Goal: Task Accomplishment & Management: Manage account settings

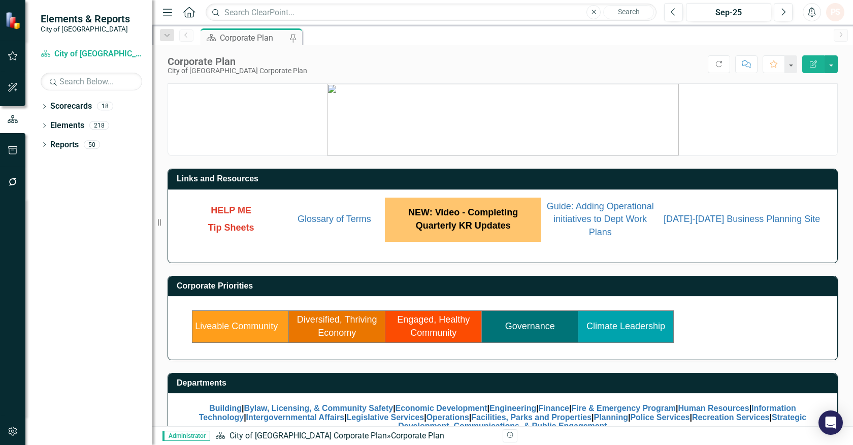
click at [538, 319] on td "Governance" at bounding box center [530, 326] width 97 height 31
click at [526, 329] on link "Governance" at bounding box center [530, 326] width 50 height 10
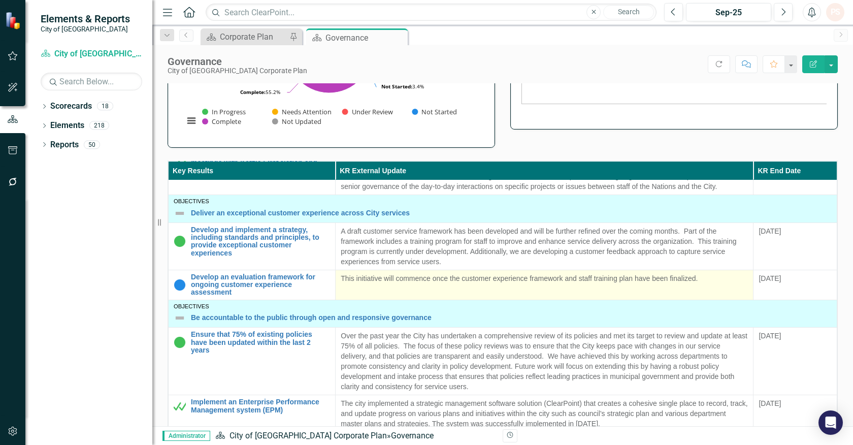
scroll to position [113, 0]
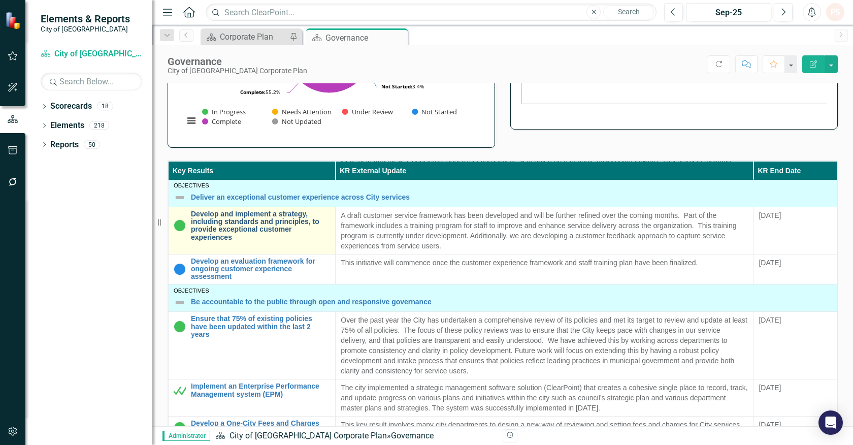
click at [276, 235] on link "Develop and implement a strategy, including standards and principles, to provid…" at bounding box center [260, 225] width 139 height 31
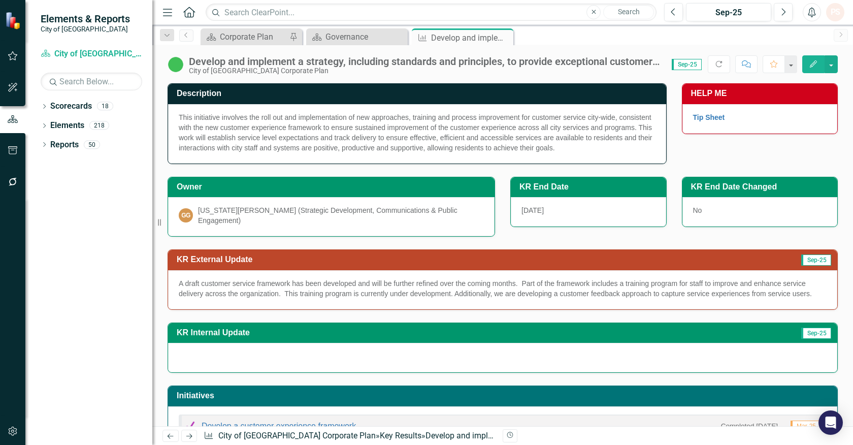
click at [760, 294] on div "A draft customer service framework has been developed and will be further refin…" at bounding box center [503, 289] width 670 height 39
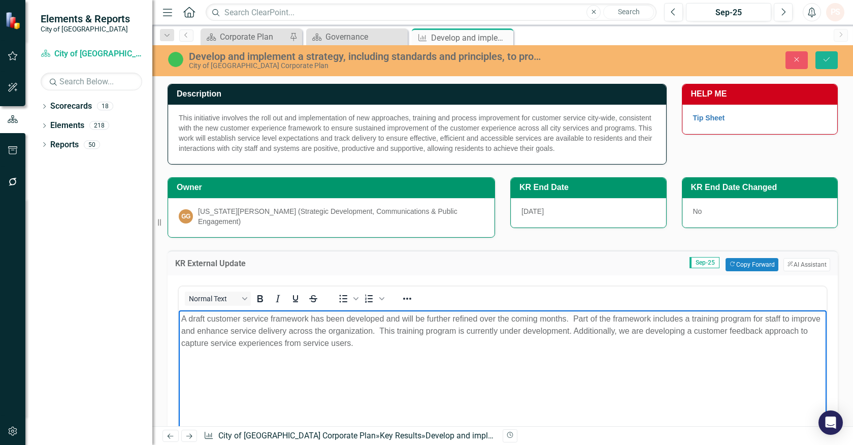
click at [267, 343] on p "A draft customer service framework has been developed and will be further refin…" at bounding box center [502, 330] width 643 height 37
click at [365, 344] on p "A draft customer service framework has been developed and will be further refin…" at bounding box center [502, 330] width 643 height 37
click at [831, 53] on button "Save" at bounding box center [827, 60] width 22 height 18
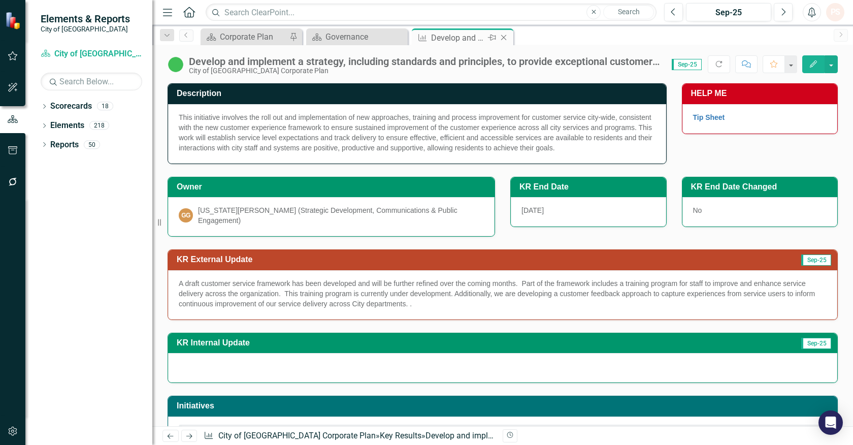
click at [506, 40] on icon "Close" at bounding box center [504, 38] width 10 height 8
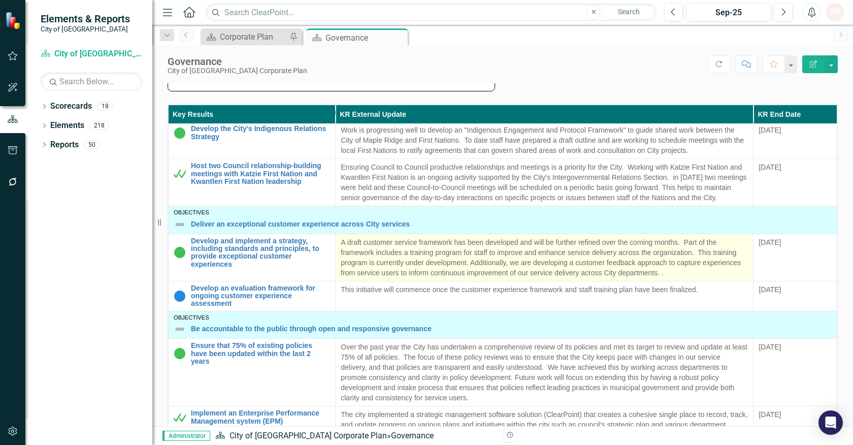
scroll to position [56, 0]
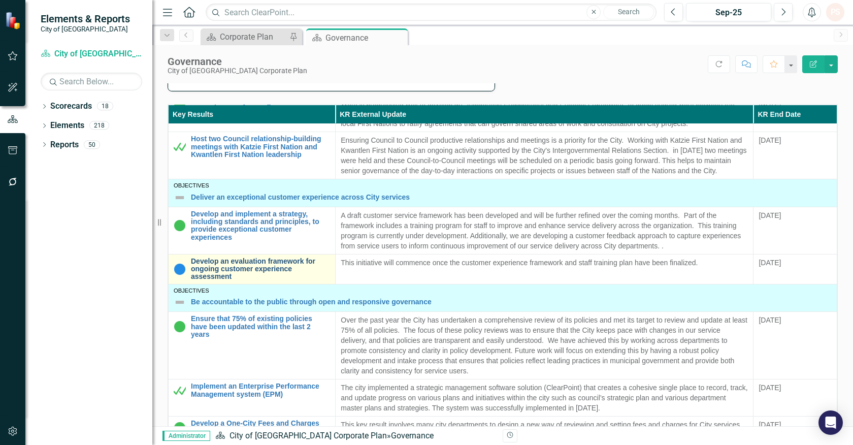
click at [292, 279] on link "Develop an evaluation framework for ongoing customer experience assessment" at bounding box center [260, 269] width 139 height 23
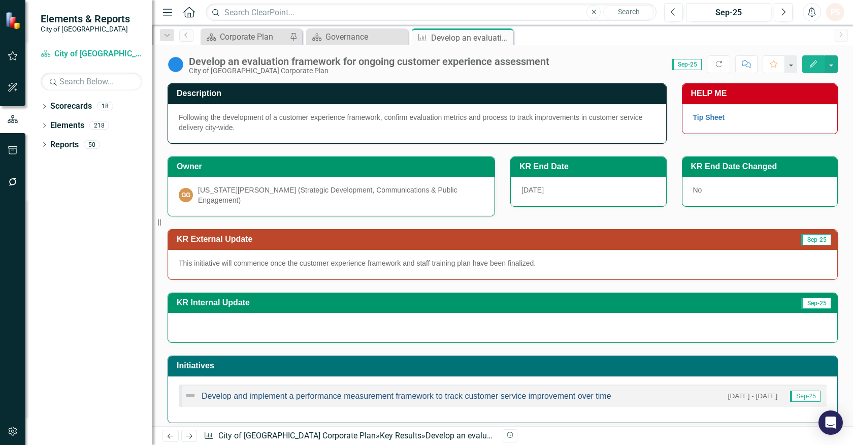
click at [362, 392] on link "Develop and implement a performance measurement framework to track customer ser…" at bounding box center [407, 396] width 410 height 9
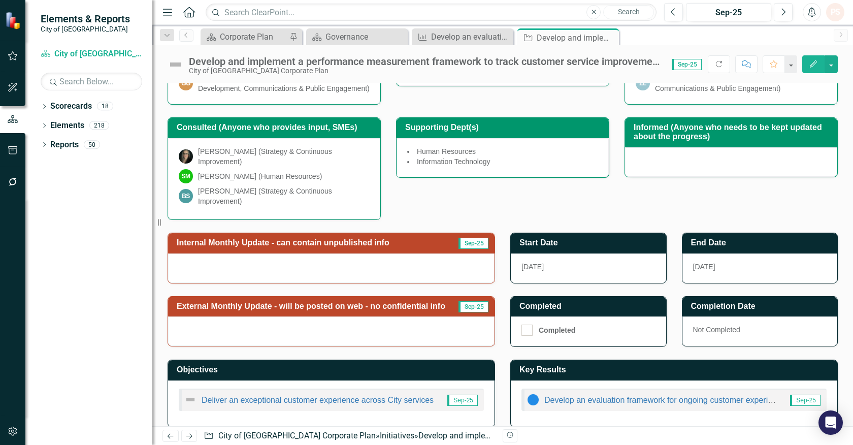
scroll to position [196, 0]
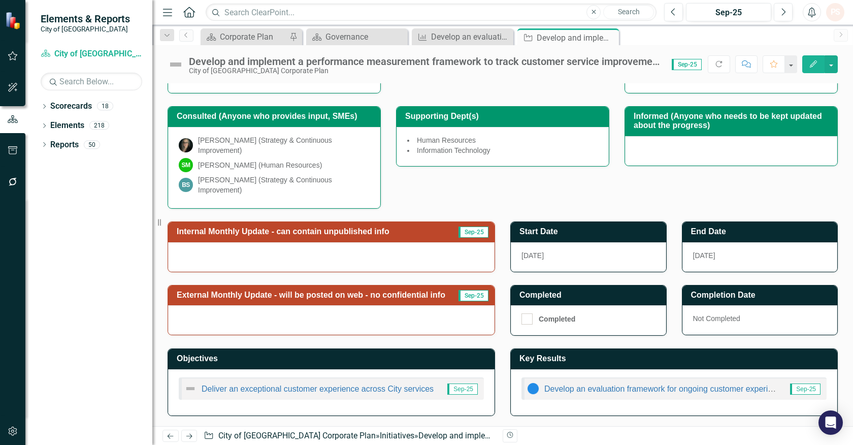
click at [327, 316] on div at bounding box center [331, 319] width 327 height 29
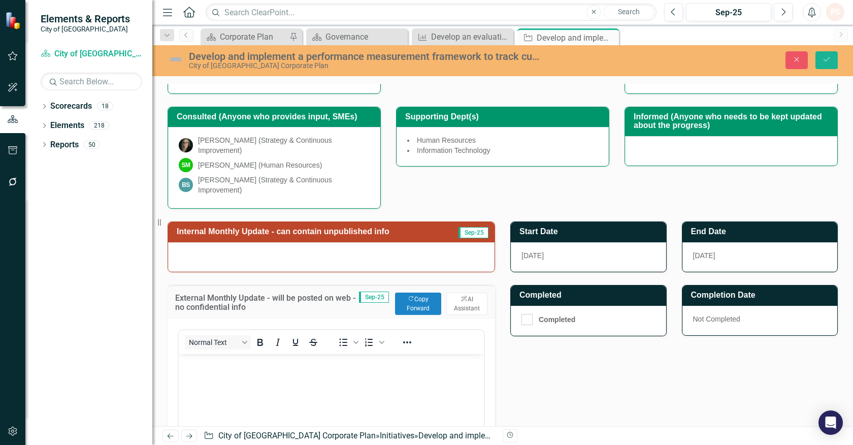
scroll to position [0, 0]
click at [418, 307] on button "Copy Forward Copy Forward" at bounding box center [418, 304] width 46 height 22
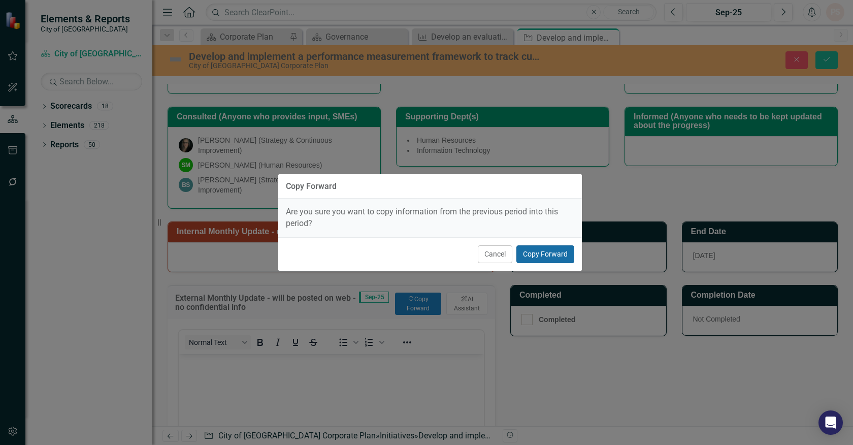
click at [552, 256] on button "Copy Forward" at bounding box center [546, 254] width 58 height 18
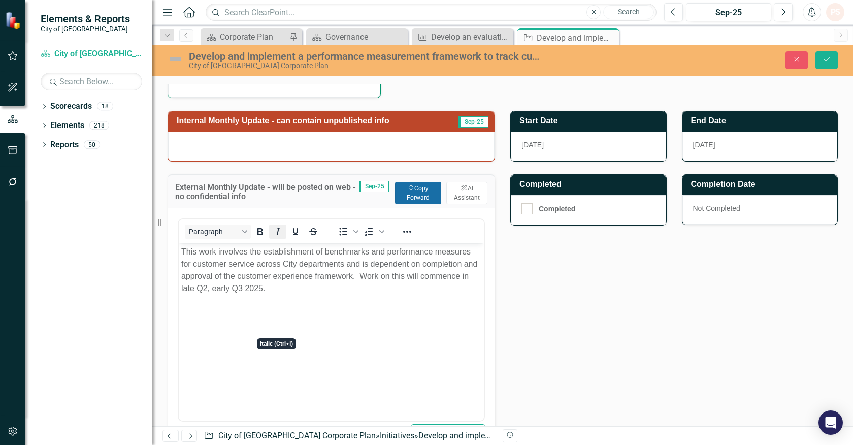
scroll to position [308, 0]
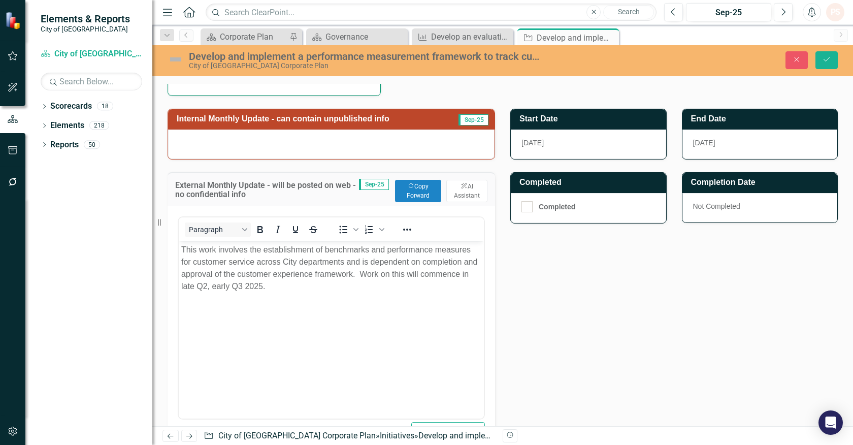
click at [389, 152] on div at bounding box center [331, 144] width 327 height 29
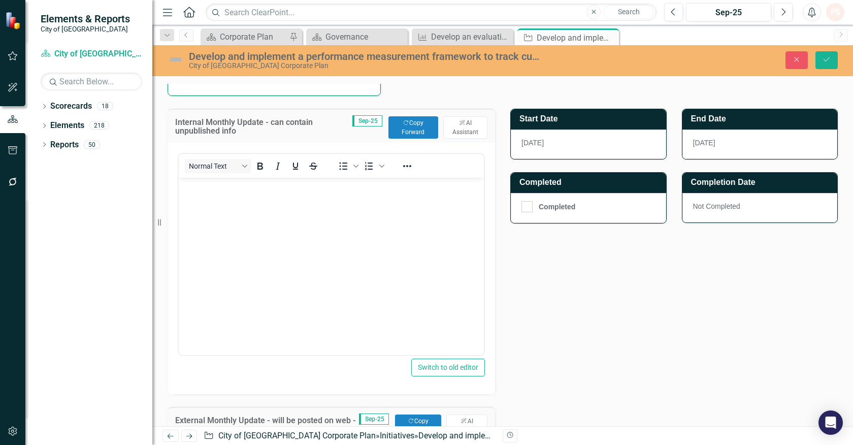
scroll to position [0, 0]
click at [415, 130] on button "Copy Forward Copy Forward" at bounding box center [414, 127] width 50 height 22
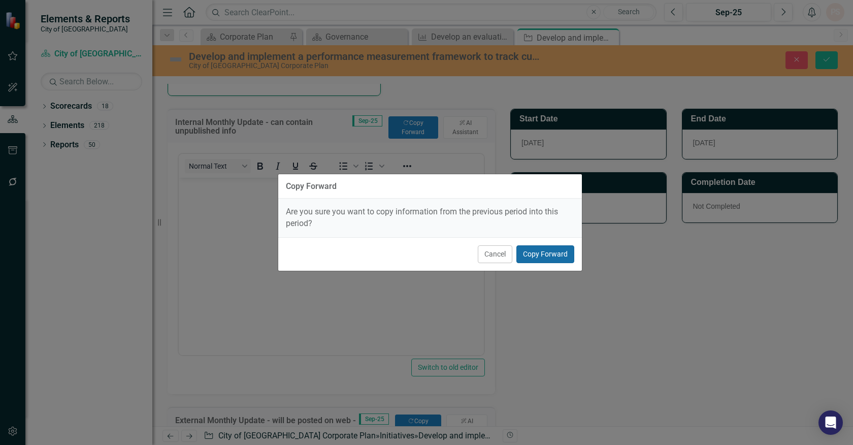
click at [539, 257] on button "Copy Forward" at bounding box center [546, 254] width 58 height 18
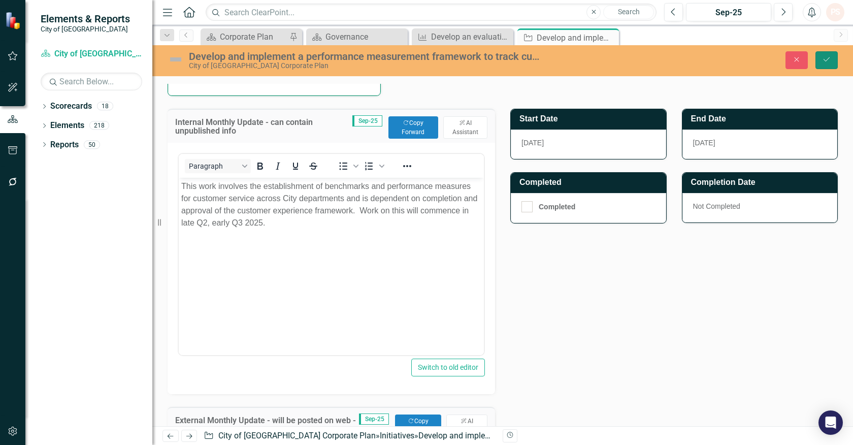
click at [819, 57] on button "Save" at bounding box center [827, 60] width 22 height 18
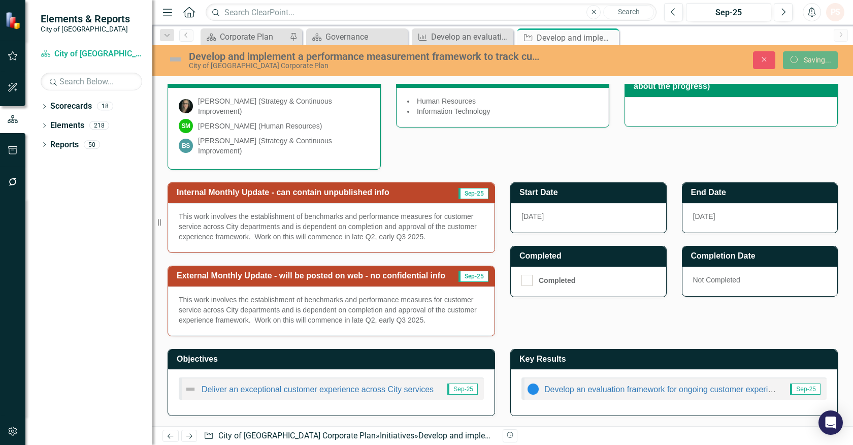
scroll to position [236, 0]
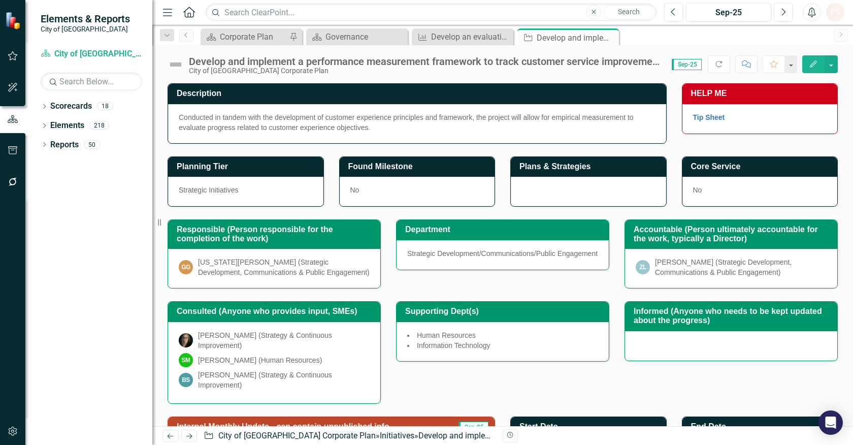
click at [180, 62] on img at bounding box center [176, 64] width 16 height 16
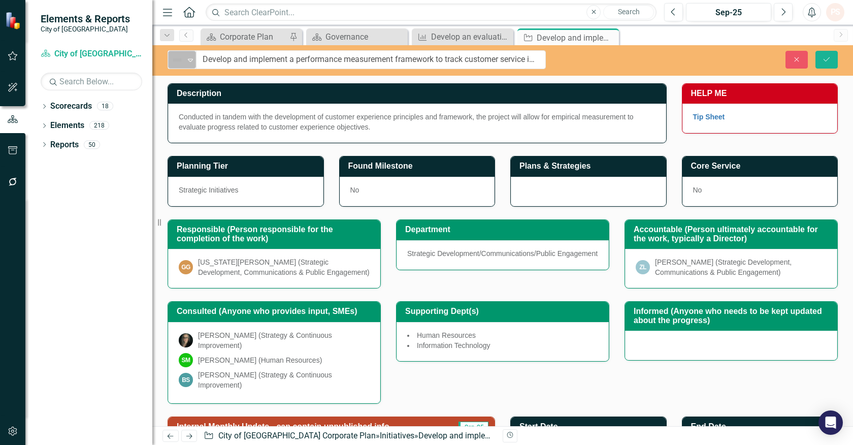
click at [192, 61] on icon "Expand" at bounding box center [190, 60] width 10 height 8
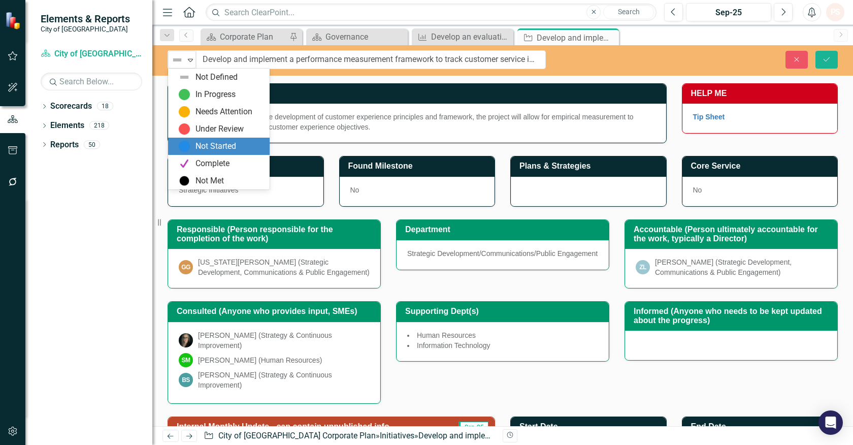
click at [206, 144] on div "Not Started" at bounding box center [216, 147] width 41 height 12
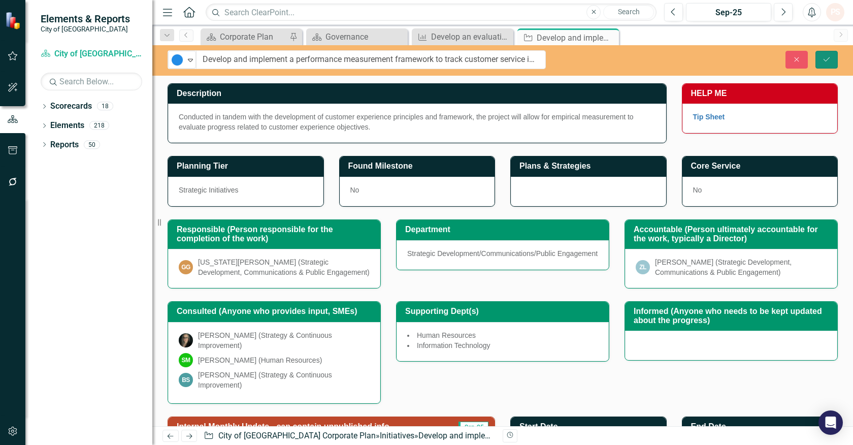
click at [829, 60] on icon "Save" at bounding box center [826, 59] width 9 height 7
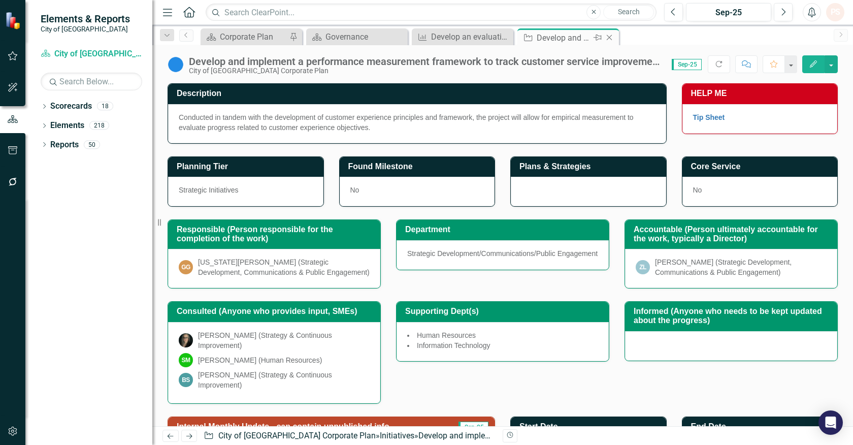
click at [608, 36] on icon at bounding box center [610, 38] width 6 height 6
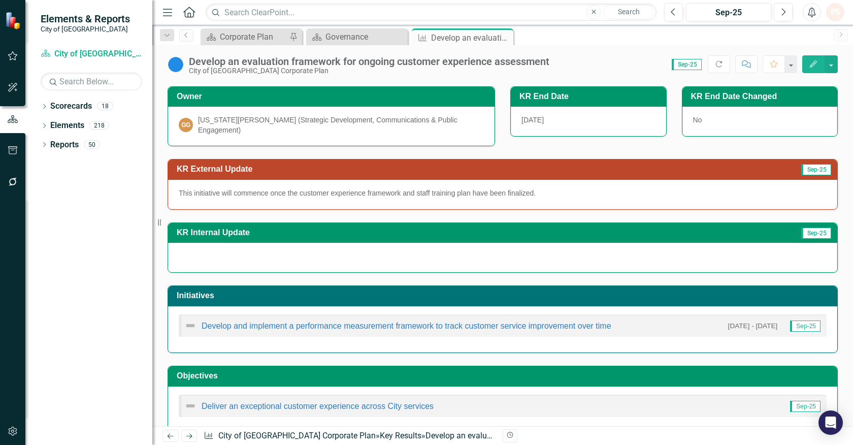
scroll to position [82, 0]
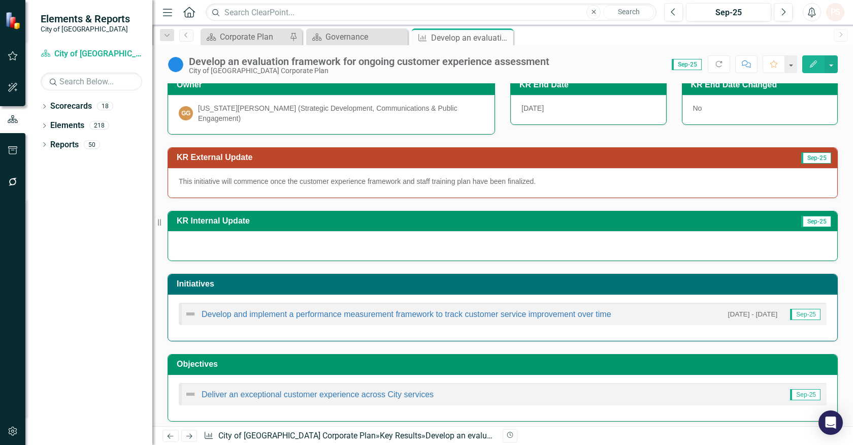
click at [190, 309] on img at bounding box center [190, 314] width 12 height 12
click at [191, 309] on img at bounding box center [190, 314] width 12 height 12
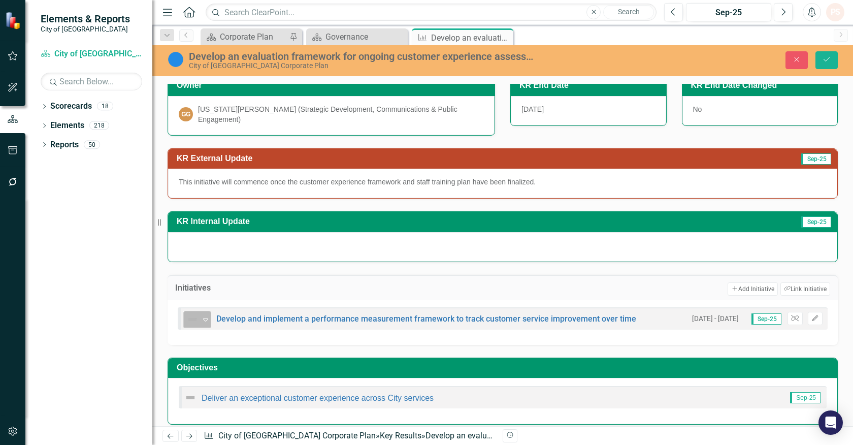
click at [204, 319] on icon at bounding box center [205, 320] width 5 height 3
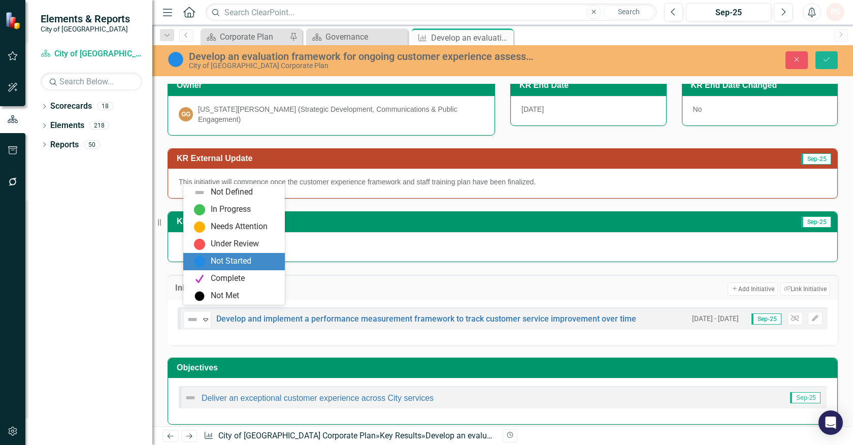
click at [214, 264] on div "Not Started" at bounding box center [231, 262] width 41 height 12
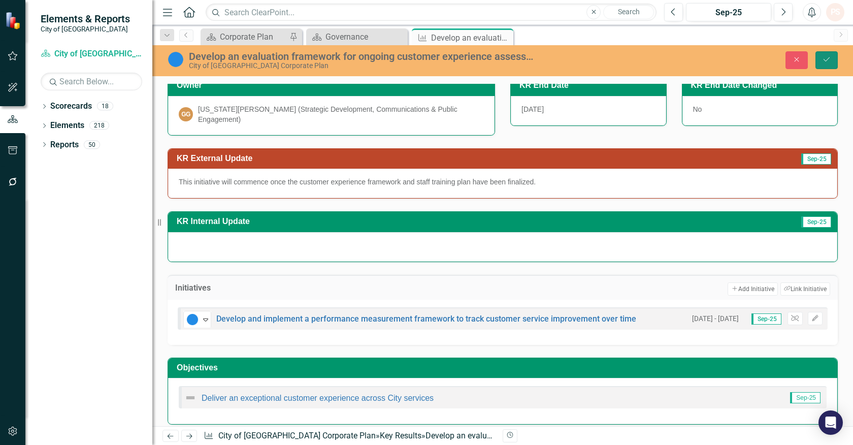
click at [832, 56] on button "Save" at bounding box center [827, 60] width 22 height 18
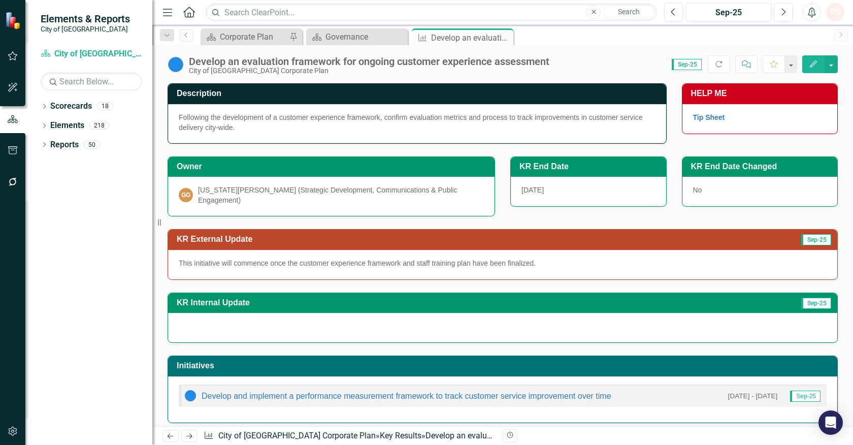
click at [576, 262] on p "This initiative will commence once the customer experience framework and staff …" at bounding box center [503, 263] width 648 height 10
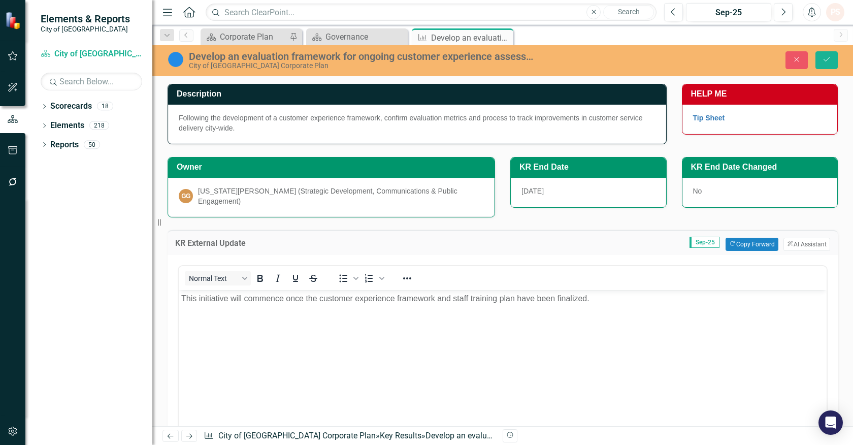
scroll to position [0, 0]
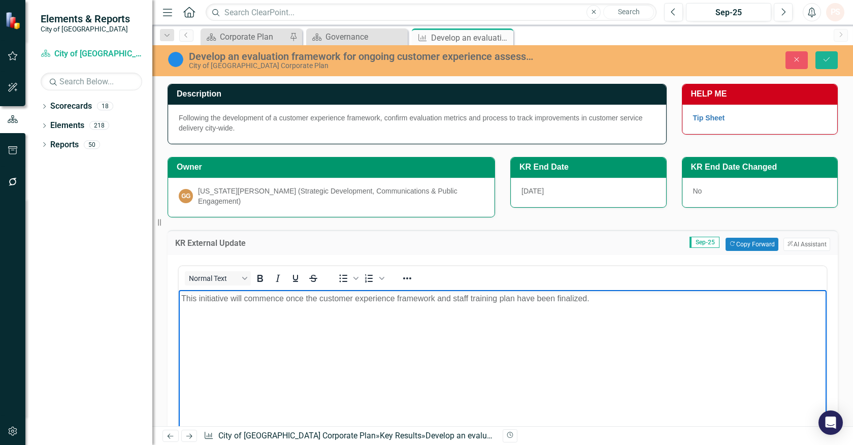
click at [323, 296] on p "This initiative will commence once the customer experience framework and staff …" at bounding box center [502, 298] width 643 height 12
click at [321, 298] on p "This initiative will commence once the customer experience framework and staff …" at bounding box center [502, 298] width 643 height 12
drag, startPoint x: 609, startPoint y: 298, endPoint x: 843, endPoint y: 570, distance: 359.2
click at [609, 298] on p "This initiative will commence once the City's customer experience framework and…" at bounding box center [502, 298] width 643 height 12
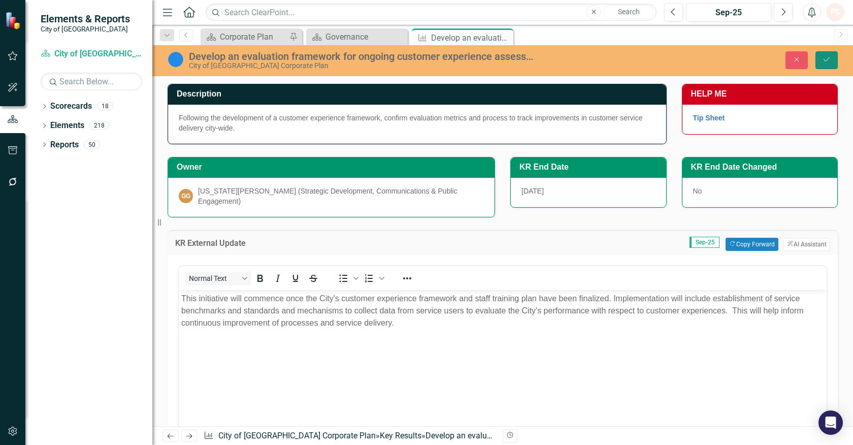
click at [821, 61] on button "Save" at bounding box center [827, 60] width 22 height 18
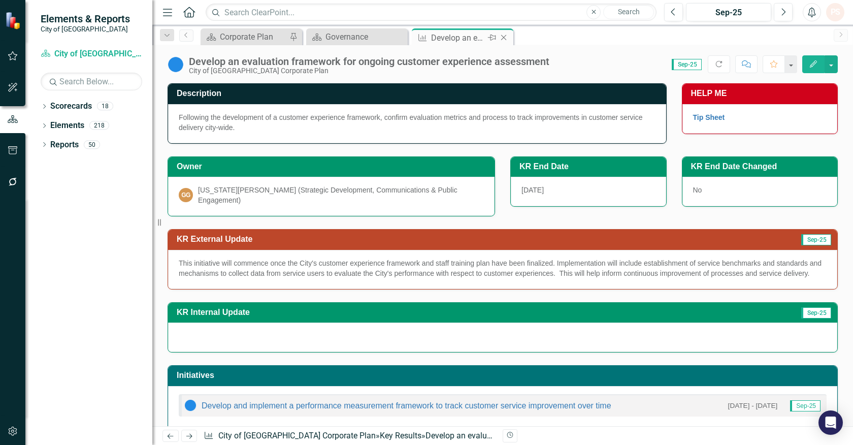
click at [506, 39] on icon "Close" at bounding box center [504, 38] width 10 height 8
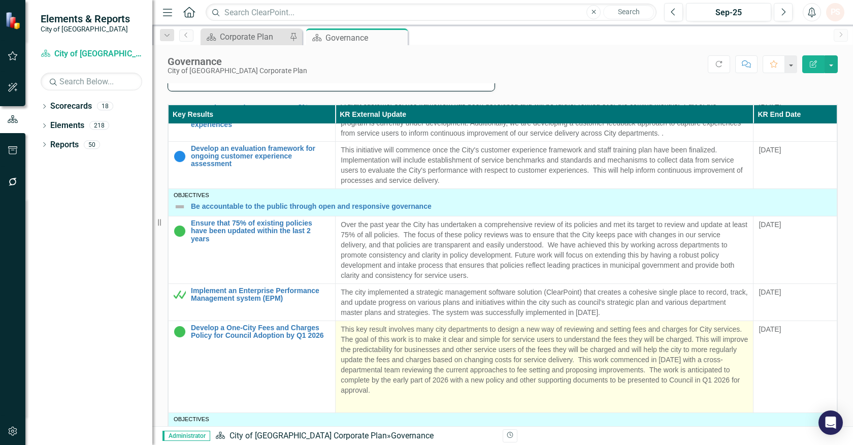
scroll to position [226, 0]
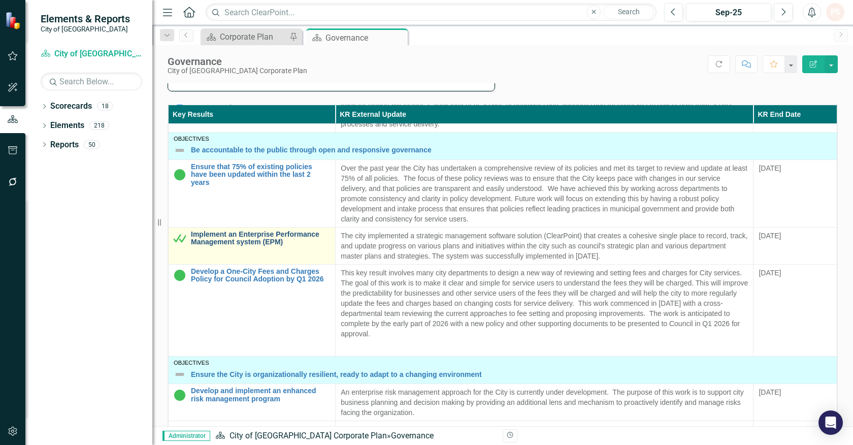
click at [234, 246] on link "Implement an Enterprise Performance Management system (EPM)" at bounding box center [260, 239] width 139 height 16
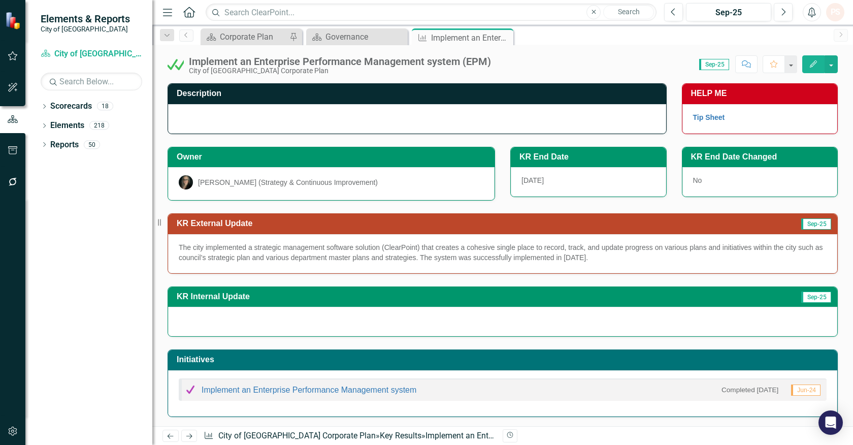
click at [215, 249] on span "The city implemented a strategic management software solution (ClearPoint) that…" at bounding box center [501, 252] width 644 height 18
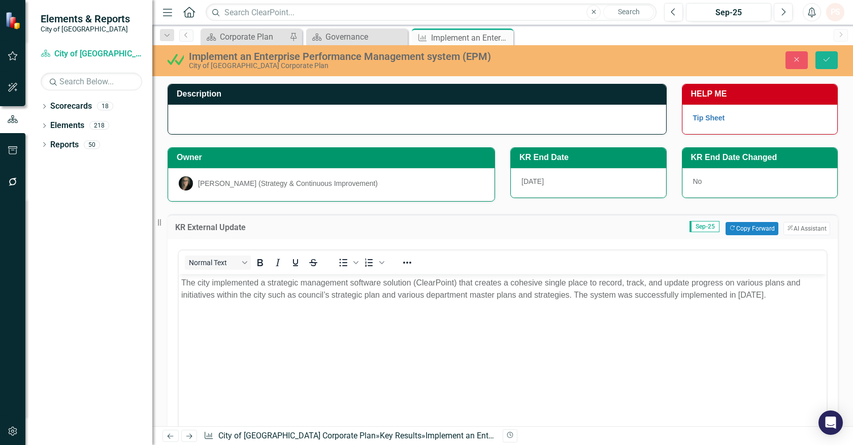
click at [197, 281] on span "The city implemented a strategic management software solution (ClearPoint) that…" at bounding box center [490, 288] width 619 height 21
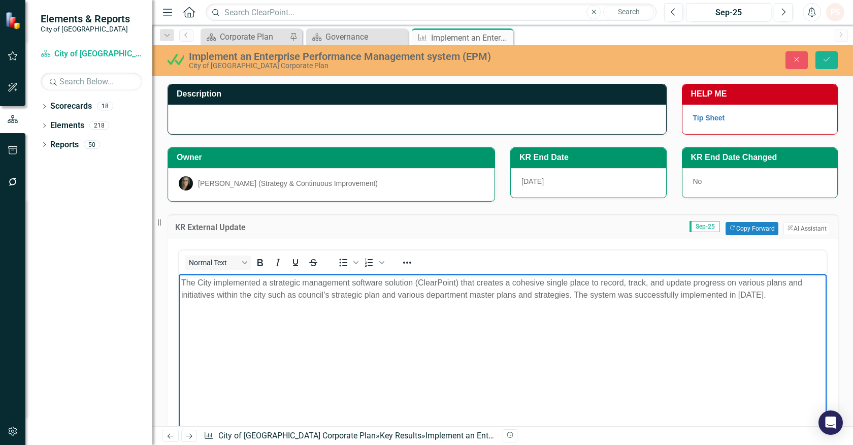
click at [304, 294] on span "The City implemented a strategic management software solution (ClearPoint) that…" at bounding box center [491, 288] width 621 height 21
click at [334, 294] on span "The City implemented a strategic management software solution (ClearPoint) that…" at bounding box center [491, 288] width 621 height 21
click at [370, 293] on span "The City implemented a strategic management software solution (ClearPoint) that…" at bounding box center [491, 288] width 621 height 21
click at [825, 54] on button "Save" at bounding box center [827, 60] width 22 height 18
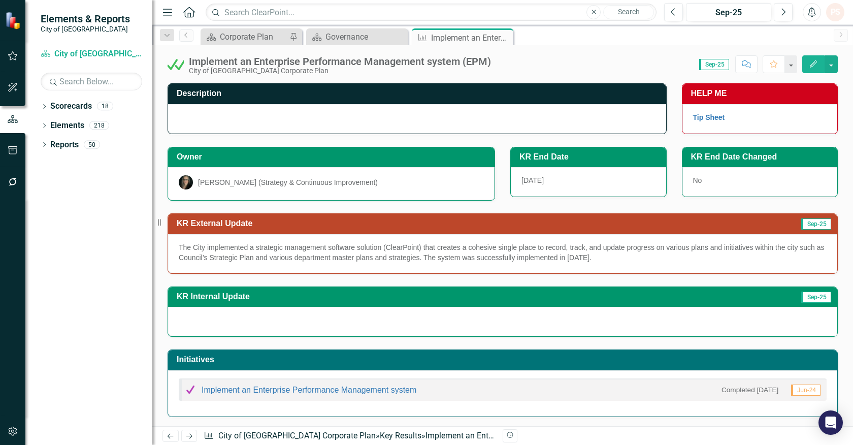
click at [212, 117] on div at bounding box center [417, 118] width 498 height 29
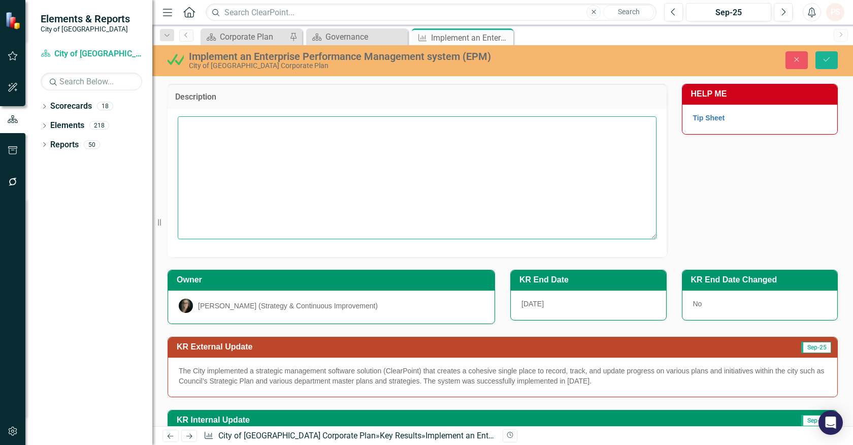
click at [217, 149] on textarea at bounding box center [417, 177] width 479 height 123
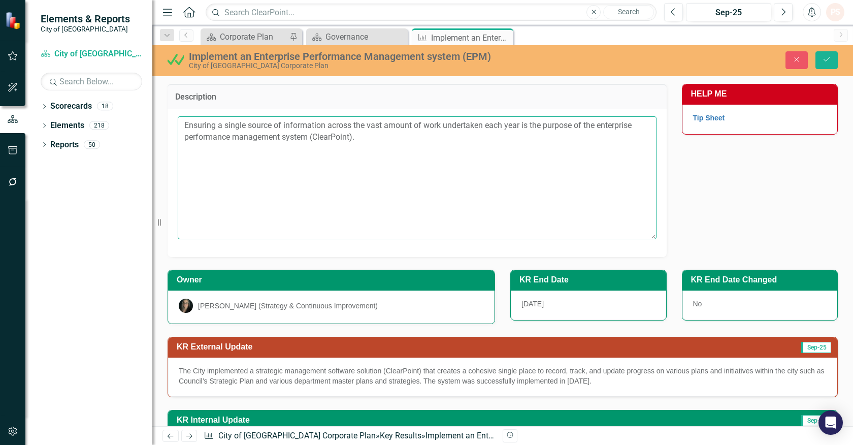
click at [373, 136] on textarea "Ensuring a single source of information across the vast amount of work undertak…" at bounding box center [417, 177] width 479 height 123
click at [424, 151] on textarea "Ensuring a single source of information across the vast amount of work undertak…" at bounding box center [417, 177] width 479 height 123
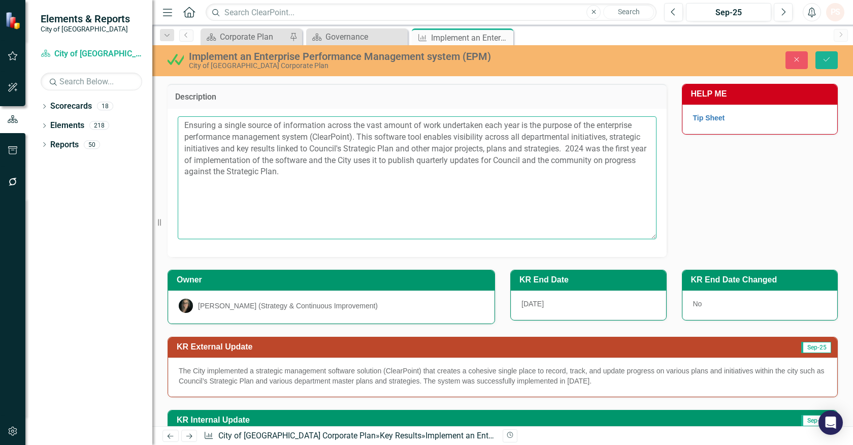
click at [250, 170] on textarea "Ensuring a single source of information across the vast amount of work undertak…" at bounding box center [417, 177] width 479 height 123
click at [315, 201] on textarea "Ensuring a single source of information across the vast amount of work undertak…" at bounding box center [417, 177] width 479 height 123
type textarea "Ensuring a single source of information across the vast amount of work undertak…"
click at [822, 62] on icon "Save" at bounding box center [826, 59] width 9 height 7
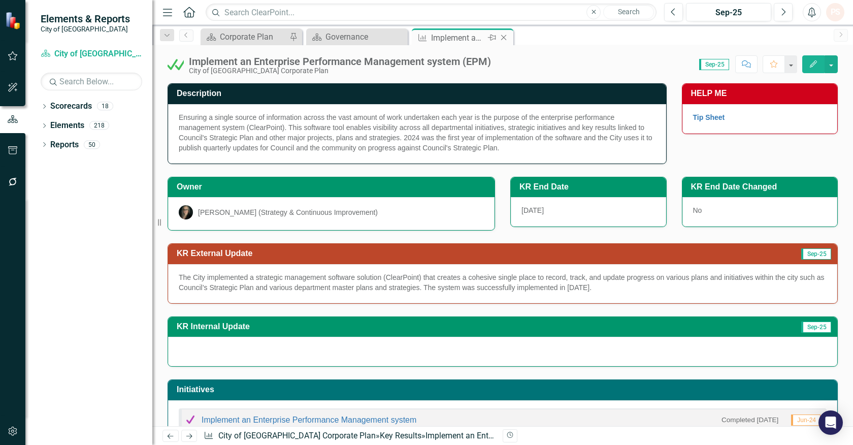
click at [506, 36] on icon "Close" at bounding box center [504, 38] width 10 height 8
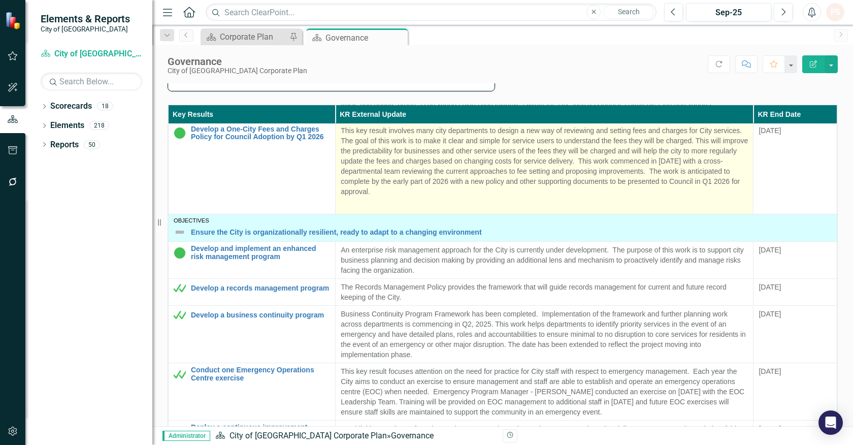
scroll to position [395, 0]
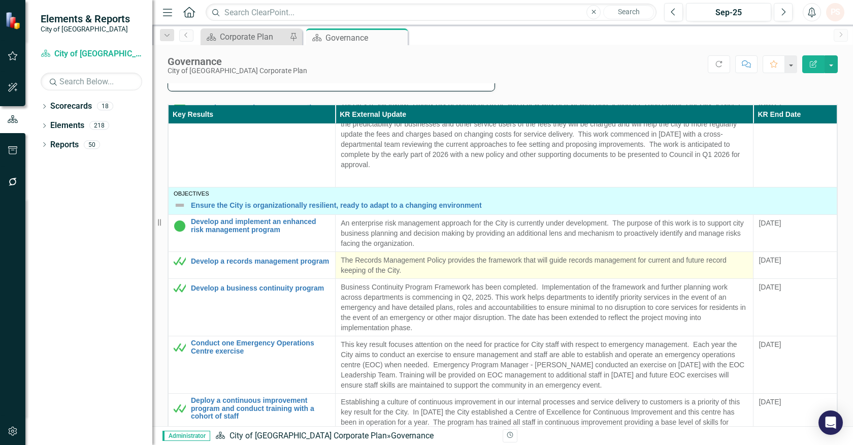
click at [412, 275] on p "The Records Management Policy provides the framework that will guide records ma…" at bounding box center [544, 265] width 407 height 20
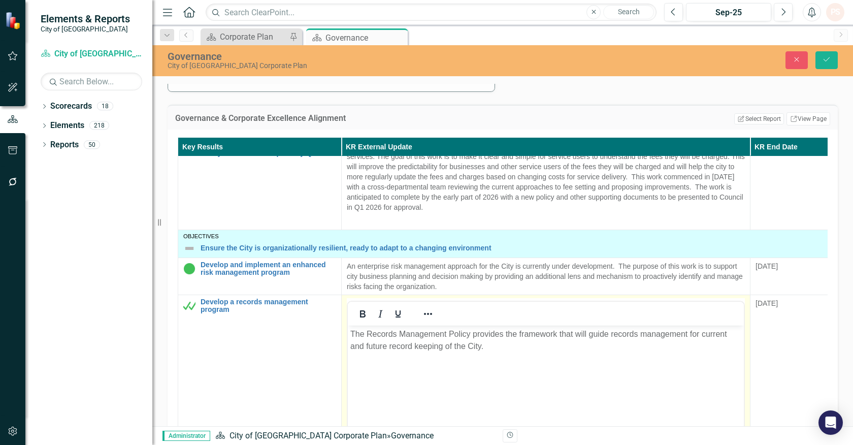
scroll to position [0, 0]
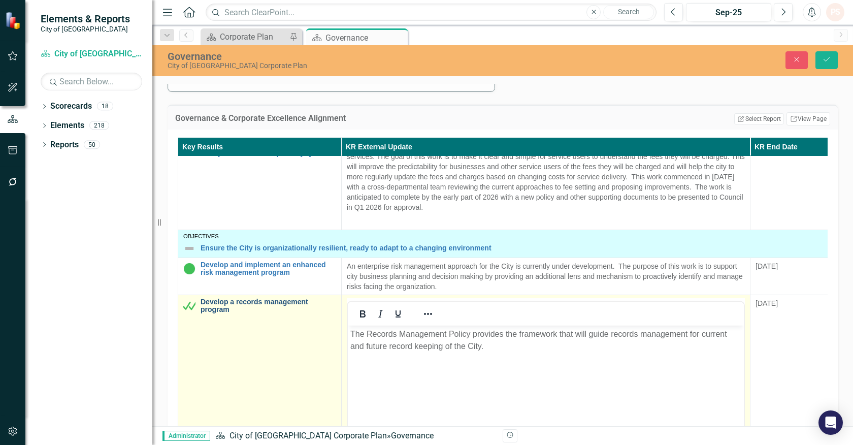
click at [245, 299] on link "Develop a records management program" at bounding box center [269, 306] width 136 height 16
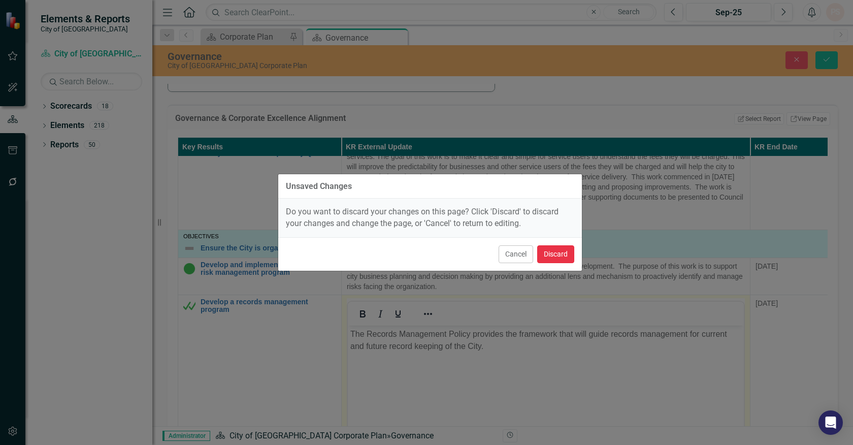
click at [545, 250] on button "Discard" at bounding box center [555, 254] width 37 height 18
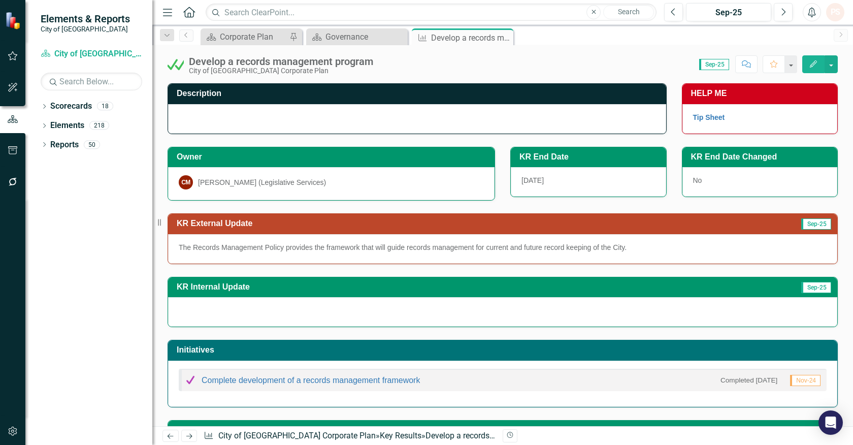
click at [353, 245] on p "The Records Management Policy provides the framework that will guide records ma…" at bounding box center [503, 247] width 648 height 10
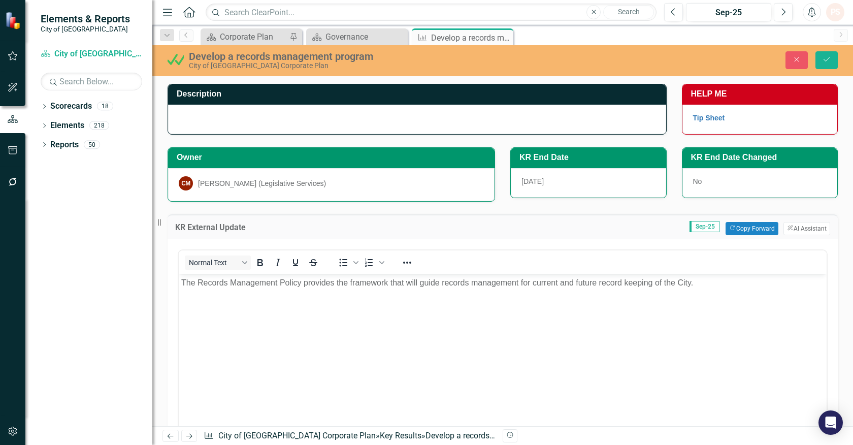
click at [703, 280] on p "The Records Management Policy provides the framework that will guide records ma…" at bounding box center [502, 282] width 643 height 12
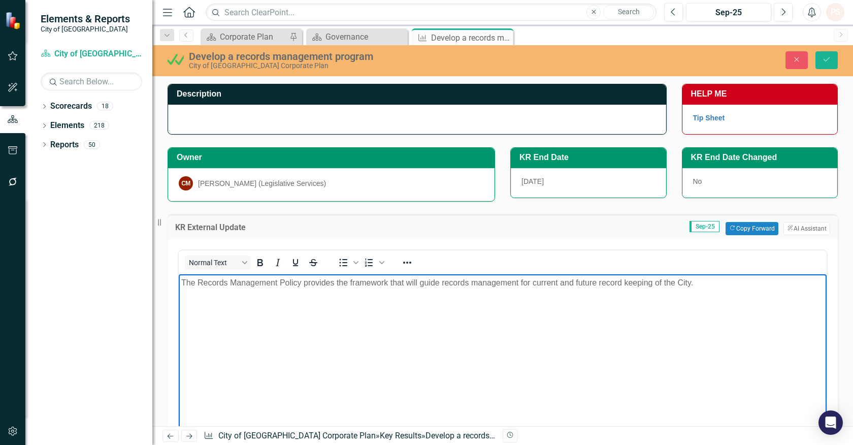
click at [419, 283] on p "The Records Management Policy provides the framework that will guide records ma…" at bounding box center [502, 282] width 643 height 12
click at [413, 284] on p "The Records Management Policy provides the framework that will guide records ma…" at bounding box center [502, 282] width 643 height 12
click at [426, 280] on p "The Records Management Policy provides the framework that guide records managem…" at bounding box center [502, 282] width 643 height 12
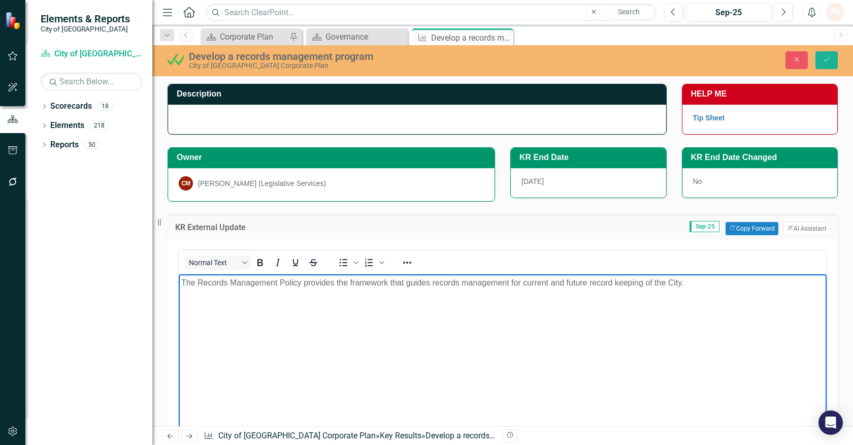
click at [711, 281] on p "The Records Management Policy provides the framework that guides records manage…" at bounding box center [502, 282] width 643 height 12
click at [429, 294] on p "The Records Management Policy provides the framework that guides records manage…" at bounding box center [502, 288] width 643 height 24
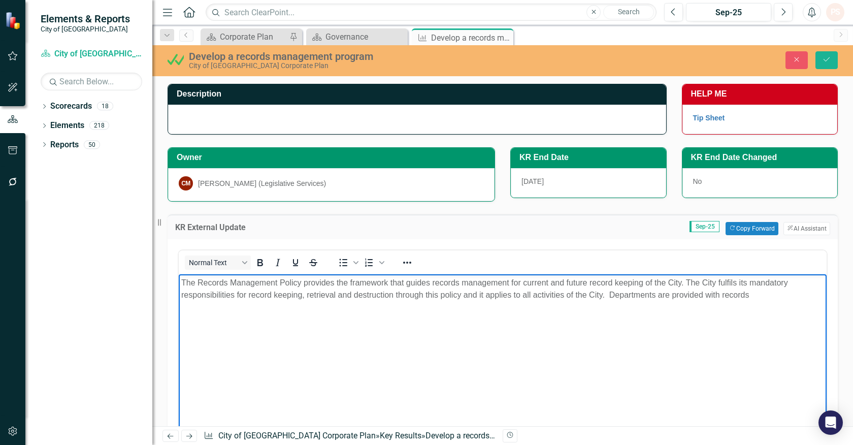
click at [296, 325] on body "The Records Management Policy provides the framework that guides records manage…" at bounding box center [503, 350] width 648 height 152
click at [757, 295] on p "The Records Management Policy provides the framework that guides records manage…" at bounding box center [502, 288] width 643 height 24
click at [345, 117] on div at bounding box center [417, 119] width 498 height 29
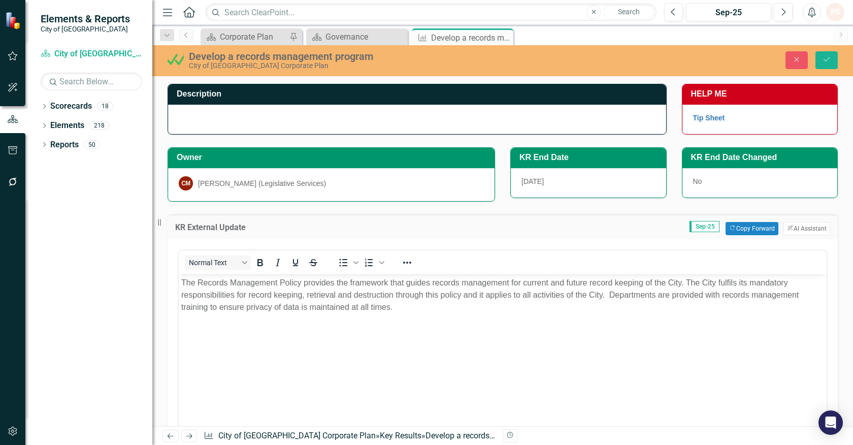
click at [345, 118] on div at bounding box center [417, 119] width 498 height 29
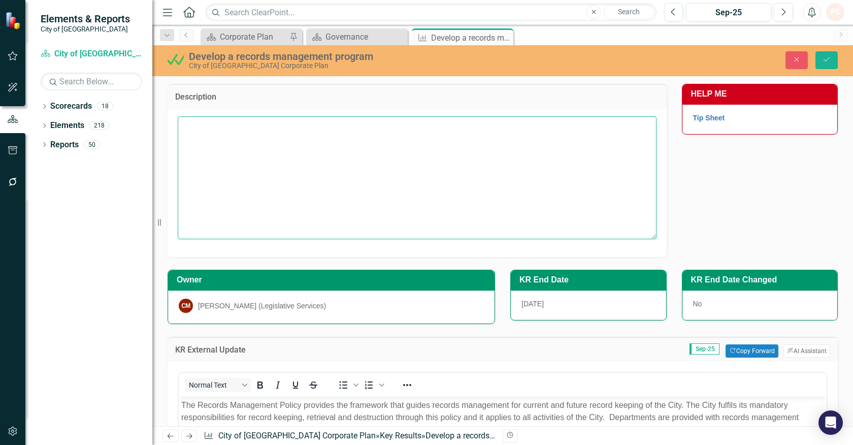
click at [266, 146] on textarea at bounding box center [417, 177] width 479 height 123
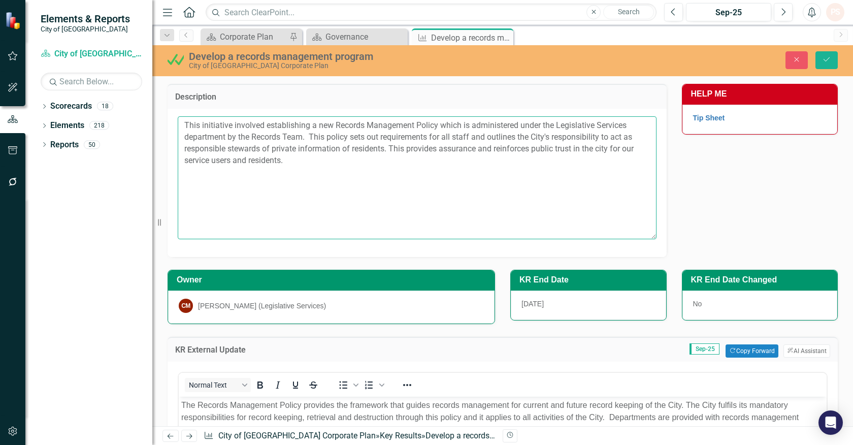
click at [602, 149] on textarea "This initiative involved establishing a new Records Management Policy which is …" at bounding box center [417, 177] width 479 height 123
type textarea "This initiative involved establishing a new Records Management Policy which is …"
click at [834, 62] on button "Save" at bounding box center [827, 60] width 22 height 18
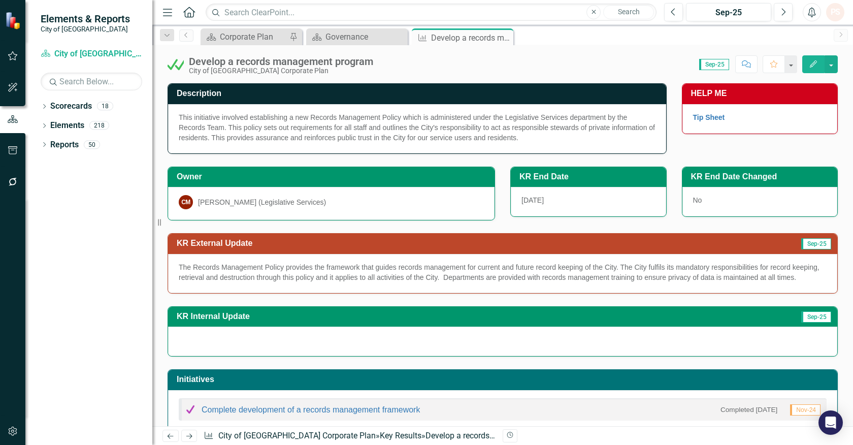
click at [210, 114] on span "This initiative involved establishing a new Records Management Policy which is …" at bounding box center [417, 127] width 476 height 28
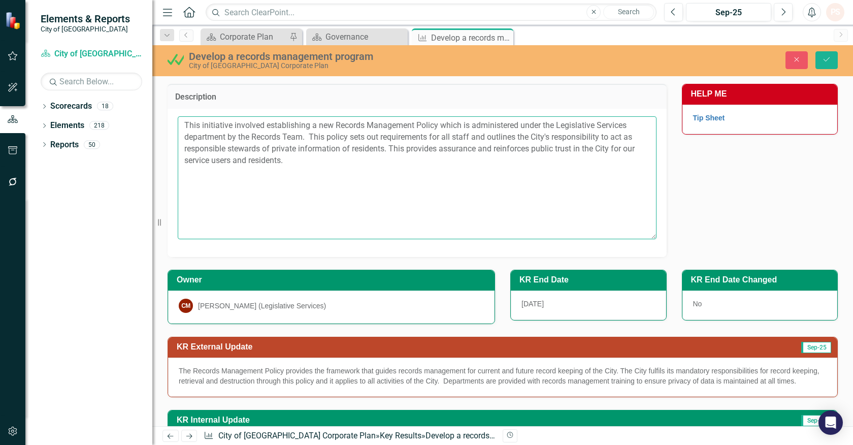
click at [212, 125] on textarea "This initiative involved establishing a new Records Management Policy which is …" at bounding box center [417, 177] width 479 height 123
type textarea "This key result involved establishing a new Records Management Policy which is …"
click at [823, 58] on icon "Save" at bounding box center [826, 59] width 9 height 7
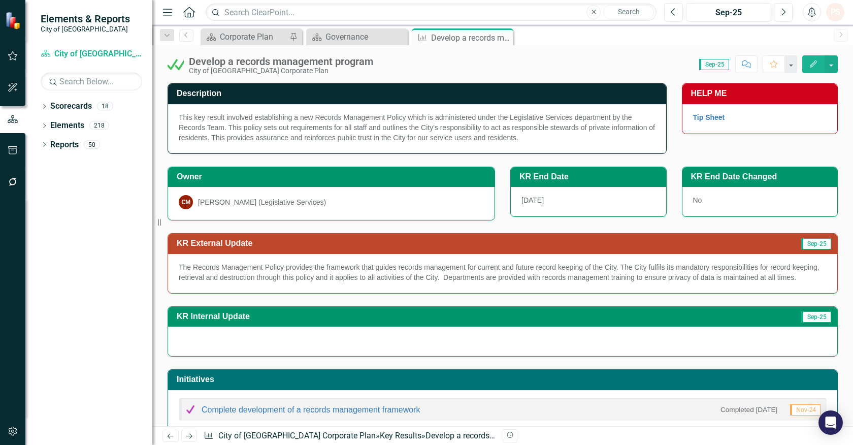
click at [376, 282] on p "The Records Management Policy provides the framework that guides records manage…" at bounding box center [503, 272] width 648 height 20
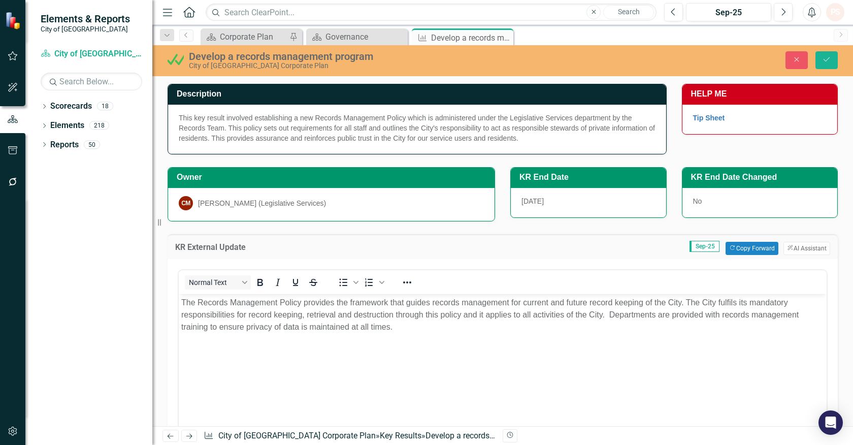
click at [447, 330] on p "The Records Management Policy provides the framework that guides records manage…" at bounding box center [502, 314] width 643 height 37
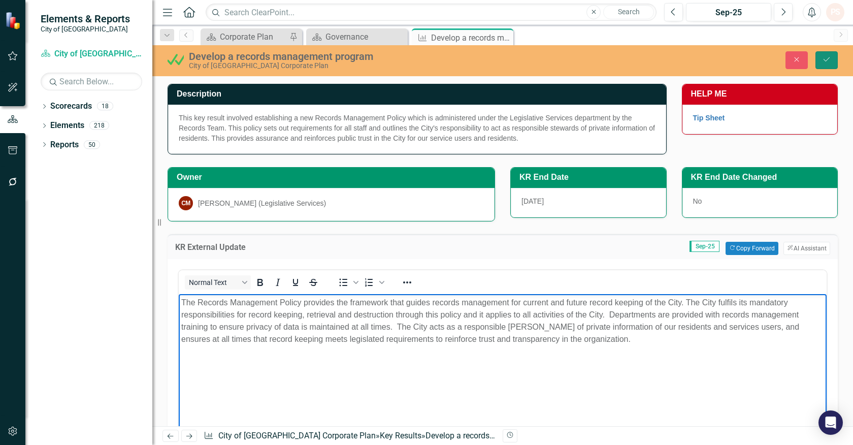
click at [824, 58] on icon "Save" at bounding box center [826, 59] width 9 height 7
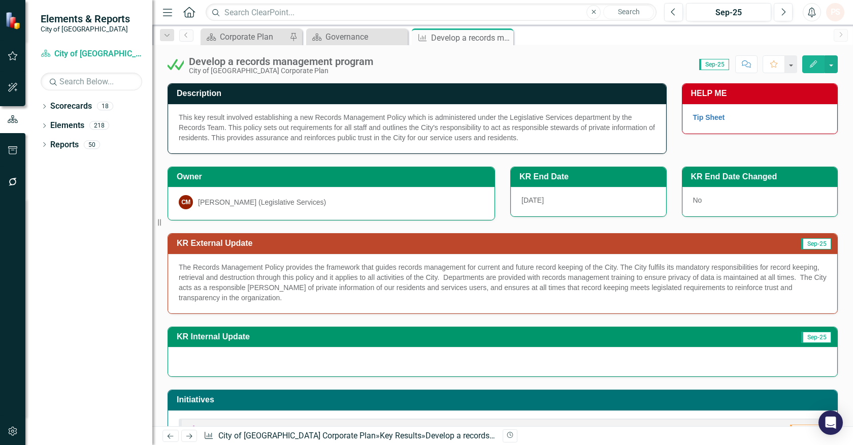
click at [0, 0] on icon "Close" at bounding box center [0, 0] width 0 height 0
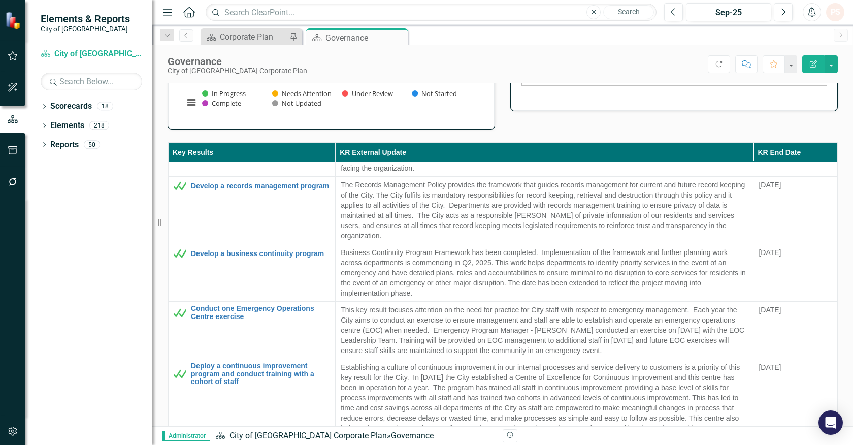
scroll to position [564, 0]
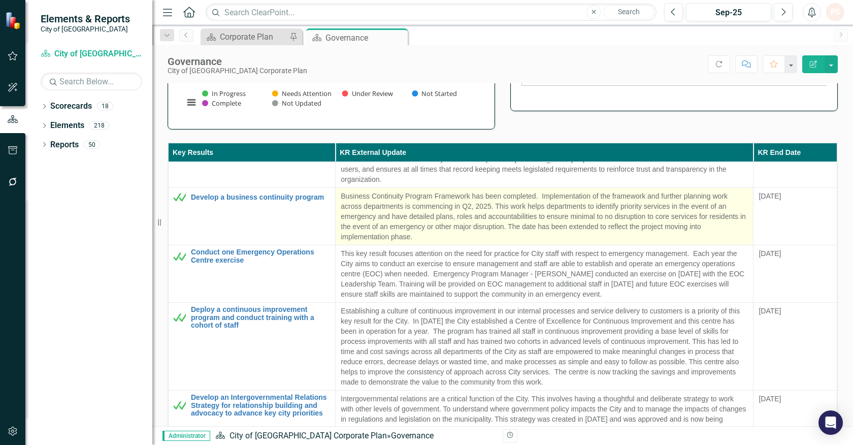
click at [479, 238] on p "Business Continuity Program Framework has been completed. Implementation of the…" at bounding box center [544, 216] width 407 height 51
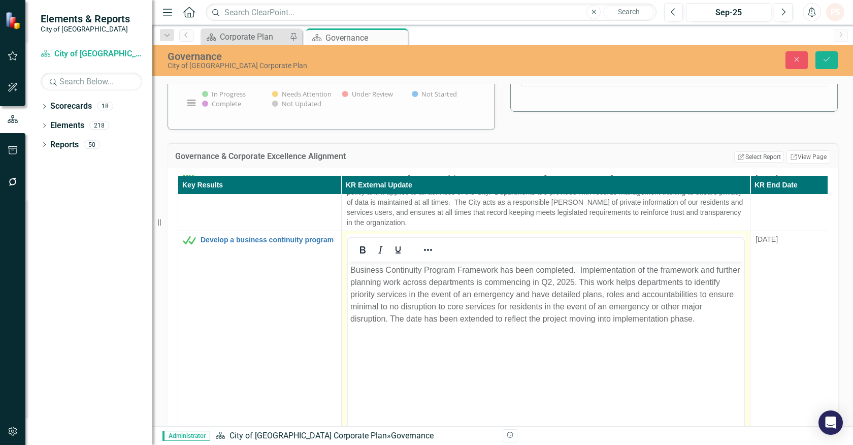
scroll to position [0, 0]
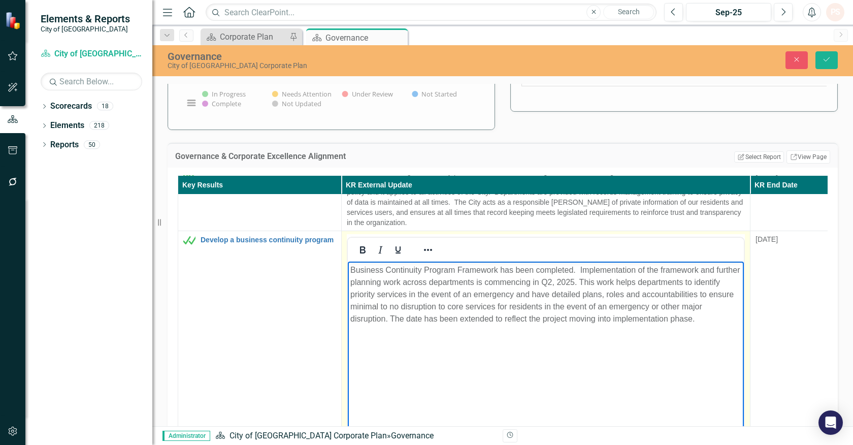
click at [478, 280] on p "Business Continuity Program Framework has been completed. Implementation of the…" at bounding box center [546, 294] width 391 height 61
click at [512, 282] on p "Business Continuity Program Framework has been completed. Implementation of the…" at bounding box center [546, 300] width 391 height 73
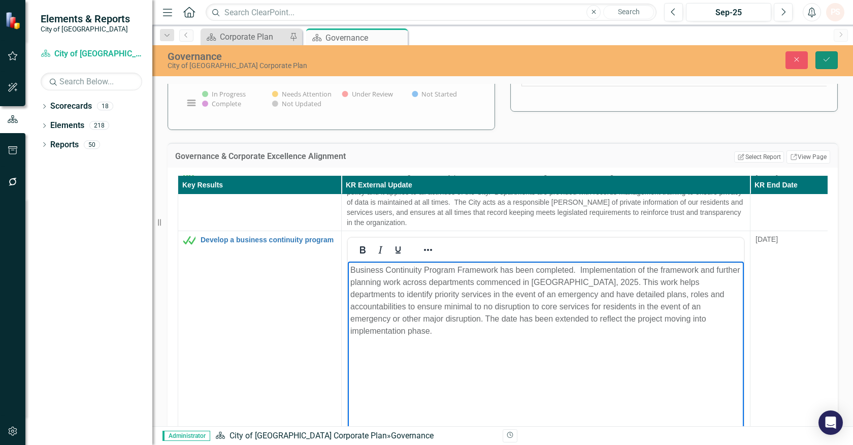
click at [825, 51] on button "Save" at bounding box center [827, 60] width 22 height 18
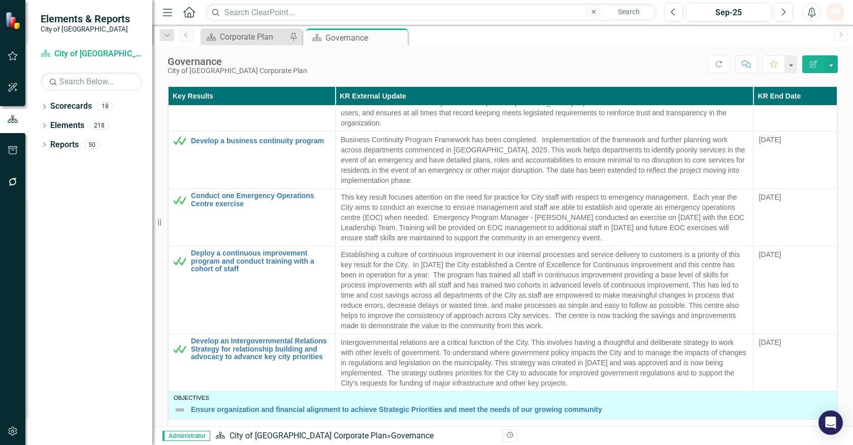
scroll to position [621, 0]
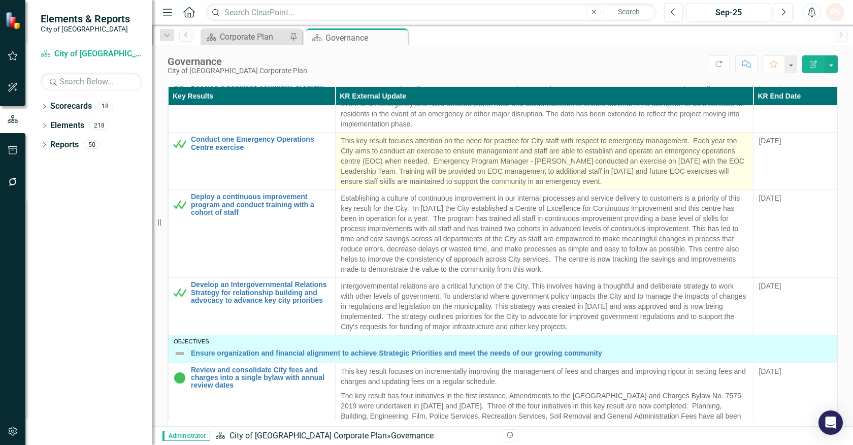
click at [616, 169] on p "This key result focuses attention on the need for practice for City staff with …" at bounding box center [544, 161] width 407 height 51
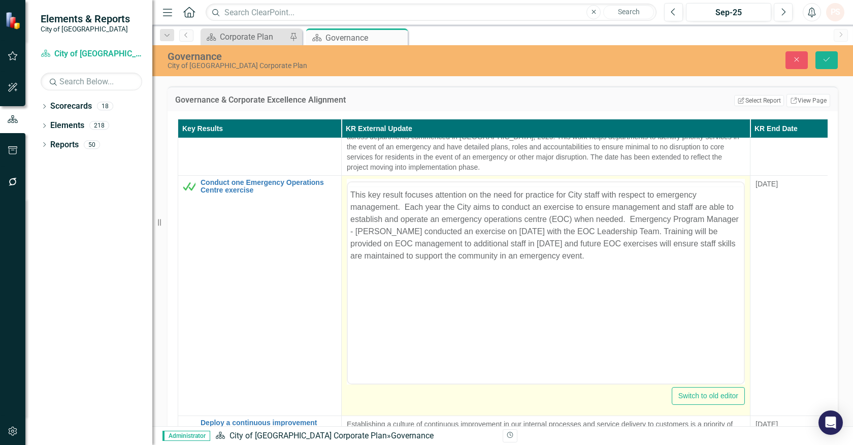
scroll to position [0, 0]
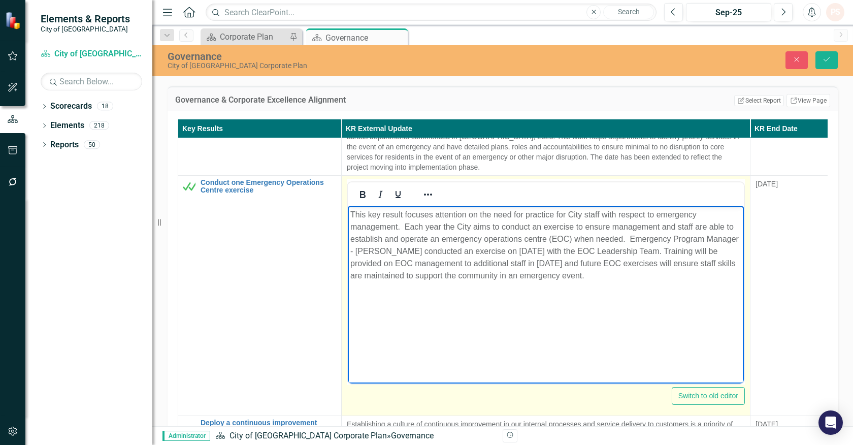
click at [630, 238] on p "This key result focuses attention on the need for practice for City staff with …" at bounding box center [546, 244] width 391 height 73
drag, startPoint x: 384, startPoint y: 249, endPoint x: 435, endPoint y: 247, distance: 51.8
click at [435, 247] on p "This key result focuses attention on the need for practice for City staff with …" at bounding box center [546, 244] width 391 height 73
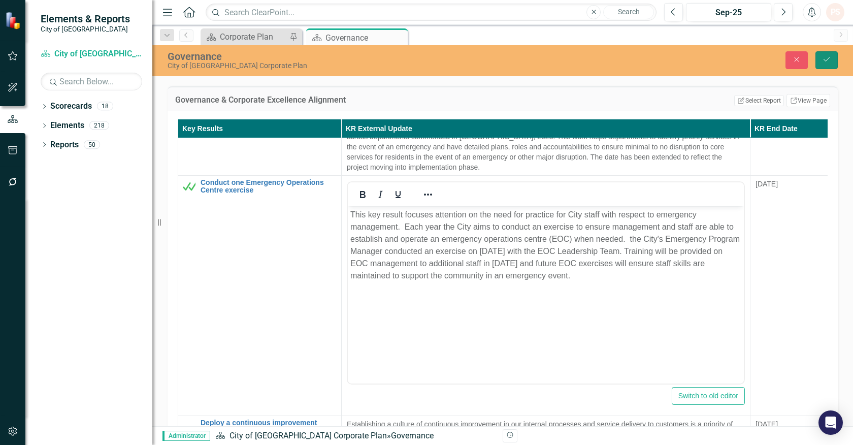
click at [829, 60] on icon "Save" at bounding box center [826, 59] width 9 height 7
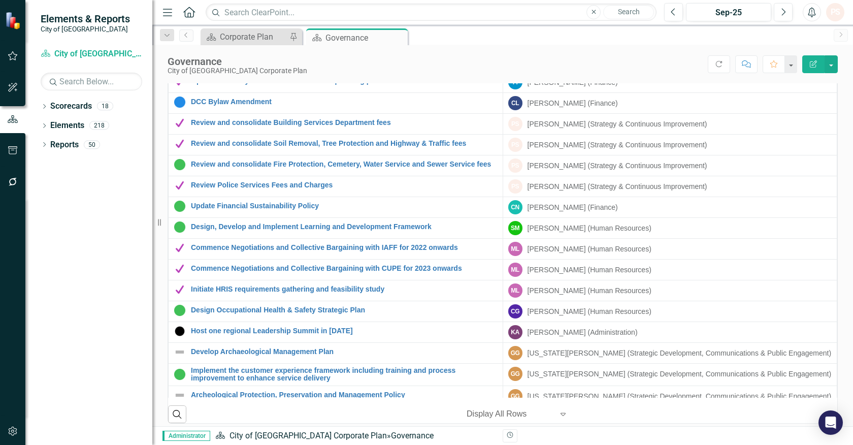
scroll to position [317, 0]
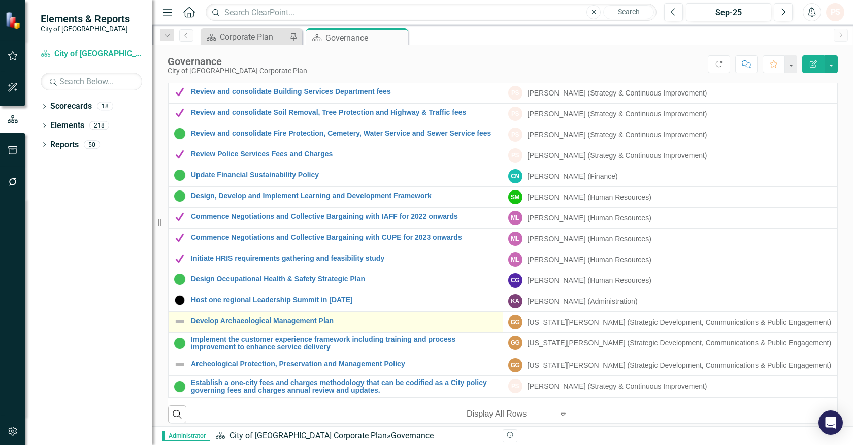
click at [178, 322] on img at bounding box center [180, 321] width 12 height 12
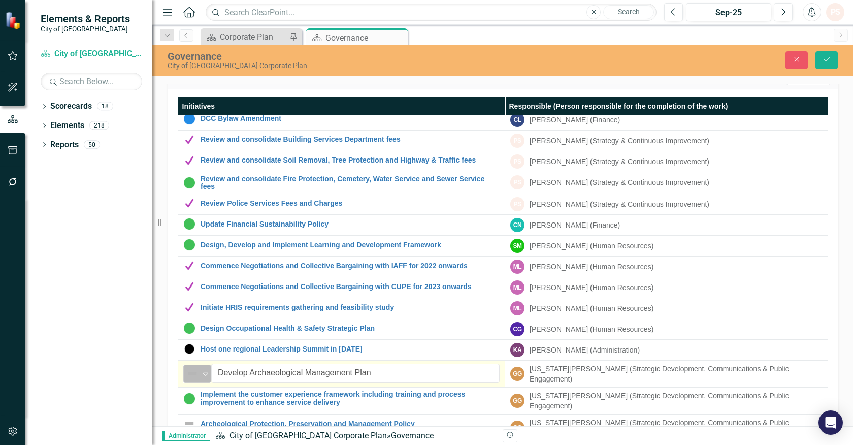
click at [202, 370] on icon "Expand" at bounding box center [206, 374] width 10 height 8
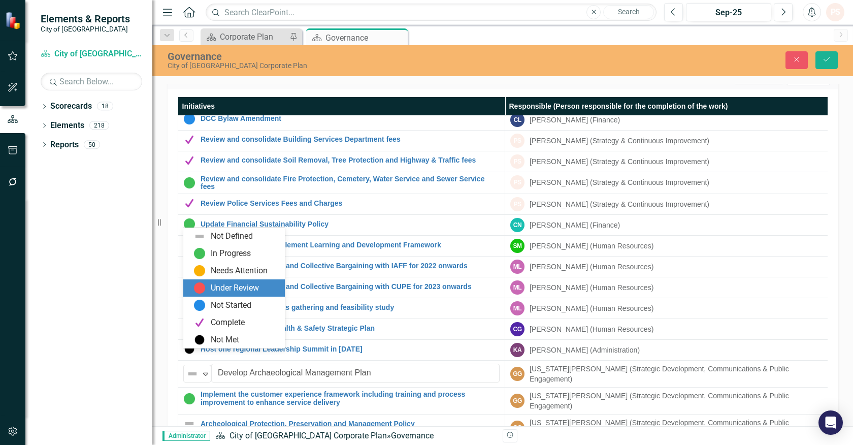
click at [211, 292] on div "Under Review" at bounding box center [235, 288] width 48 height 12
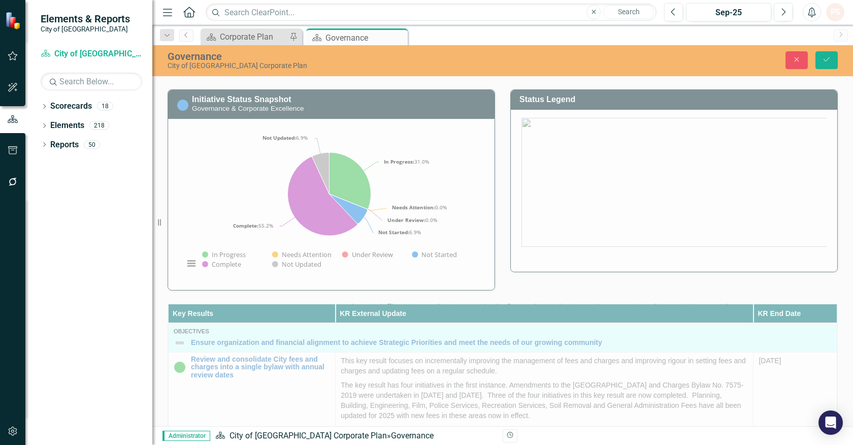
scroll to position [74, 0]
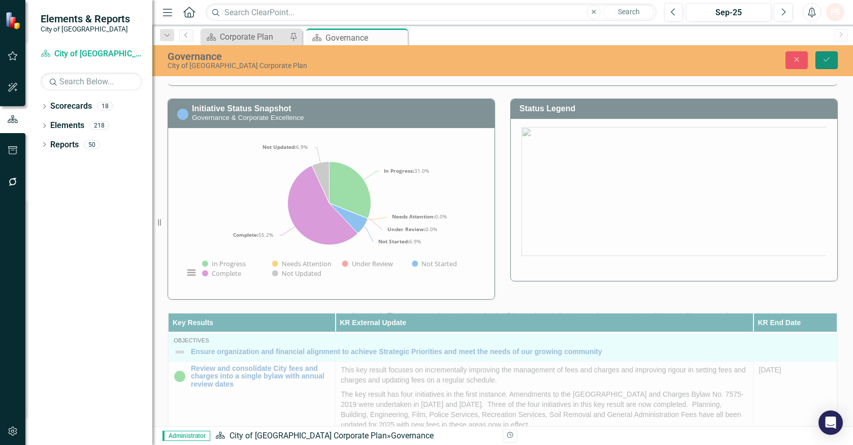
click at [830, 61] on icon "Save" at bounding box center [826, 59] width 9 height 7
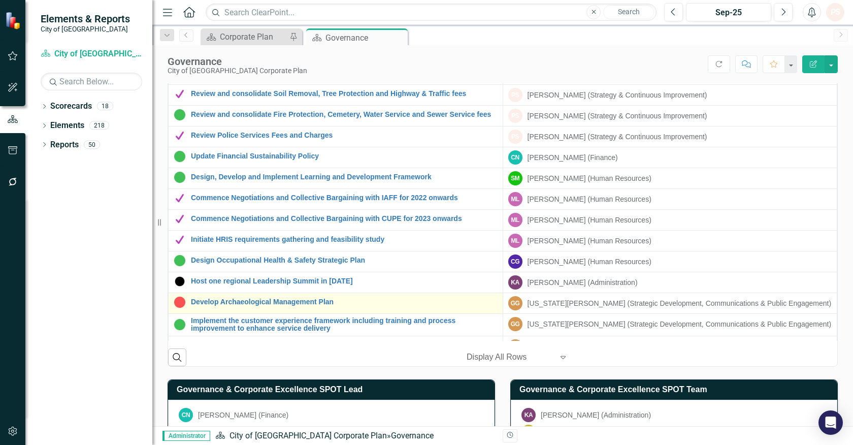
scroll to position [282, 0]
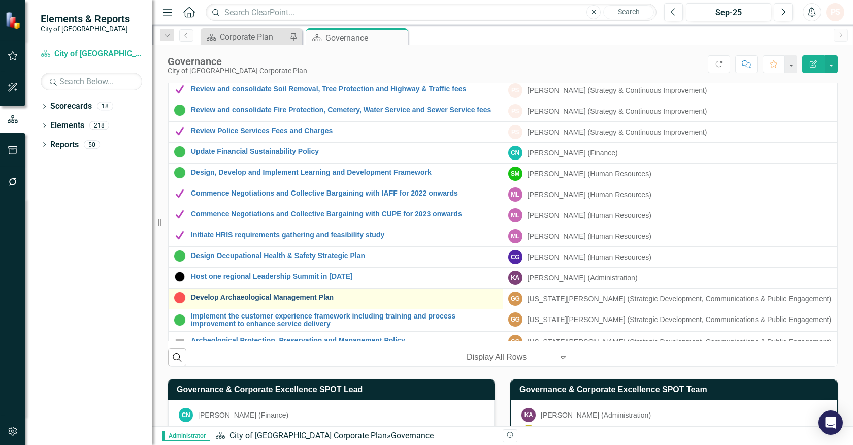
click at [261, 300] on link "Develop Archaeological Management Plan" at bounding box center [344, 298] width 307 height 8
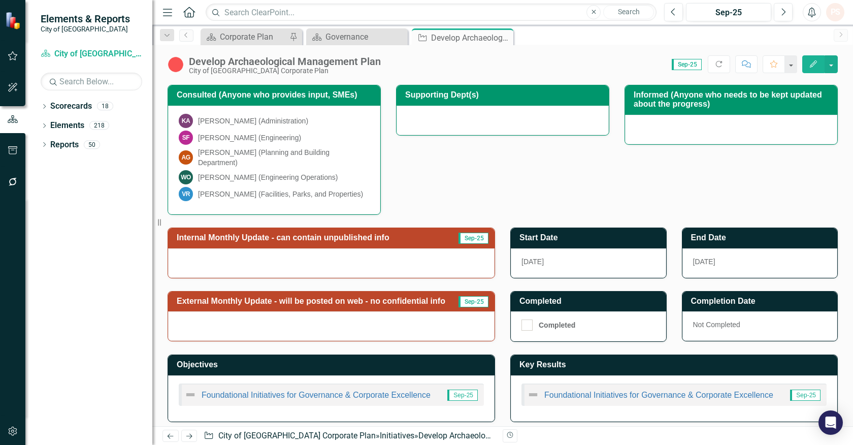
scroll to position [224, 0]
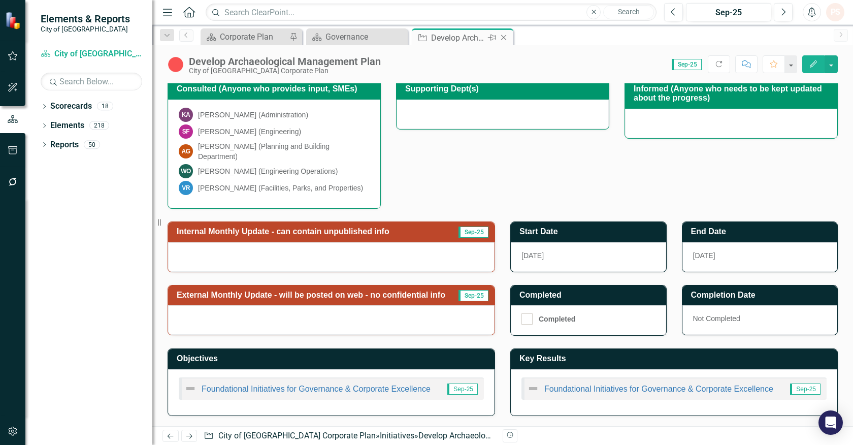
click at [504, 35] on icon "Close" at bounding box center [504, 38] width 10 height 8
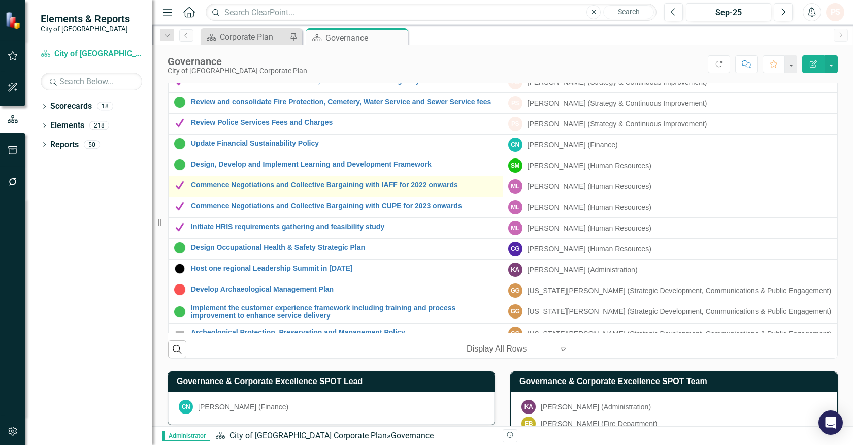
scroll to position [317, 0]
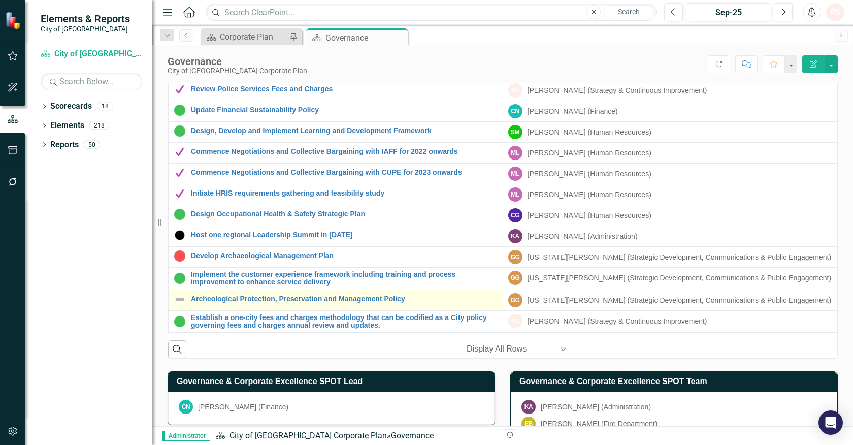
click at [180, 300] on img at bounding box center [180, 299] width 12 height 12
click at [209, 299] on link "Archeological Protection, Preservation and Management Policy" at bounding box center [344, 299] width 307 height 8
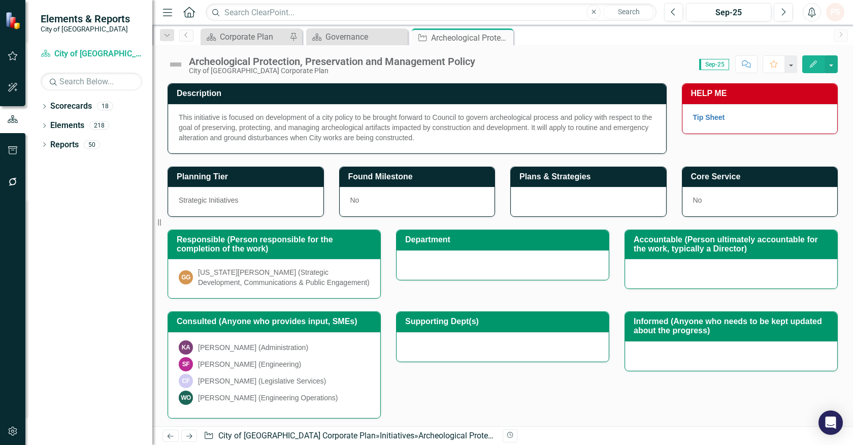
click at [173, 66] on img at bounding box center [176, 64] width 16 height 16
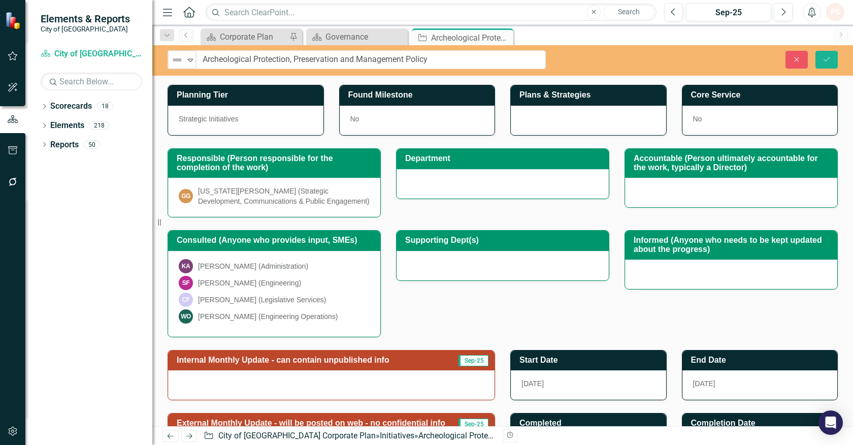
scroll to position [210, 0]
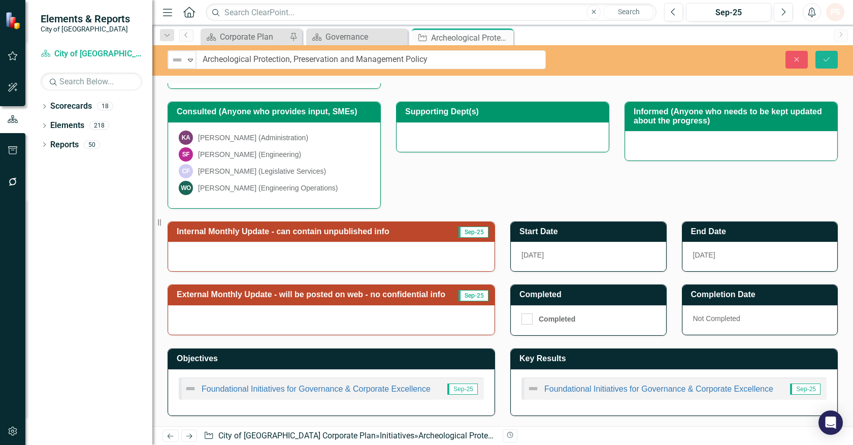
click at [322, 319] on div at bounding box center [331, 319] width 327 height 29
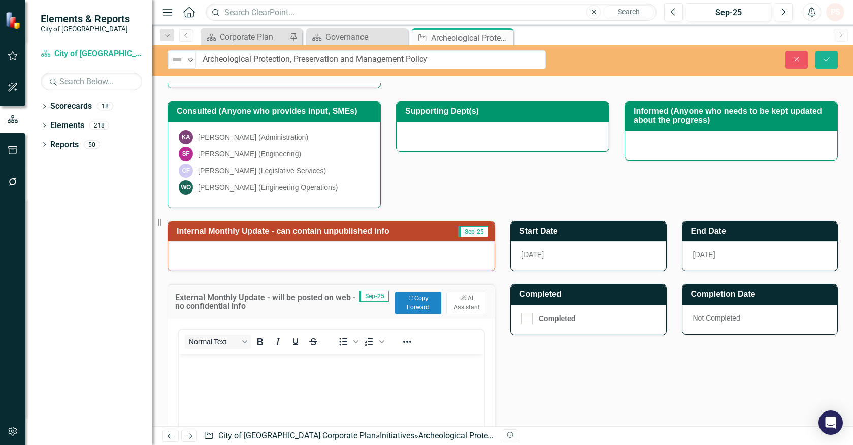
scroll to position [0, 0]
click at [410, 299] on button "Copy Forward Copy Forward" at bounding box center [418, 303] width 46 height 22
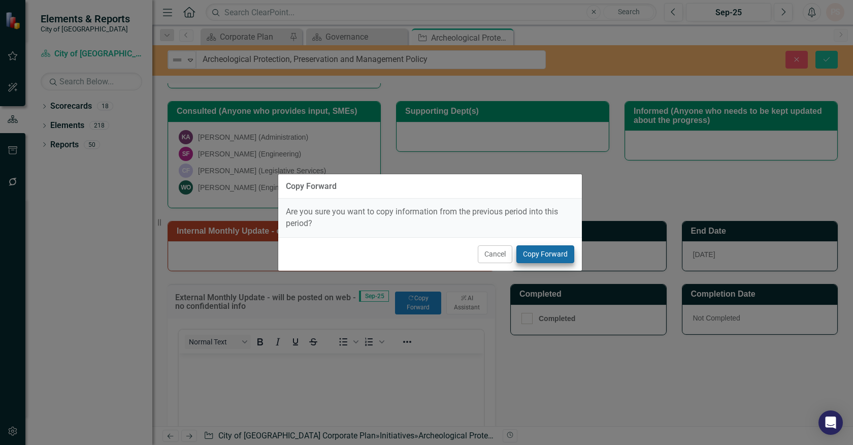
click at [551, 263] on div "Cancel Copy Forward" at bounding box center [430, 254] width 304 height 34
click at [551, 255] on button "Copy Forward" at bounding box center [546, 254] width 58 height 18
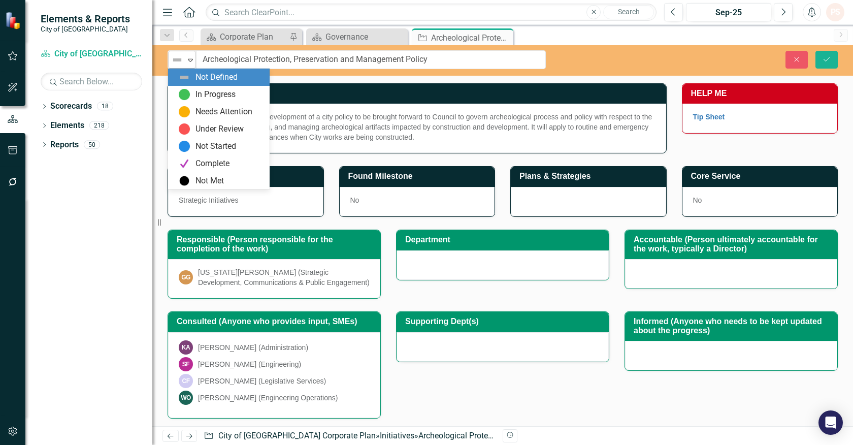
click at [189, 59] on icon "Expand" at bounding box center [190, 60] width 10 height 8
click at [185, 99] on img at bounding box center [184, 94] width 12 height 12
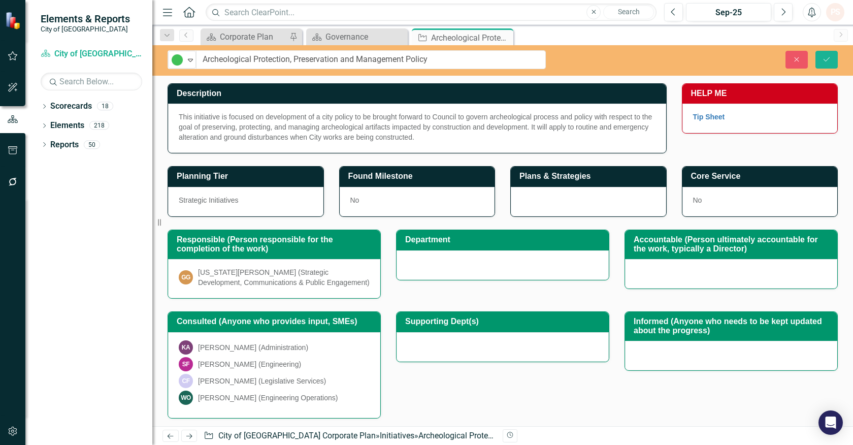
click at [842, 60] on div "Close Save" at bounding box center [707, 60] width 277 height 18
click at [826, 62] on icon "Save" at bounding box center [826, 59] width 9 height 7
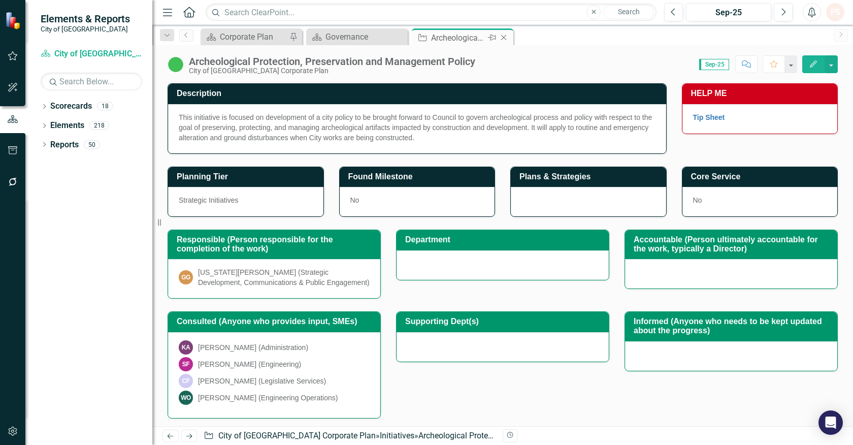
click at [501, 37] on icon "Close" at bounding box center [504, 38] width 10 height 8
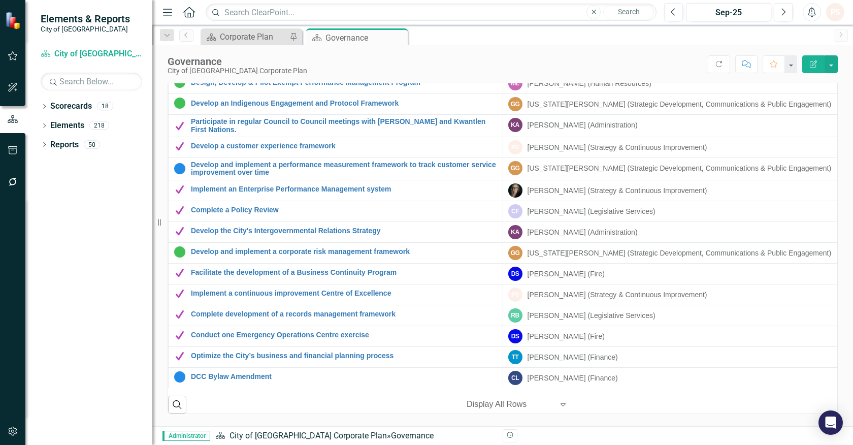
scroll to position [704, 0]
click at [400, 36] on icon at bounding box center [399, 38] width 6 height 6
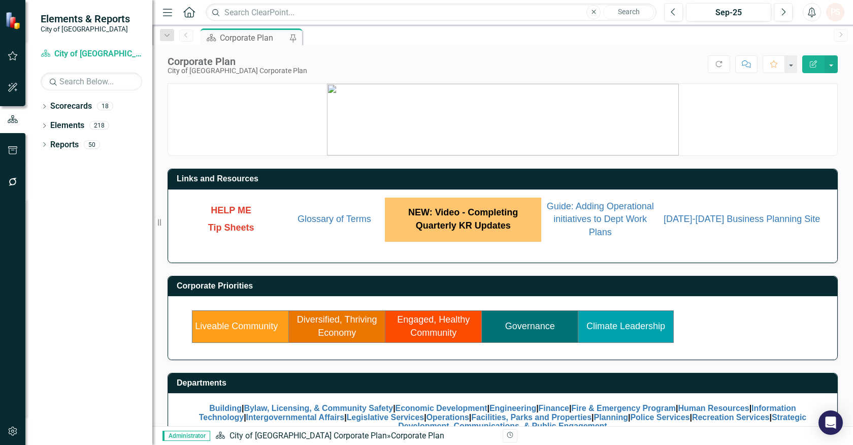
click at [429, 332] on link "Engaged, Healthy Community" at bounding box center [433, 325] width 73 height 23
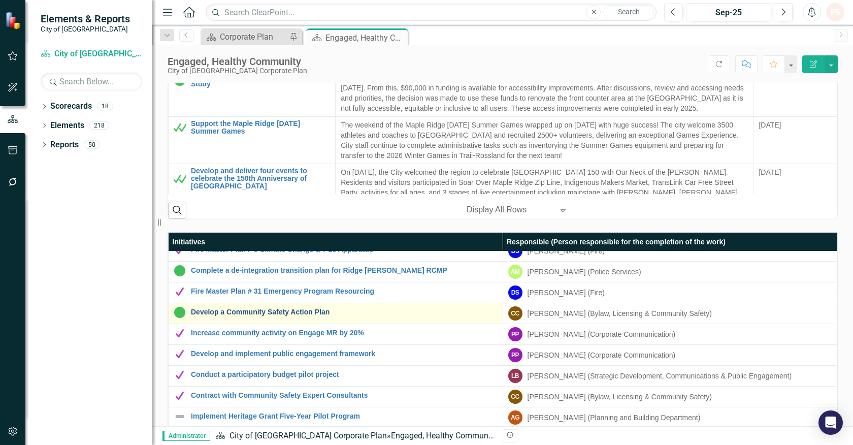
scroll to position [282, 0]
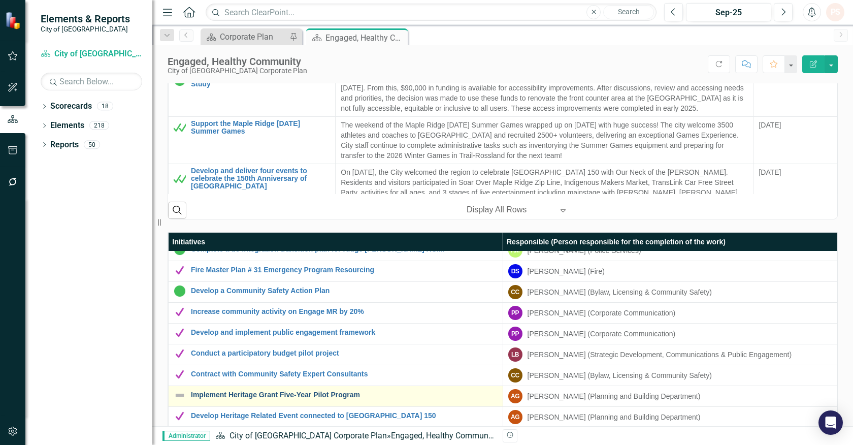
click at [214, 396] on link "Implement Heritage Grant Five-Year Pilot Program" at bounding box center [344, 395] width 307 height 8
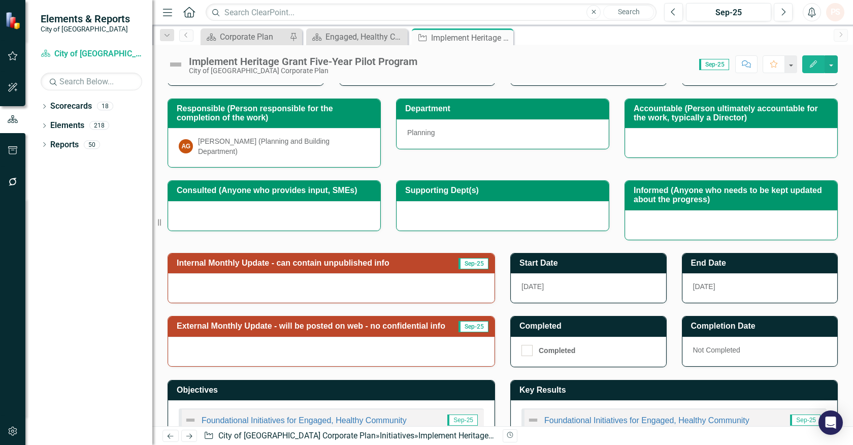
scroll to position [169, 0]
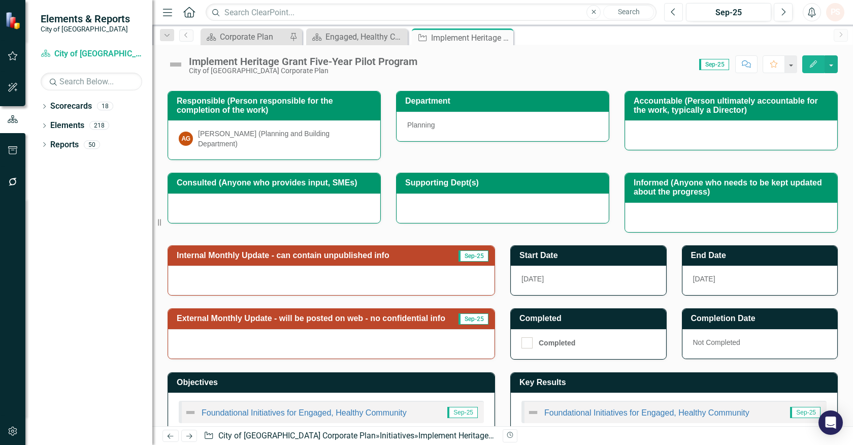
click at [674, 10] on icon "Previous" at bounding box center [674, 12] width 6 height 9
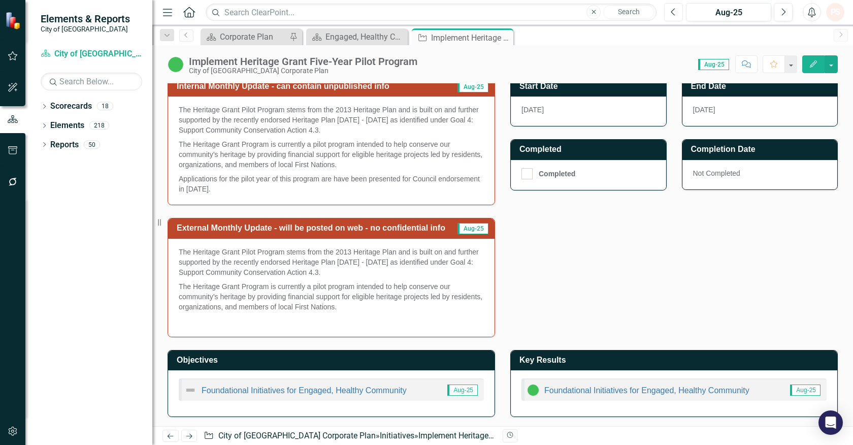
scroll to position [340, 0]
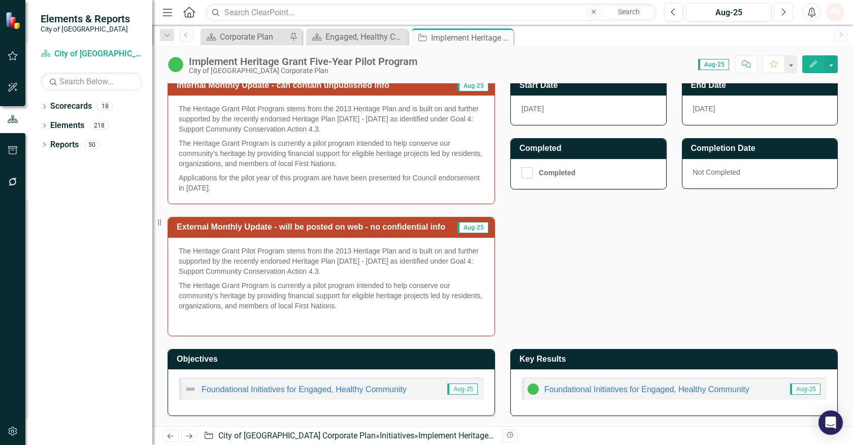
click at [786, 16] on button "Next" at bounding box center [783, 12] width 19 height 18
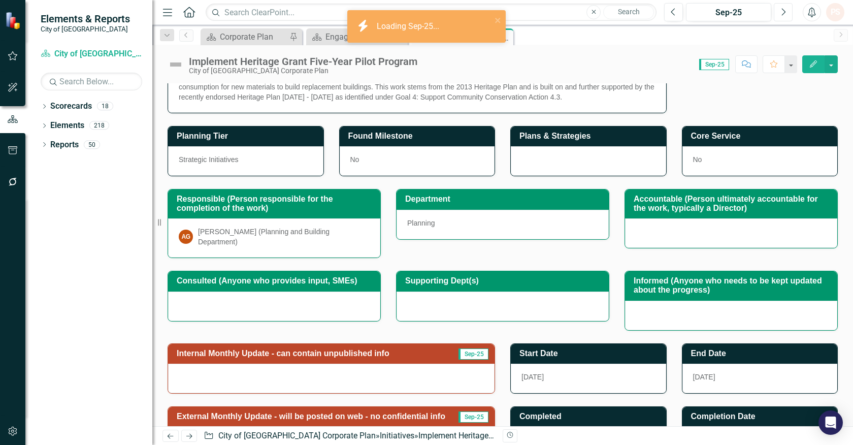
scroll to position [194, 0]
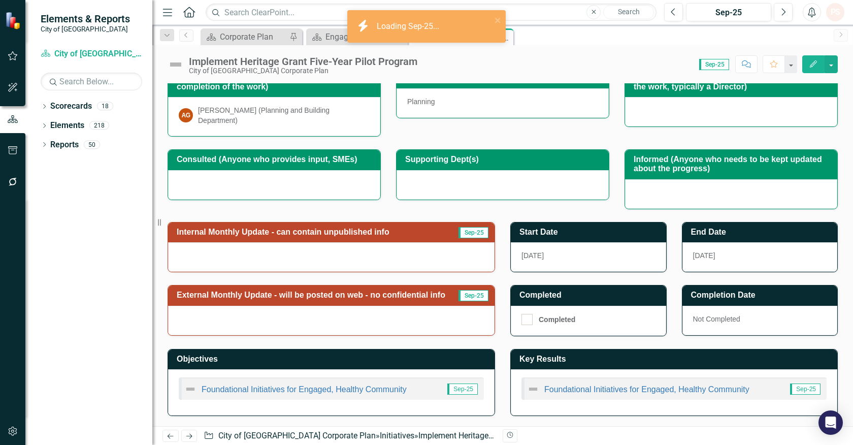
click at [385, 326] on div at bounding box center [331, 320] width 327 height 29
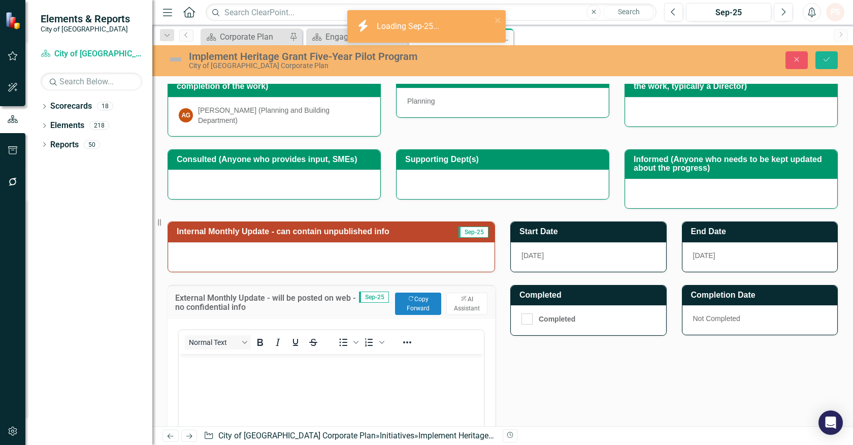
scroll to position [0, 0]
click at [418, 305] on button "Copy Forward Copy Forward" at bounding box center [418, 304] width 46 height 22
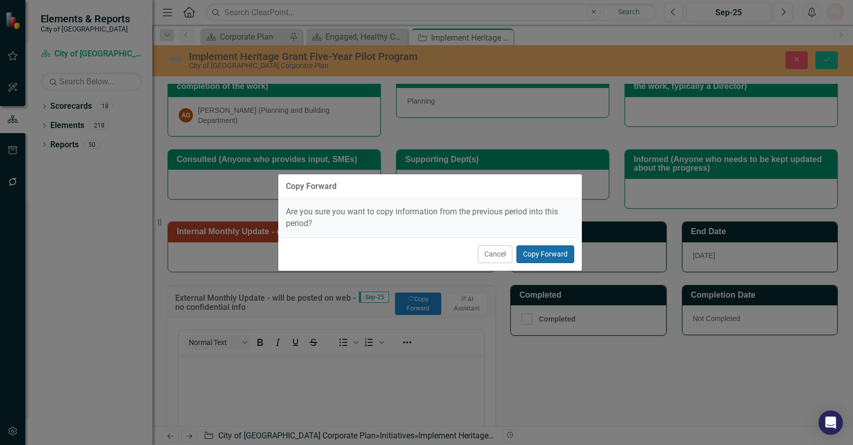
click at [545, 253] on button "Copy Forward" at bounding box center [546, 254] width 58 height 18
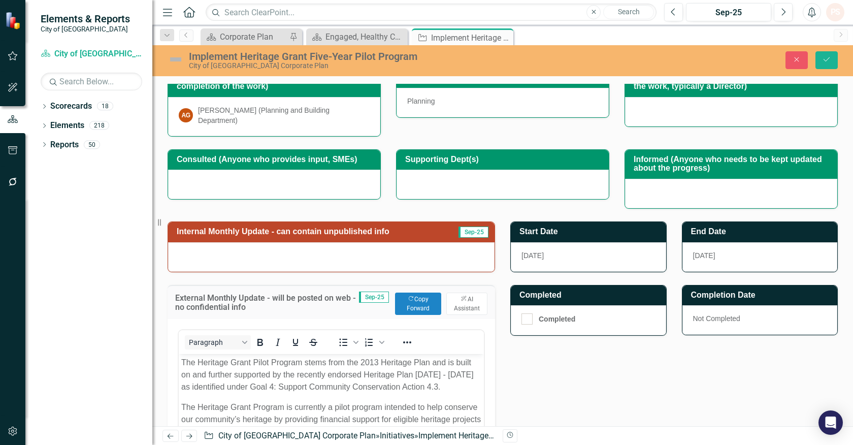
click at [379, 258] on div at bounding box center [331, 256] width 327 height 29
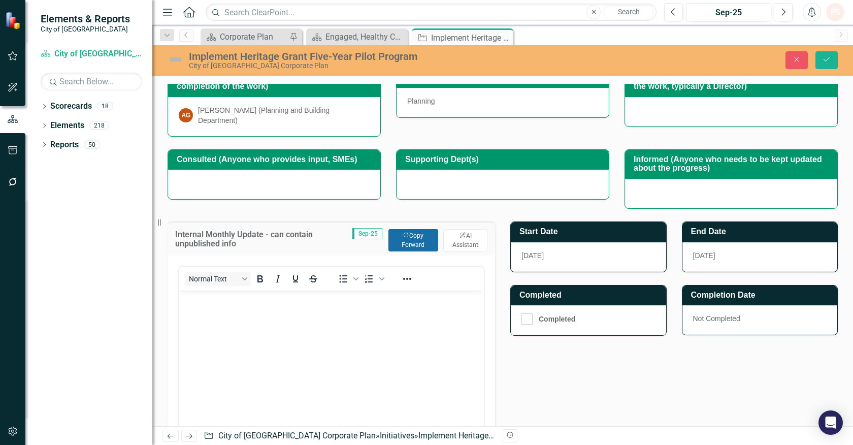
click at [415, 244] on button "Copy Forward Copy Forward" at bounding box center [414, 240] width 50 height 22
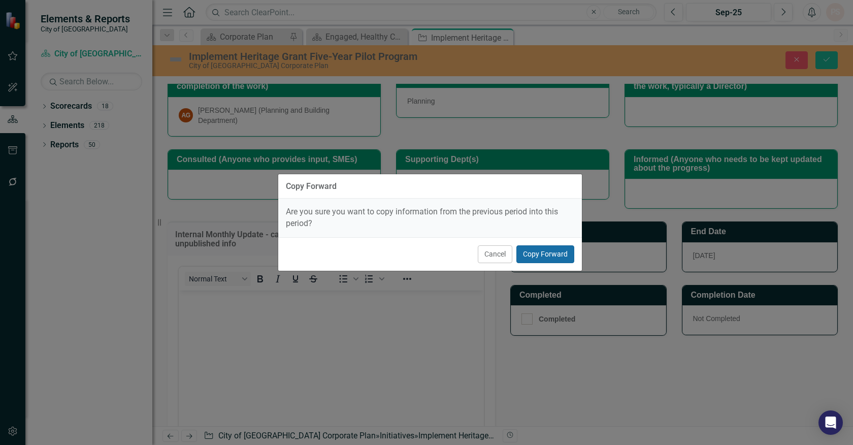
click at [532, 252] on button "Copy Forward" at bounding box center [546, 254] width 58 height 18
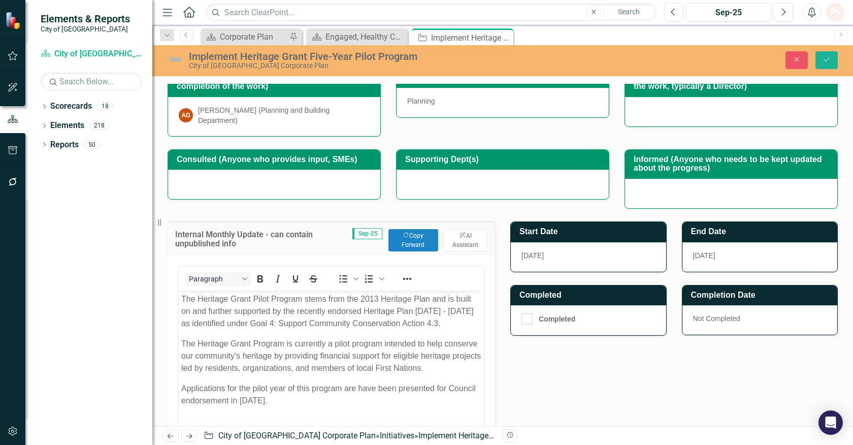
click at [179, 59] on img at bounding box center [176, 59] width 16 height 16
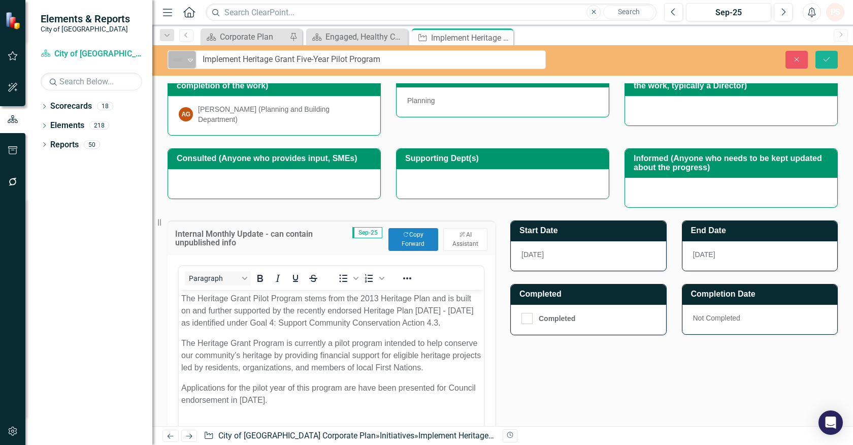
click at [189, 56] on icon "Expand" at bounding box center [190, 60] width 10 height 8
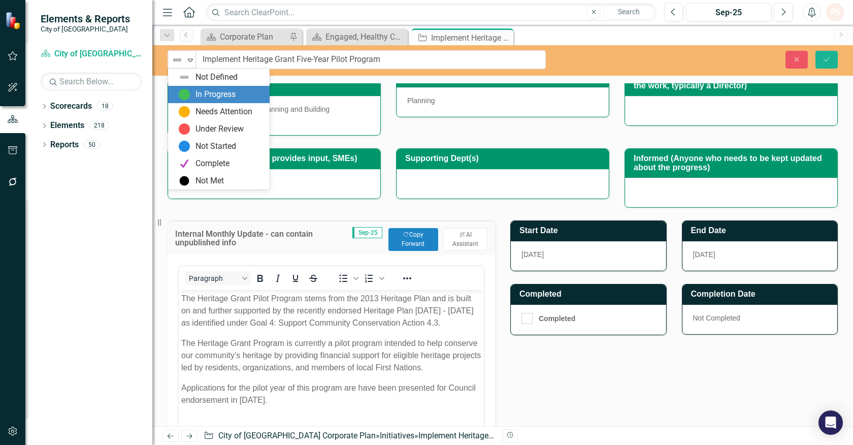
click at [200, 96] on div "In Progress" at bounding box center [216, 95] width 40 height 12
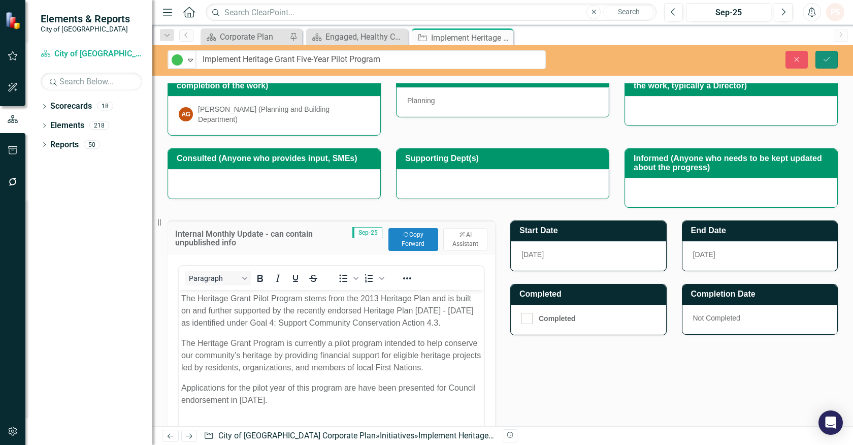
click at [829, 54] on button "Save" at bounding box center [827, 60] width 22 height 18
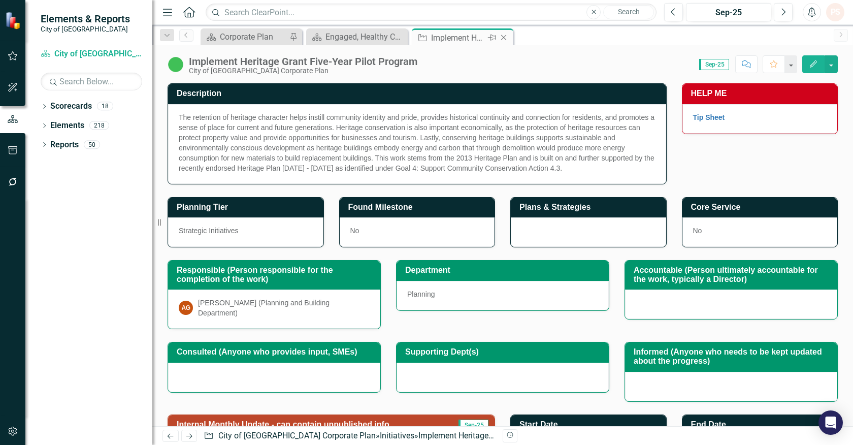
click at [503, 37] on icon "Close" at bounding box center [504, 38] width 10 height 8
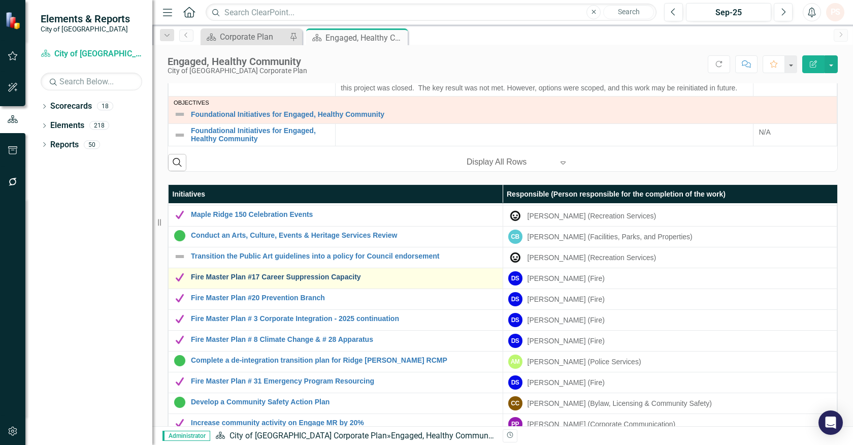
scroll to position [103, 0]
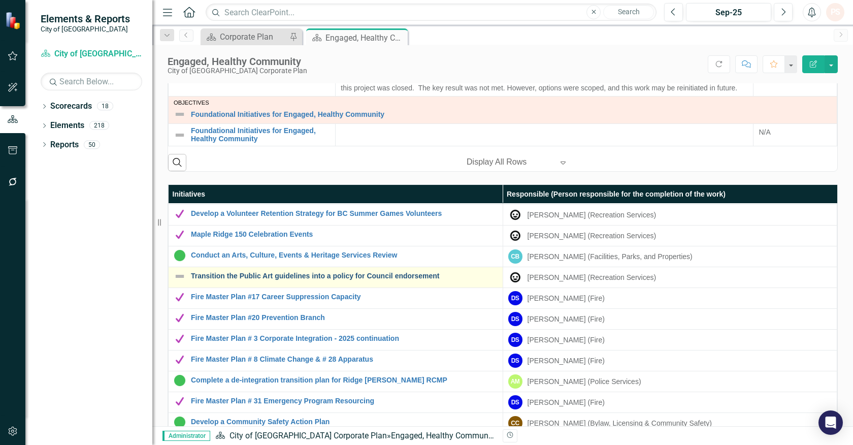
click at [195, 276] on link "Transition the Public Art guidelines into a policy for Council endorsement" at bounding box center [344, 276] width 307 height 8
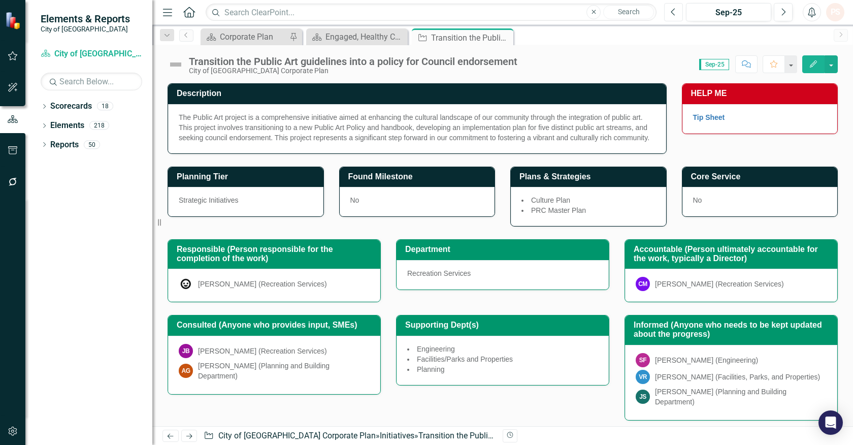
click at [674, 12] on icon "Previous" at bounding box center [674, 12] width 6 height 9
click at [786, 8] on icon "Next" at bounding box center [784, 12] width 6 height 9
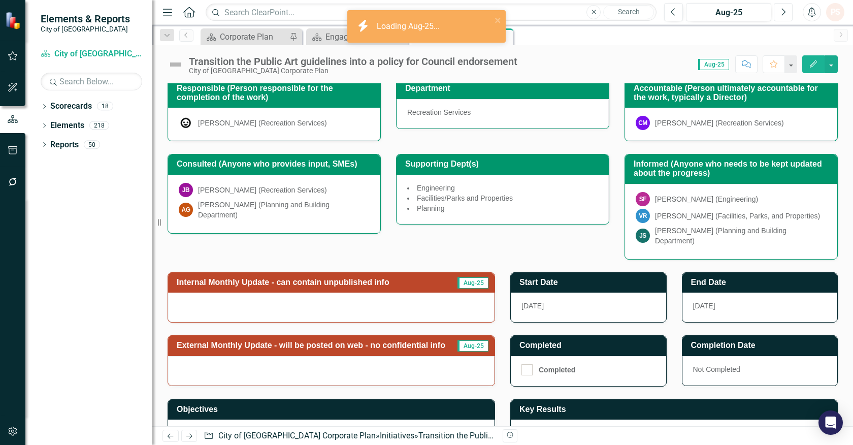
scroll to position [169, 0]
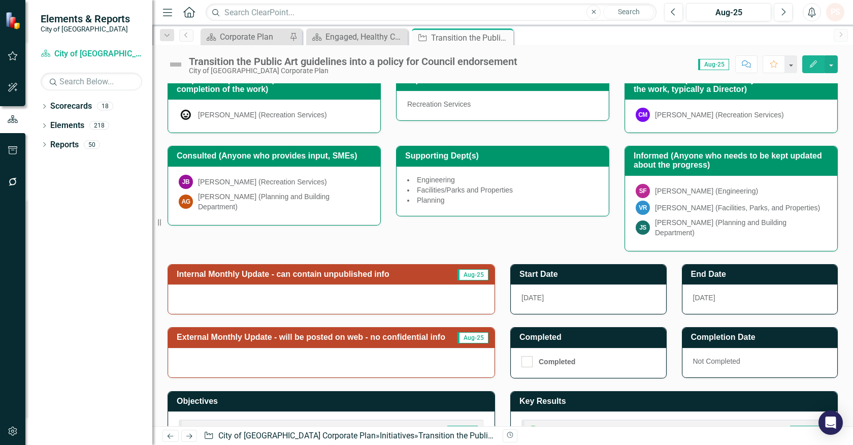
click at [363, 354] on div at bounding box center [331, 362] width 327 height 29
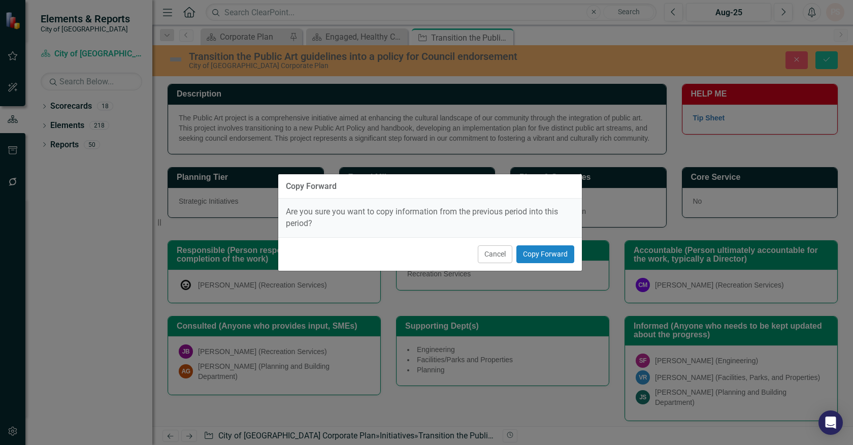
scroll to position [169, 0]
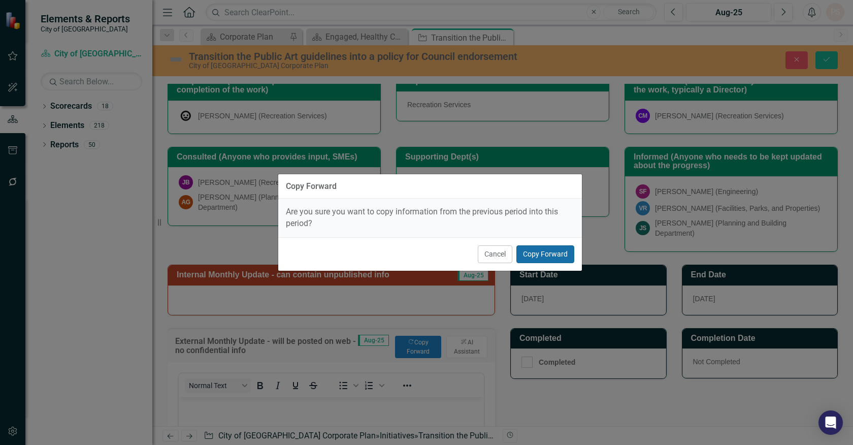
click at [561, 253] on button "Copy Forward" at bounding box center [546, 254] width 58 height 18
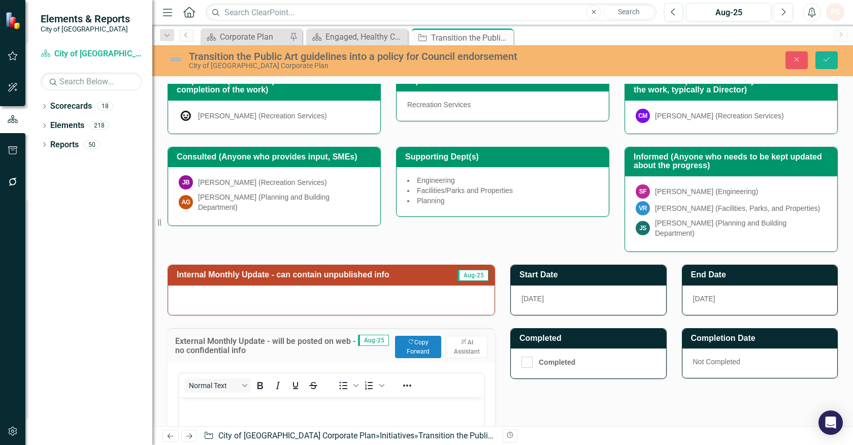
click at [381, 289] on div at bounding box center [331, 299] width 327 height 29
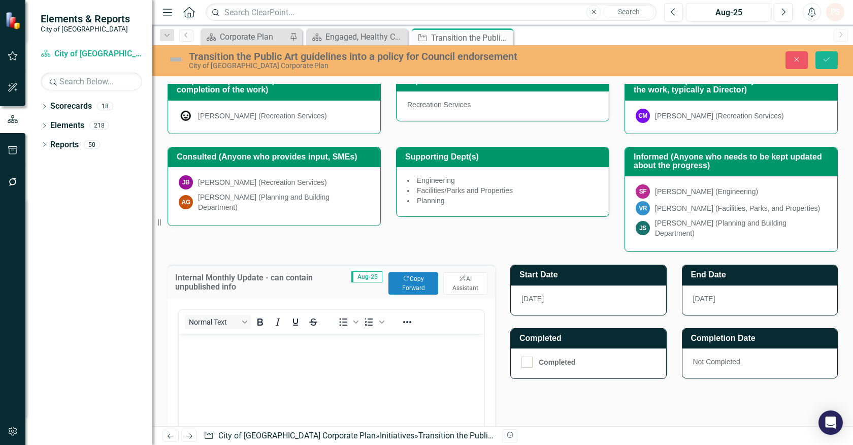
scroll to position [0, 0]
click at [420, 276] on button "Copy Forward Copy Forward" at bounding box center [414, 283] width 50 height 22
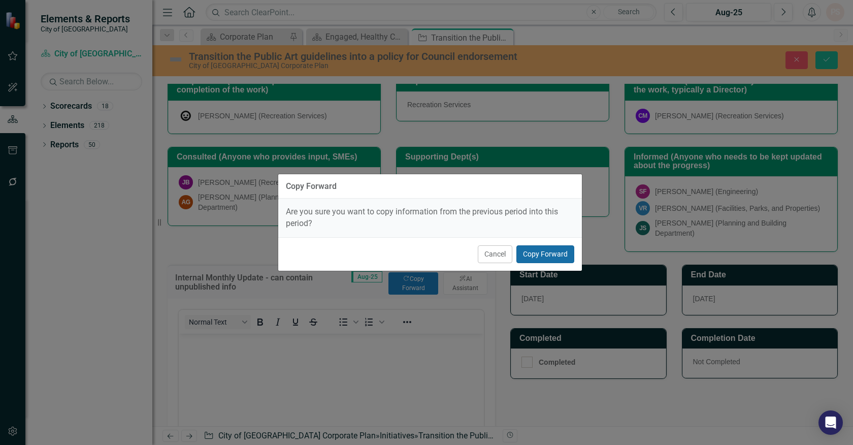
click at [552, 250] on button "Copy Forward" at bounding box center [546, 254] width 58 height 18
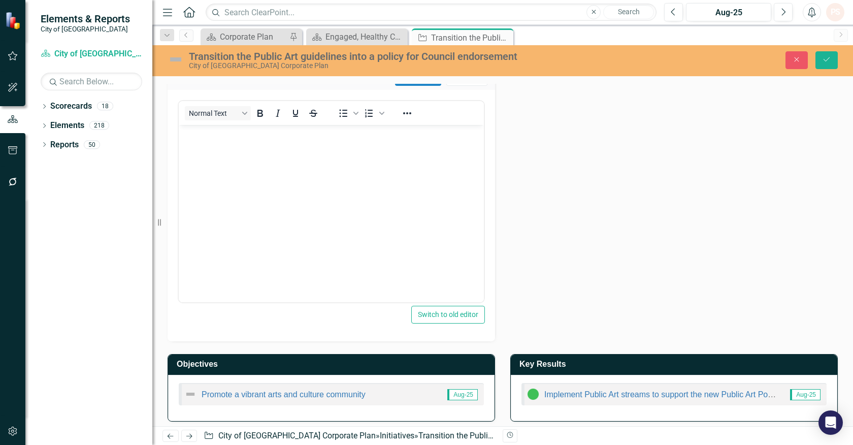
click at [322, 265] on body "Rich Text Area. Press ALT-0 for help." at bounding box center [331, 201] width 305 height 152
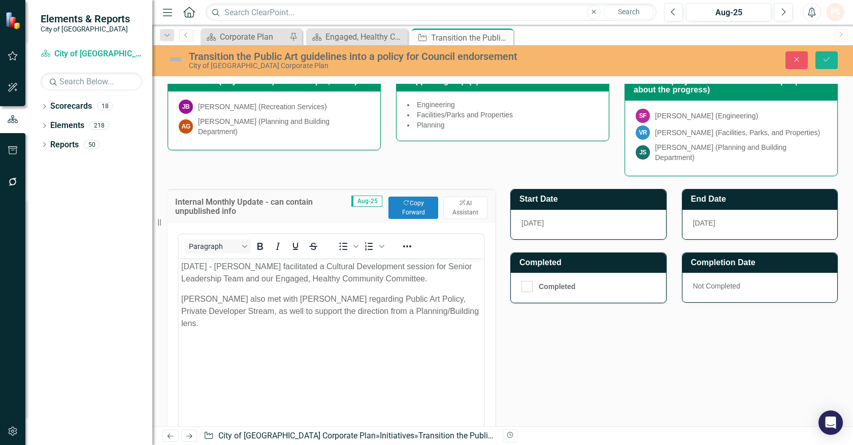
scroll to position [168, 0]
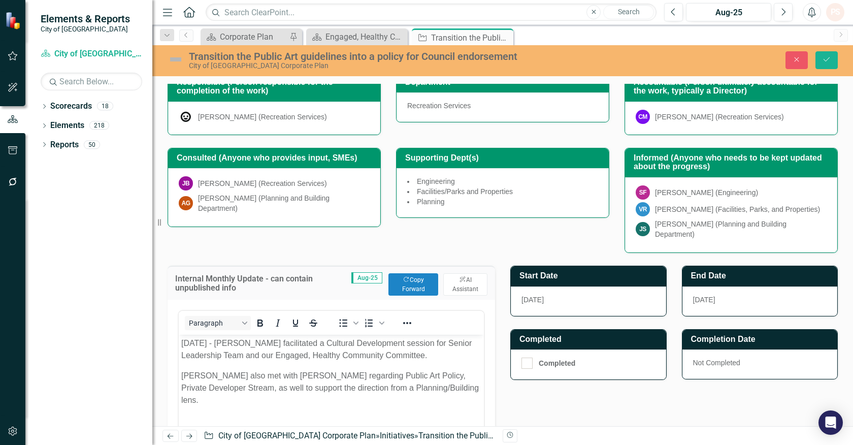
click at [183, 61] on img at bounding box center [176, 59] width 16 height 16
click at [180, 60] on img at bounding box center [176, 59] width 16 height 16
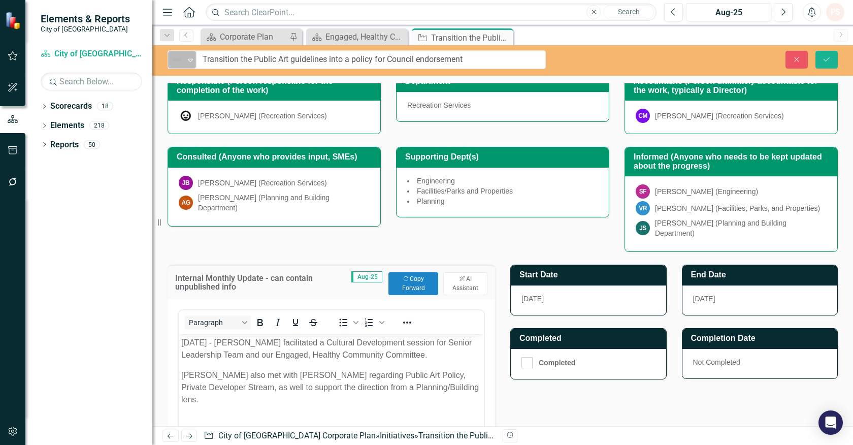
click at [188, 58] on icon "Expand" at bounding box center [190, 60] width 10 height 8
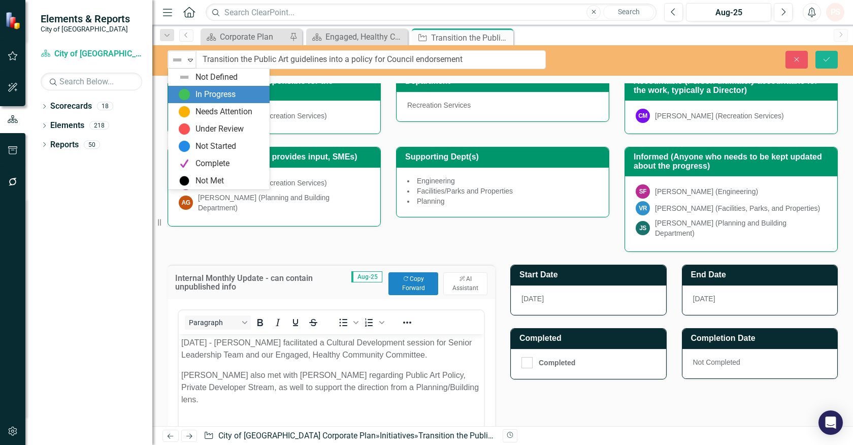
click at [192, 90] on div "In Progress" at bounding box center [220, 94] width 85 height 12
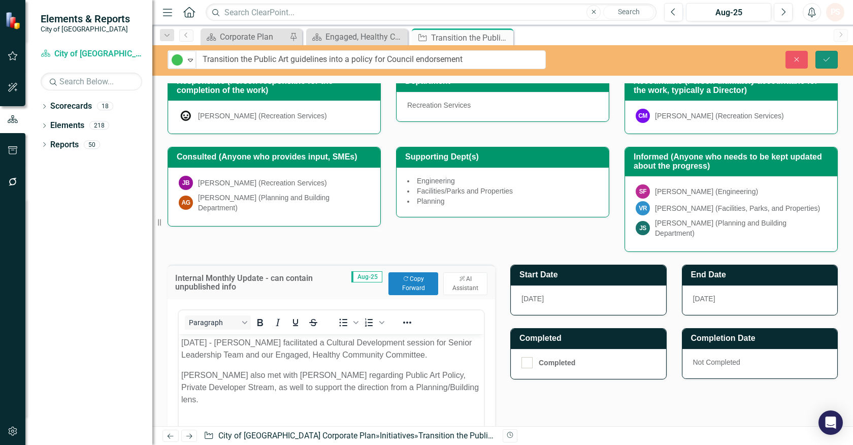
click at [822, 56] on icon "Save" at bounding box center [826, 59] width 9 height 7
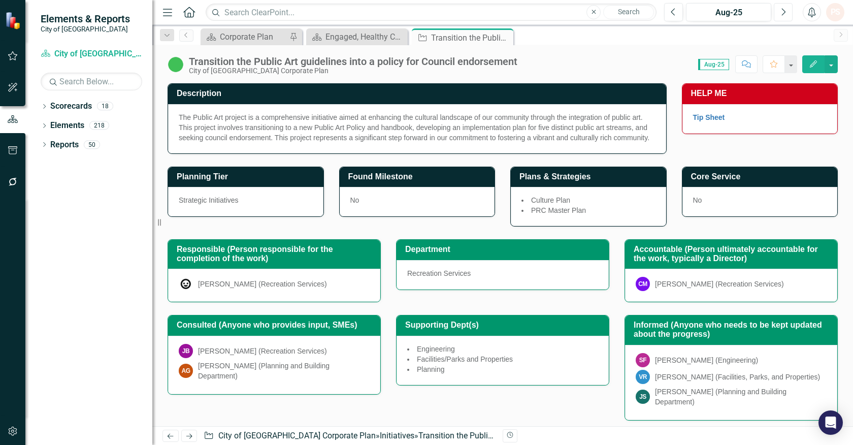
click at [777, 7] on button "Next" at bounding box center [783, 12] width 19 height 18
click at [181, 64] on img at bounding box center [176, 64] width 16 height 16
click at [181, 65] on img at bounding box center [176, 64] width 16 height 16
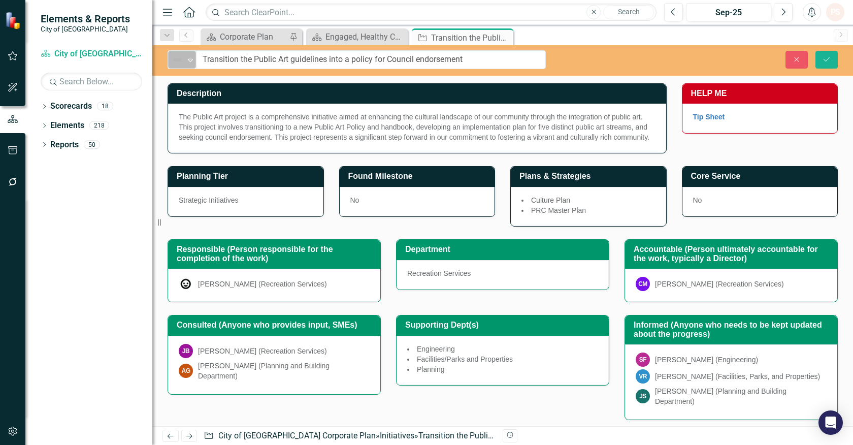
click at [187, 61] on icon "Expand" at bounding box center [190, 60] width 10 height 8
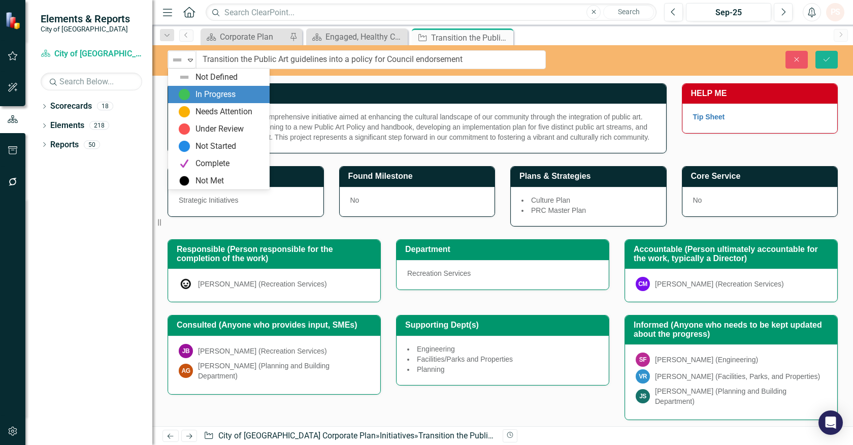
click at [190, 89] on div "In Progress" at bounding box center [220, 94] width 85 height 12
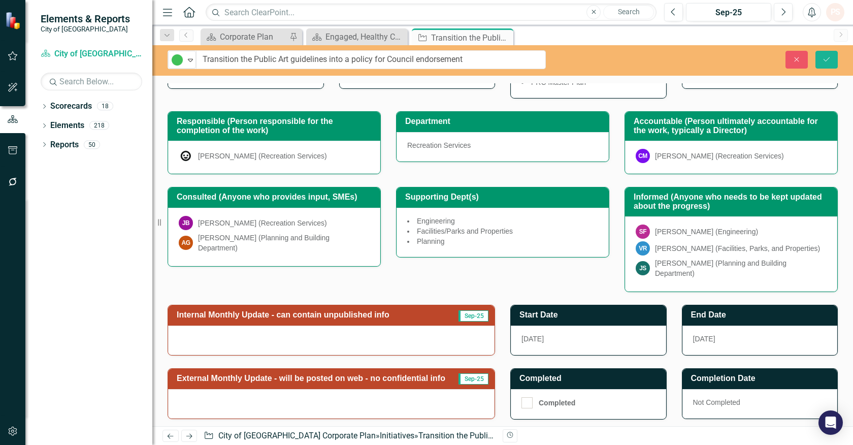
scroll to position [206, 0]
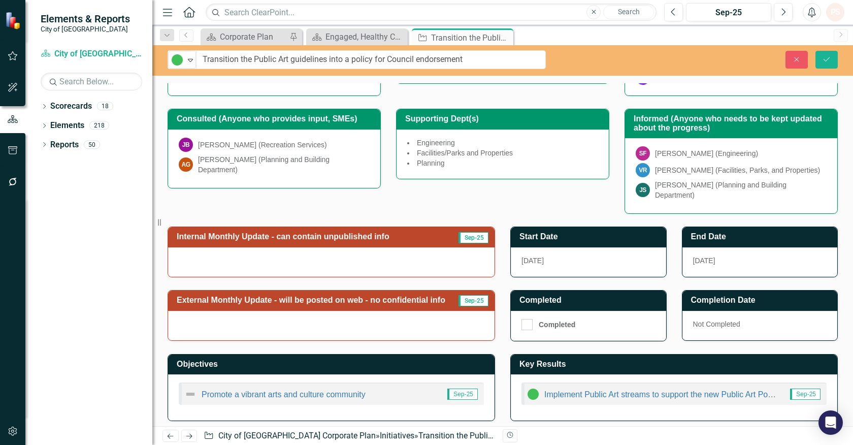
click at [317, 264] on div at bounding box center [331, 261] width 327 height 29
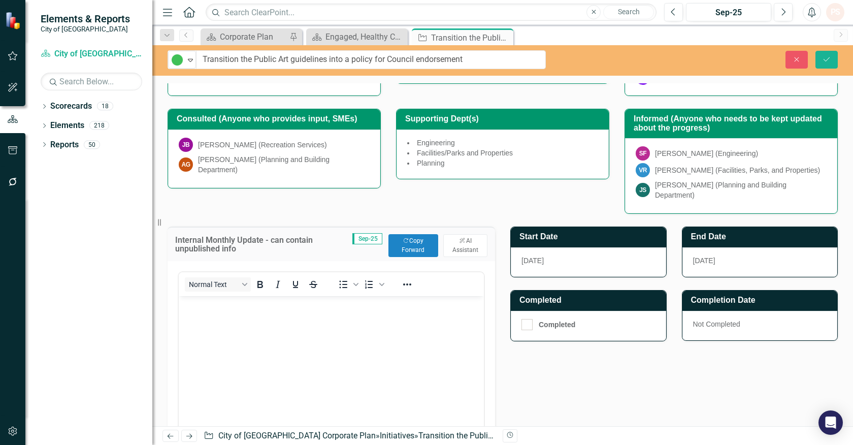
scroll to position [0, 0]
click at [413, 247] on button "Copy Forward Copy Forward" at bounding box center [414, 245] width 50 height 22
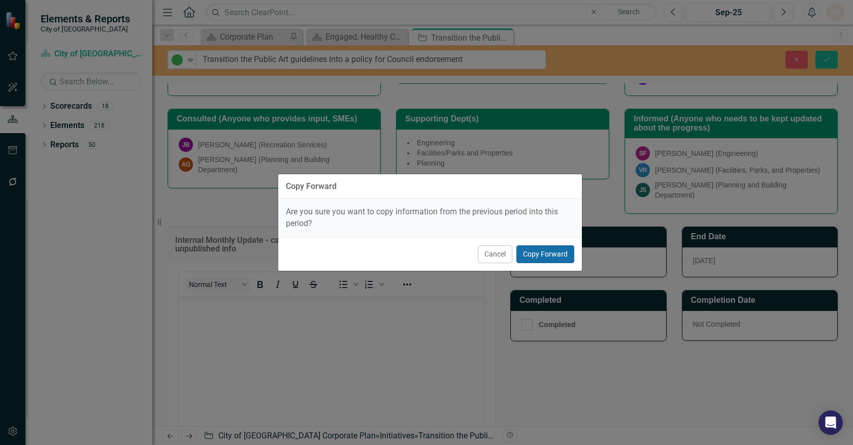
click at [551, 252] on button "Copy Forward" at bounding box center [546, 254] width 58 height 18
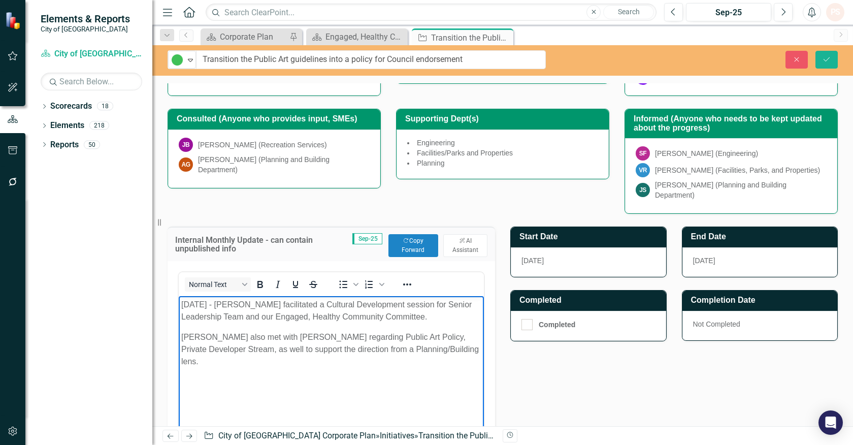
click at [346, 396] on body "July 3 - Patricia Huntsman facilitated a Cultural Development session for Senio…" at bounding box center [331, 372] width 305 height 152
click at [826, 53] on button "Save" at bounding box center [827, 60] width 22 height 18
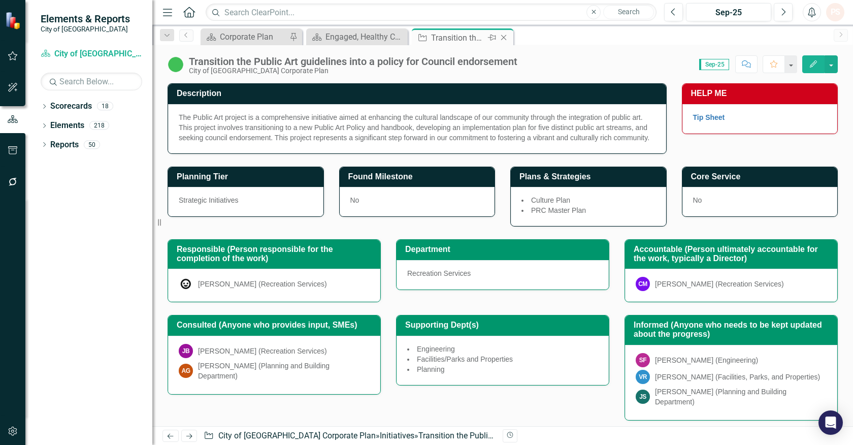
click at [505, 35] on icon "Close" at bounding box center [504, 38] width 10 height 8
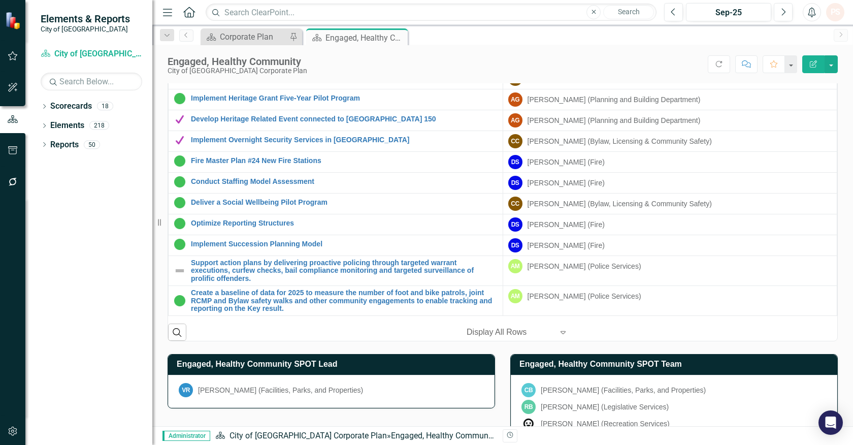
scroll to position [790, 0]
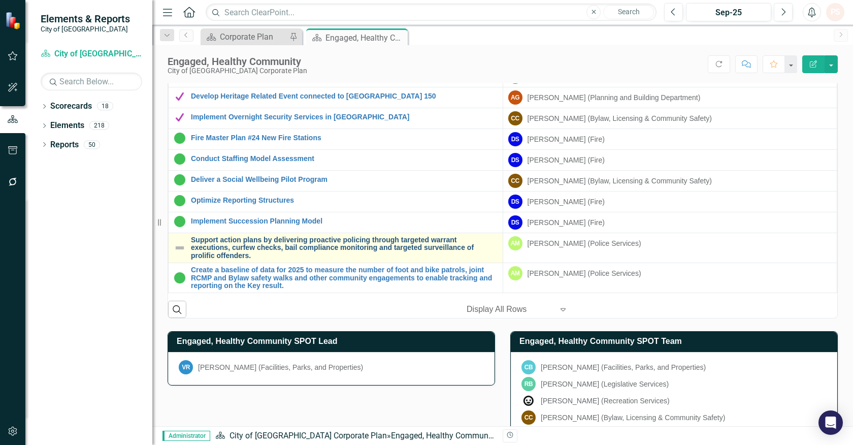
click at [250, 246] on link "Support action plans by delivering proactive policing through targeted warrant …" at bounding box center [344, 247] width 307 height 23
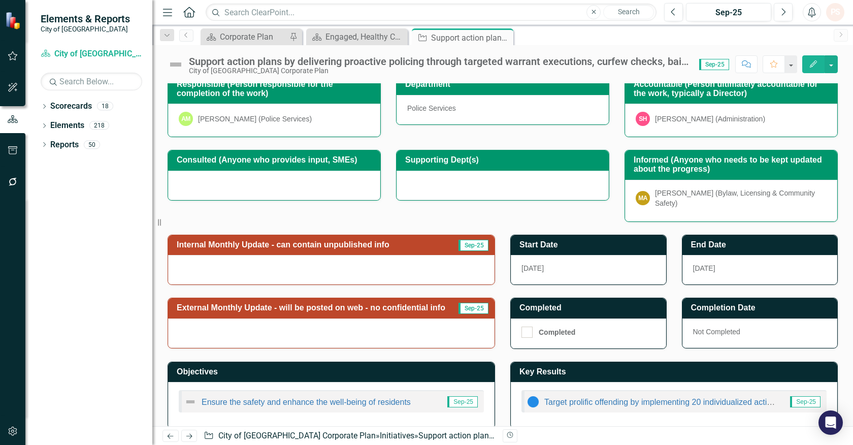
scroll to position [159, 0]
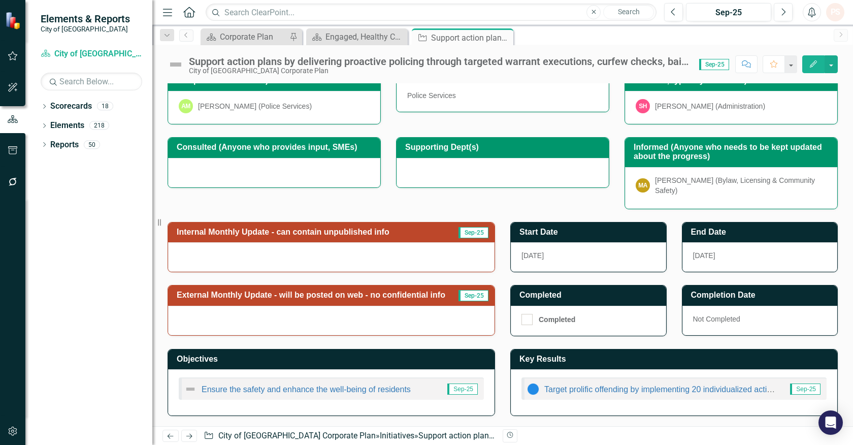
click at [176, 65] on img at bounding box center [176, 64] width 16 height 16
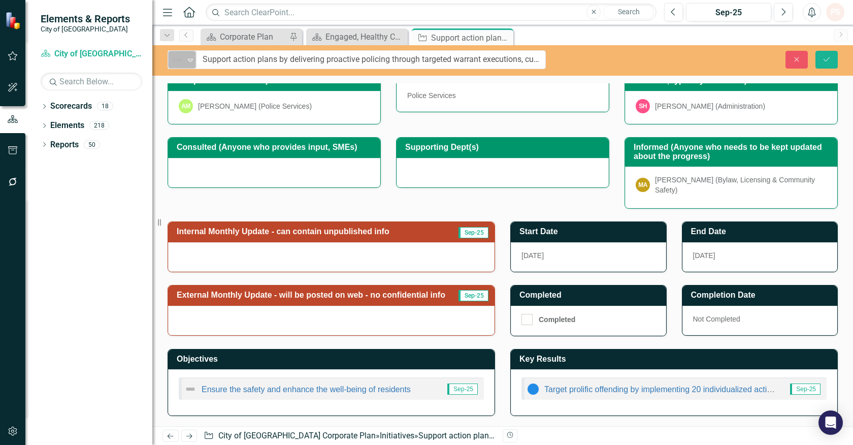
click at [188, 61] on icon "Expand" at bounding box center [190, 60] width 10 height 8
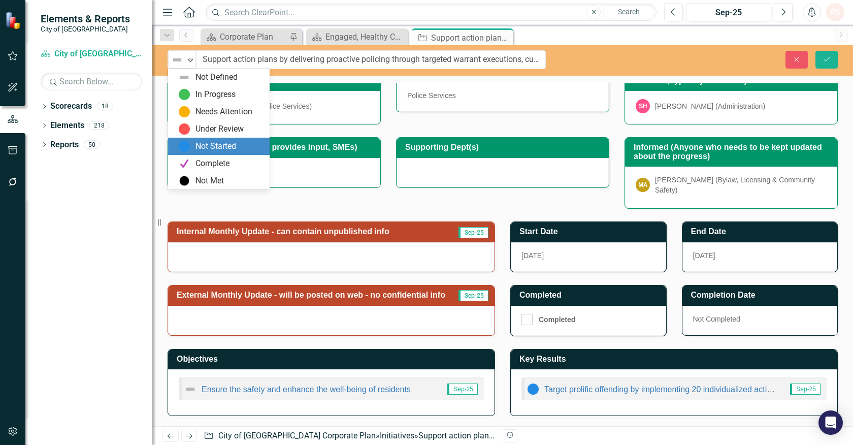
click at [207, 144] on div "Not Started" at bounding box center [216, 147] width 41 height 12
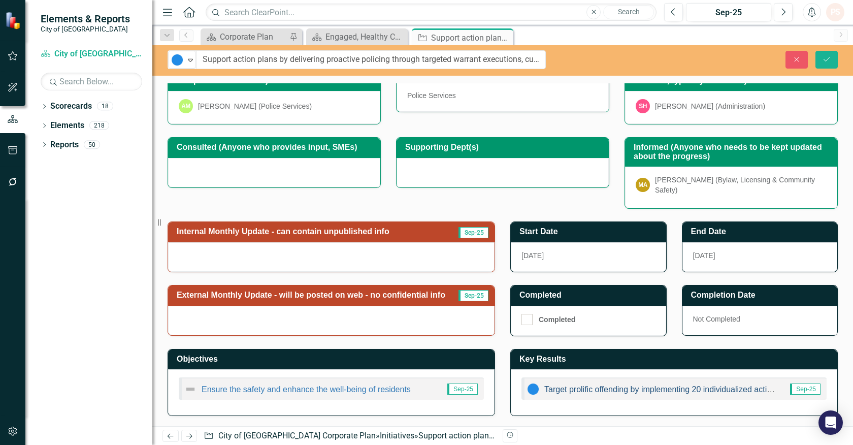
click at [591, 390] on link "Target prolific offending by implementing 20 individualized action plans by the…" at bounding box center [706, 389] width 323 height 9
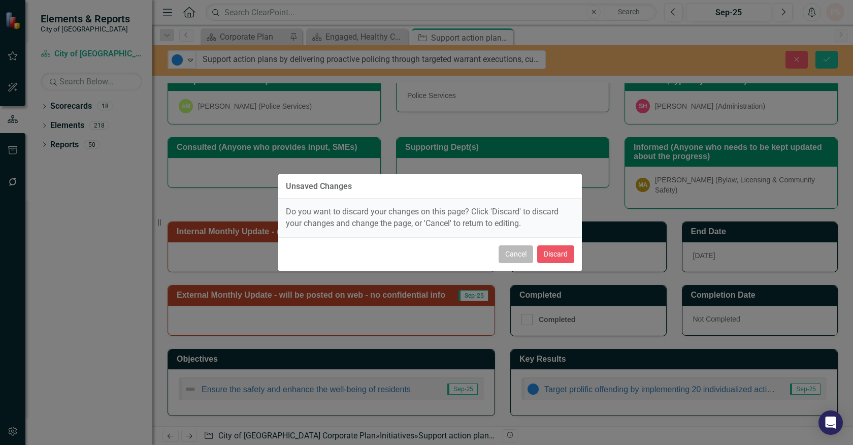
click at [526, 257] on button "Cancel" at bounding box center [516, 254] width 35 height 18
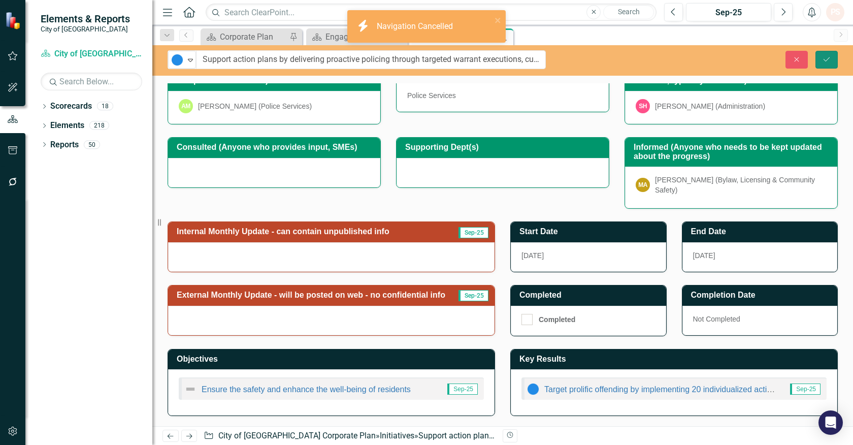
click at [822, 59] on icon "Save" at bounding box center [826, 59] width 9 height 7
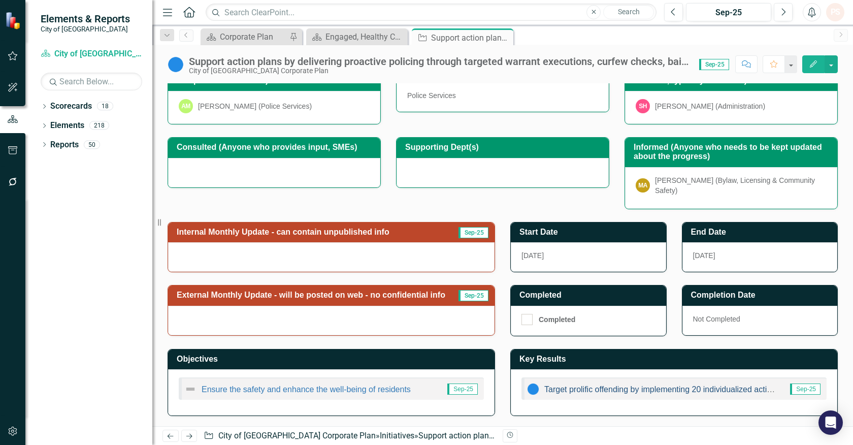
click at [565, 392] on link "Target prolific offending by implementing 20 individualized action plans by the…" at bounding box center [706, 389] width 323 height 9
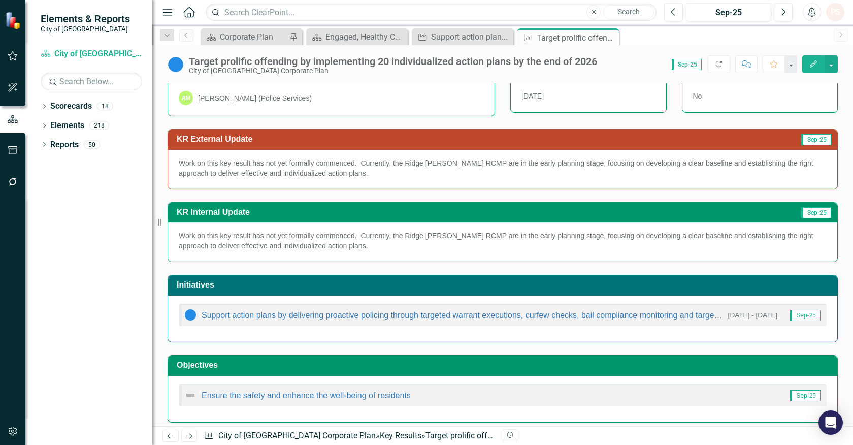
scroll to position [91, 0]
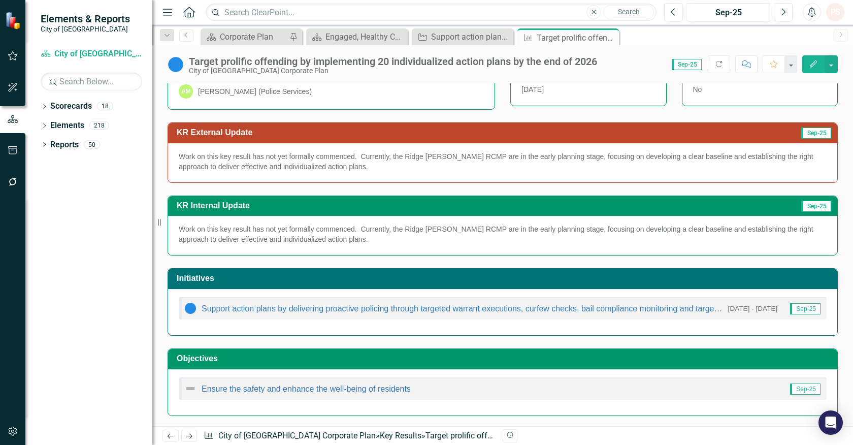
click at [353, 165] on p "Work on this key result has not yet formally commenced. Currently, the Ridge [P…" at bounding box center [503, 161] width 648 height 20
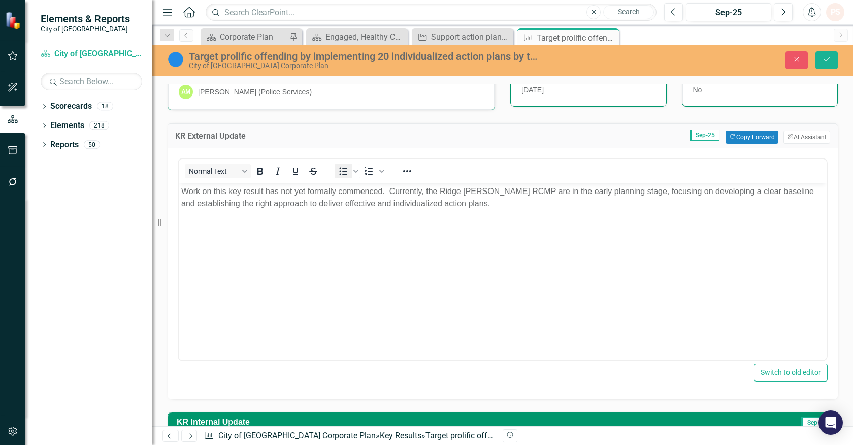
scroll to position [0, 0]
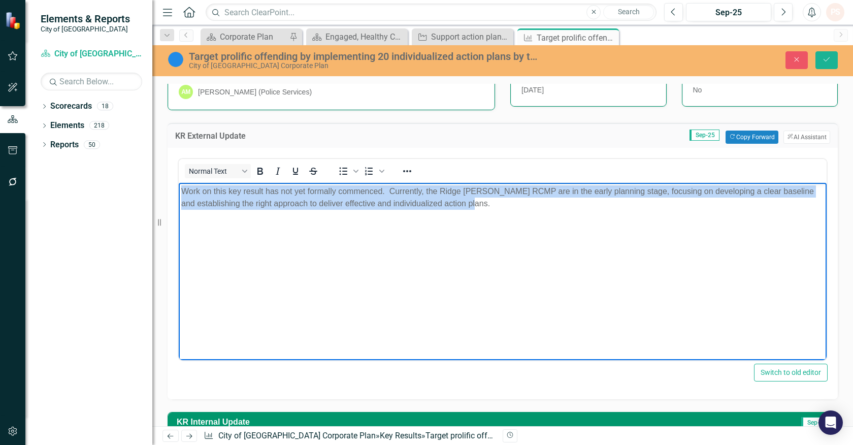
drag, startPoint x: 479, startPoint y: 206, endPoint x: 276, endPoint y: 372, distance: 261.3
click at [179, 189] on html "Work on this key result has not yet formally commenced. Currently, the Ridge [P…" at bounding box center [503, 258] width 648 height 152
copy p "Work on this key result has not yet formally commenced. Currently, the Ridge [P…"
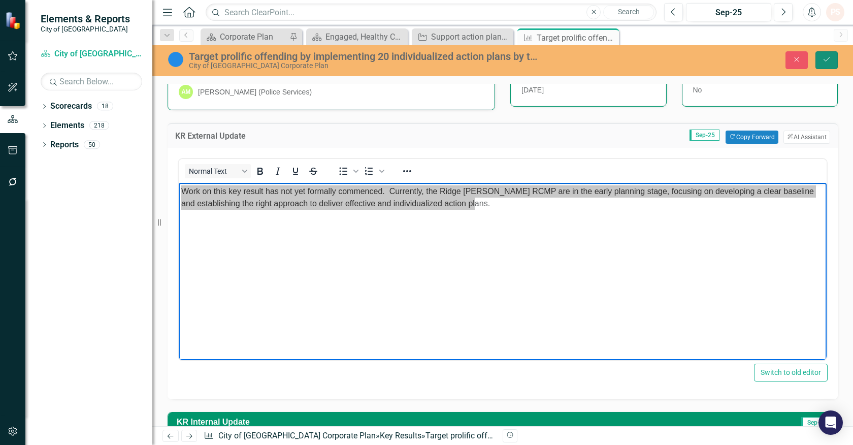
click at [824, 53] on button "Save" at bounding box center [827, 60] width 22 height 18
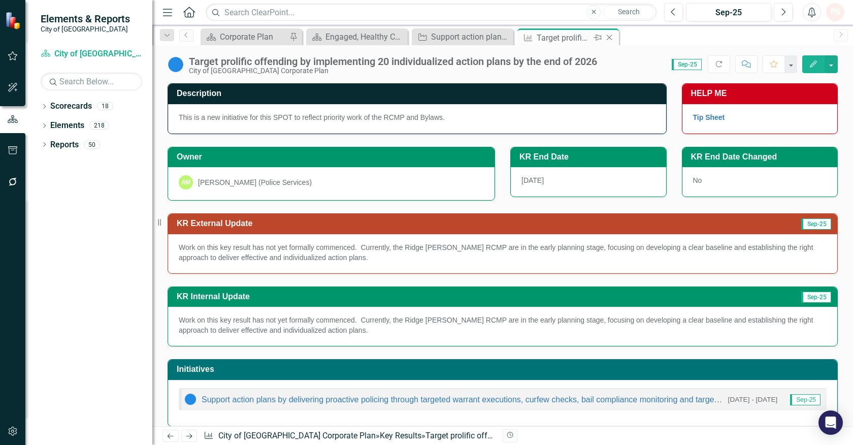
click at [609, 36] on icon "Close" at bounding box center [610, 38] width 10 height 8
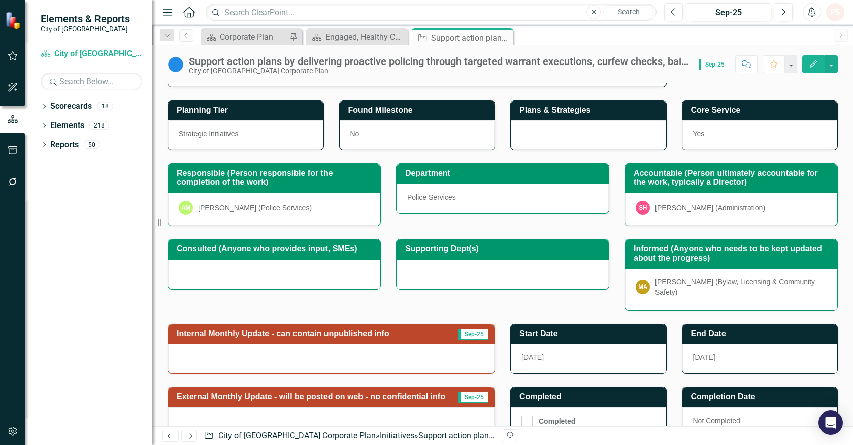
scroll to position [159, 0]
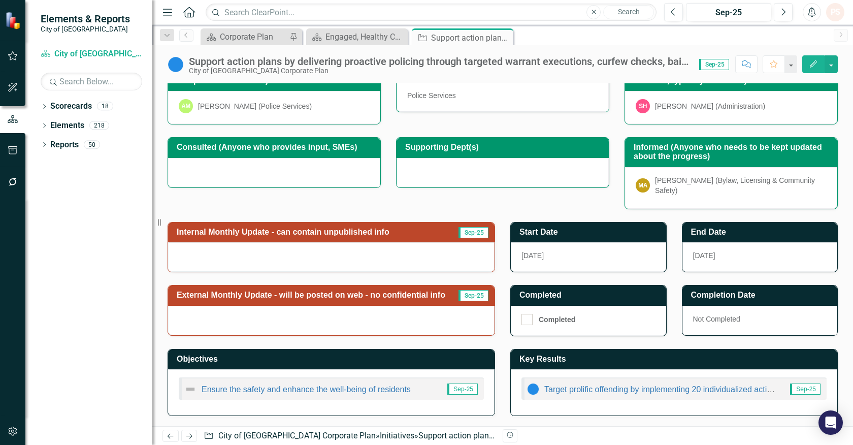
click at [252, 262] on div at bounding box center [331, 256] width 327 height 29
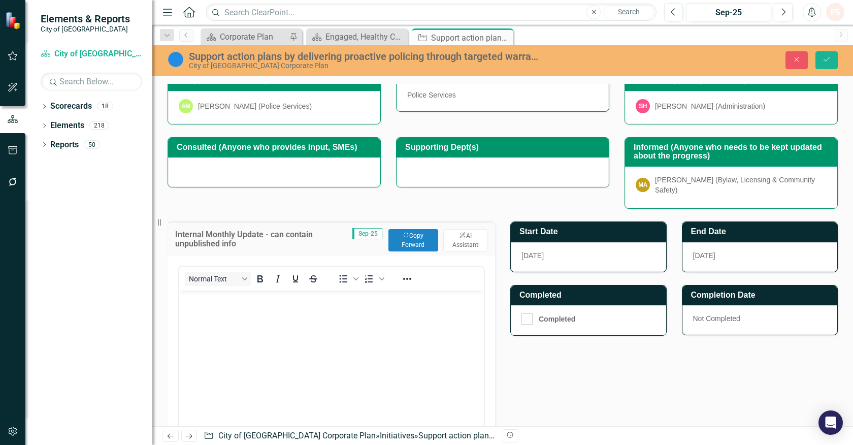
scroll to position [0, 0]
click at [220, 320] on body "Rich Text Area. Press ALT-0 for help." at bounding box center [331, 367] width 305 height 152
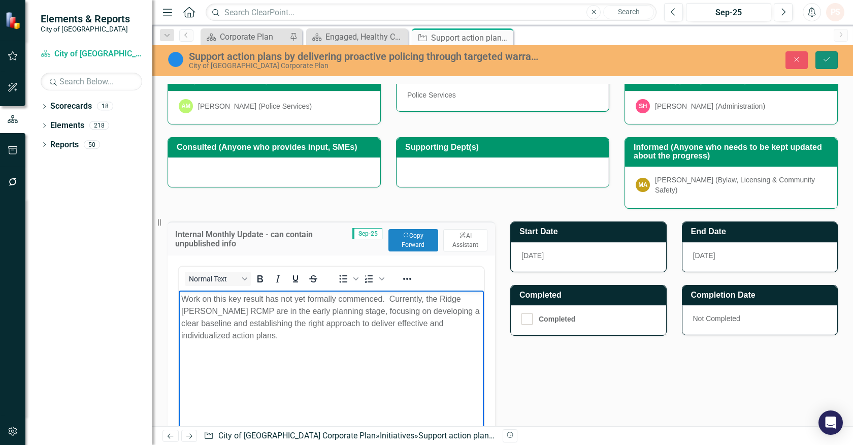
click at [831, 56] on icon "Save" at bounding box center [826, 59] width 9 height 7
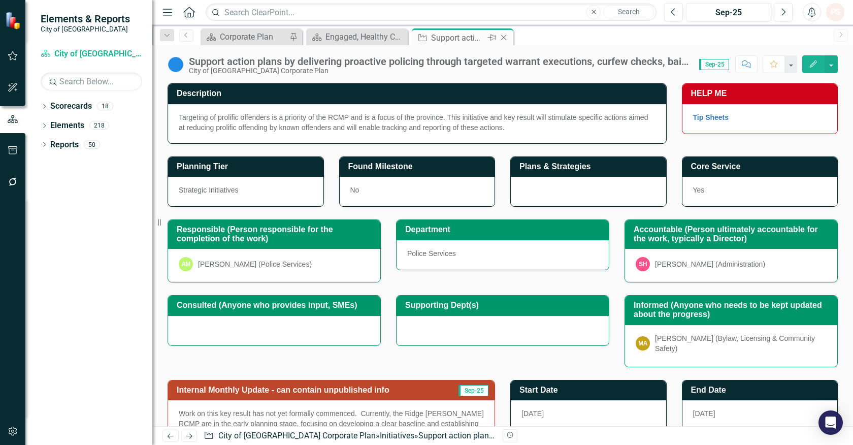
click at [505, 37] on icon "Close" at bounding box center [504, 38] width 10 height 8
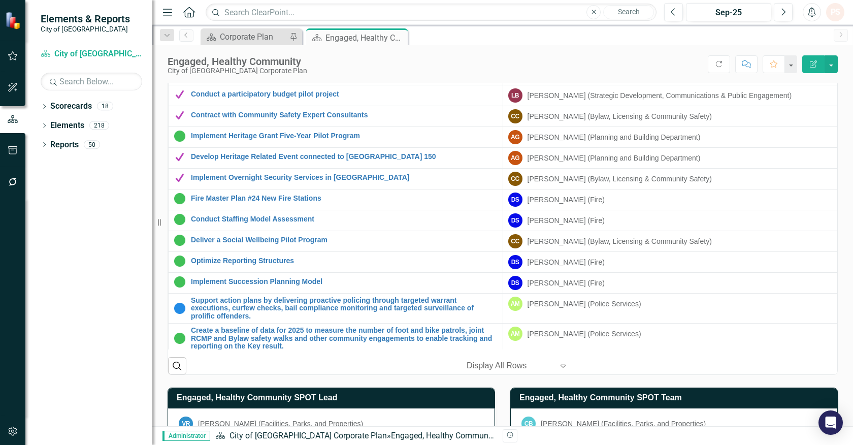
scroll to position [329, 0]
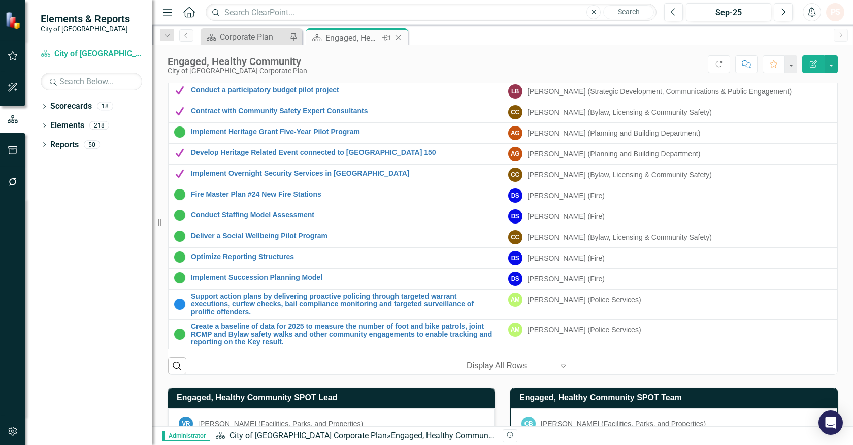
click at [399, 37] on icon "Close" at bounding box center [398, 38] width 10 height 8
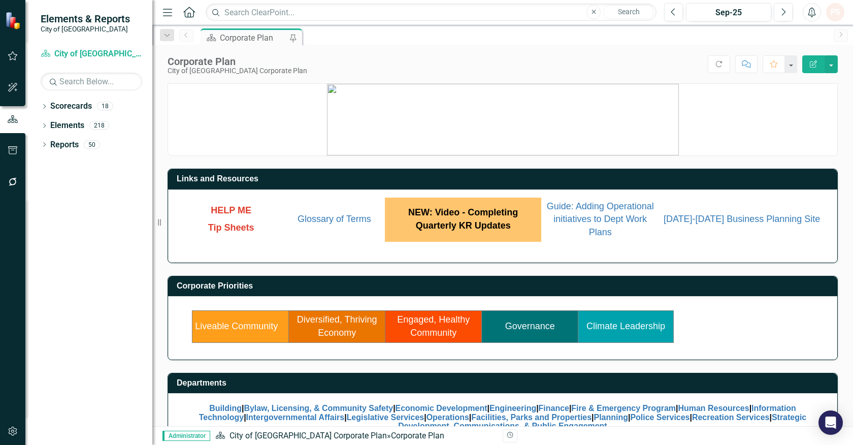
click at [356, 331] on td "Diversified, Thriving Economy" at bounding box center [337, 326] width 97 height 31
click at [324, 329] on link "Diversified, Thriving Economy" at bounding box center [337, 325] width 80 height 23
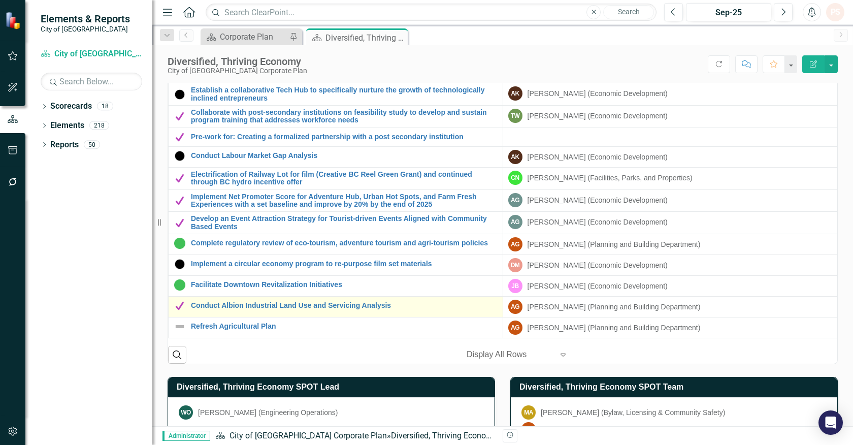
scroll to position [790, 0]
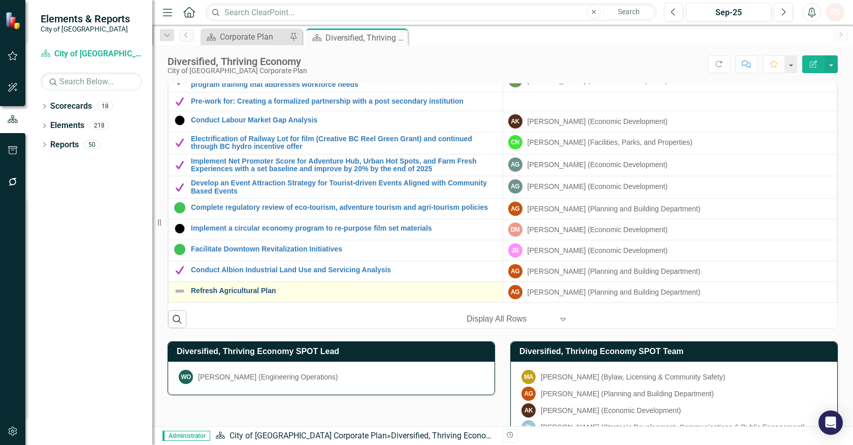
click at [219, 288] on link "Refresh Agricultural Plan" at bounding box center [344, 291] width 307 height 8
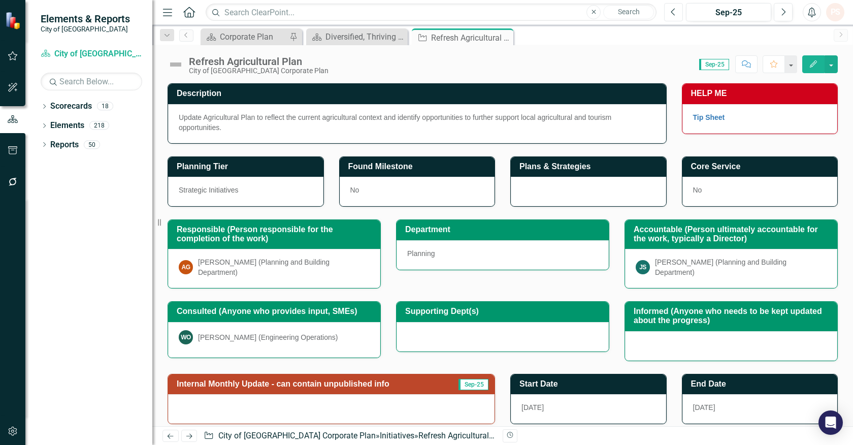
click at [676, 14] on icon "Previous" at bounding box center [674, 12] width 6 height 9
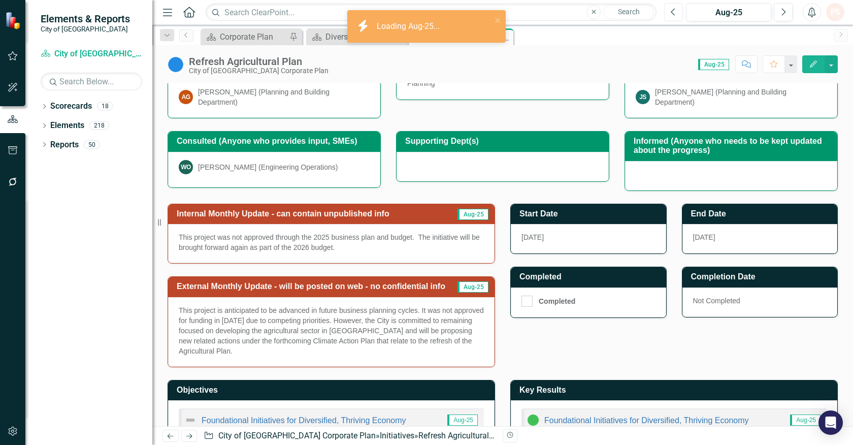
scroll to position [202, 0]
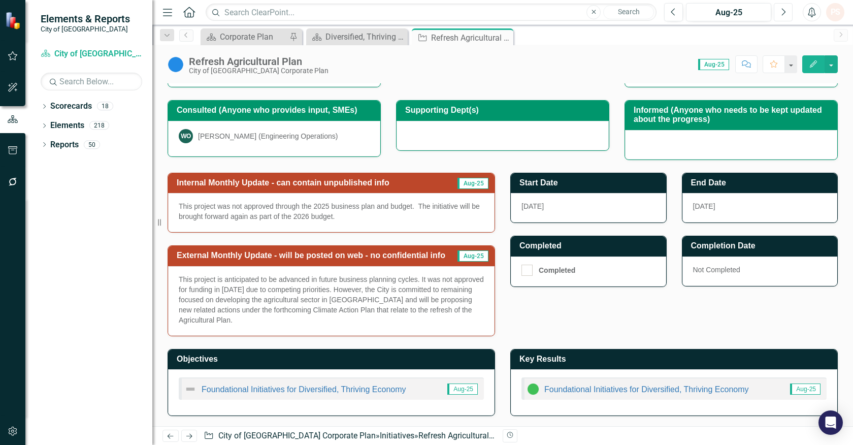
click at [781, 14] on icon "Next" at bounding box center [784, 12] width 6 height 9
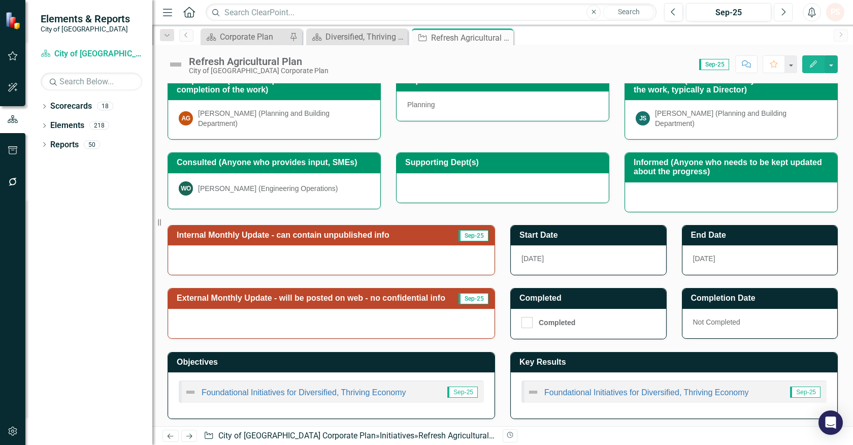
scroll to position [153, 0]
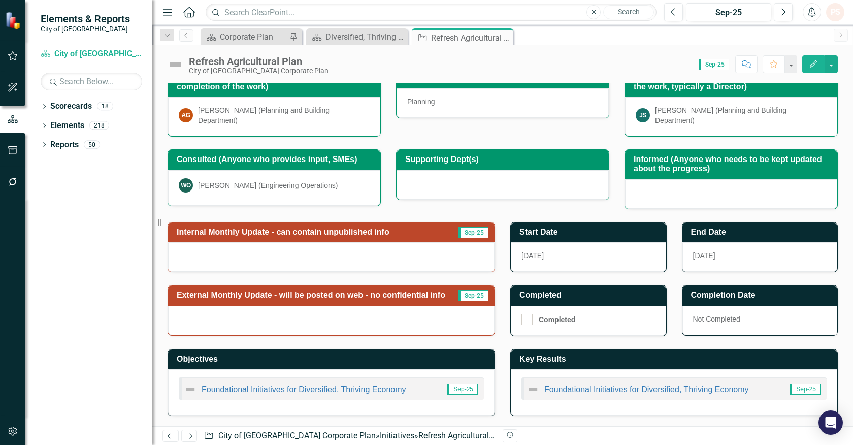
click at [349, 323] on div at bounding box center [331, 320] width 327 height 29
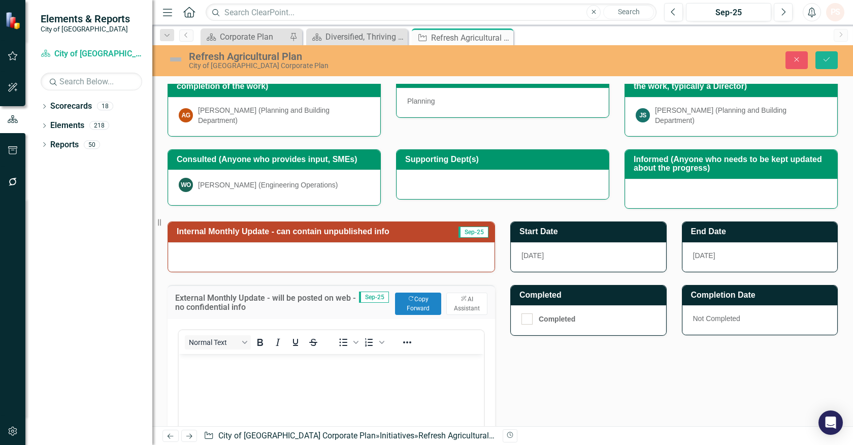
scroll to position [0, 0]
click at [429, 295] on button "Copy Forward Copy Forward" at bounding box center [418, 304] width 46 height 22
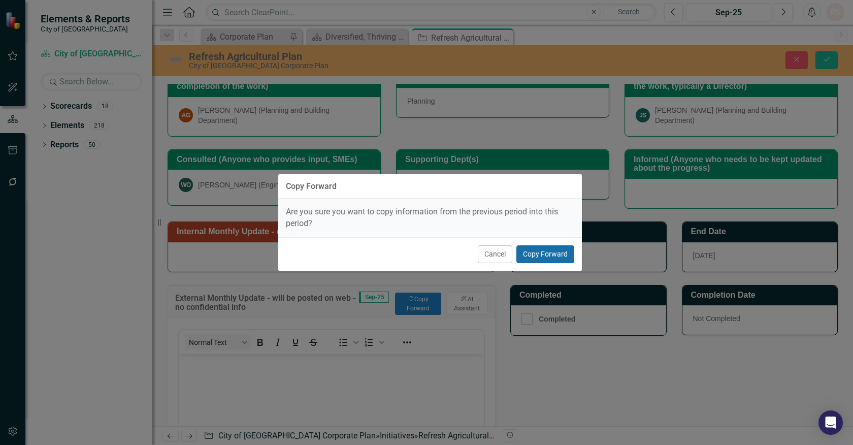
click at [552, 257] on button "Copy Forward" at bounding box center [546, 254] width 58 height 18
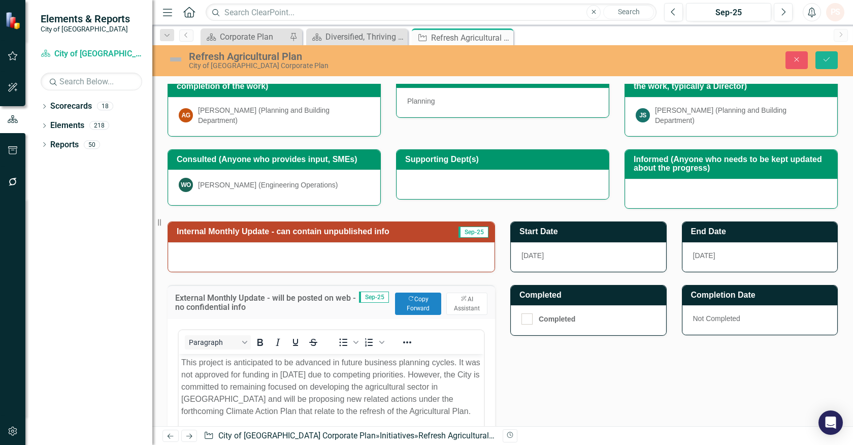
click at [174, 54] on img at bounding box center [176, 59] width 16 height 16
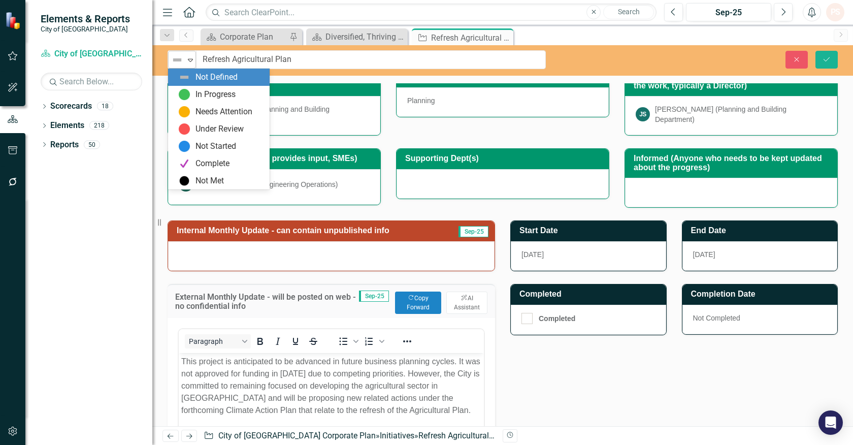
click at [192, 59] on icon at bounding box center [190, 60] width 5 height 3
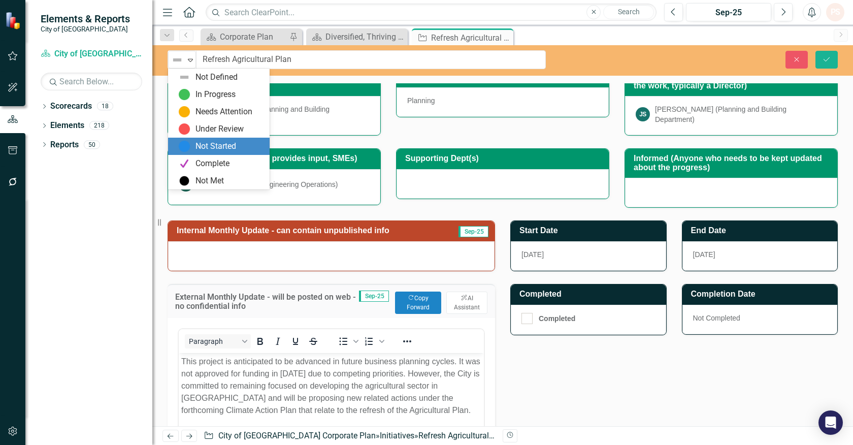
click at [196, 146] on div "Not Started" at bounding box center [216, 147] width 41 height 12
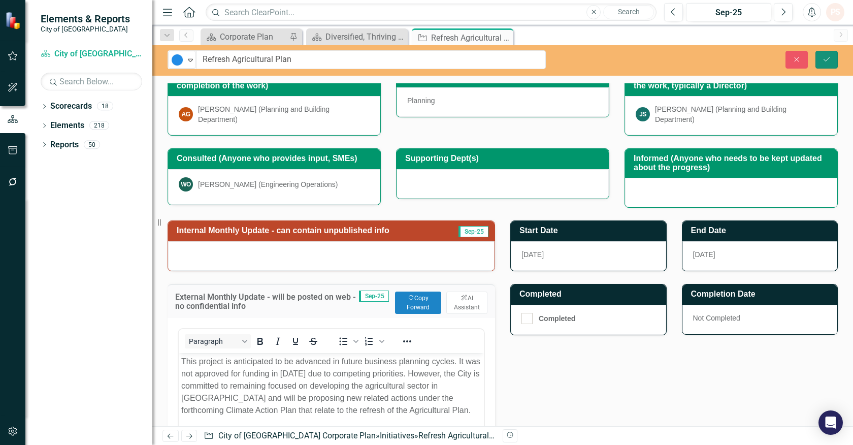
click at [830, 61] on icon "Save" at bounding box center [826, 59] width 9 height 7
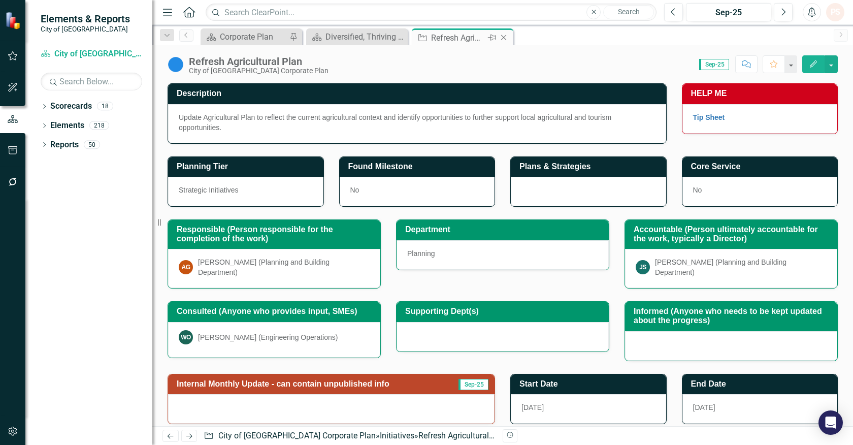
click at [501, 34] on icon "Close" at bounding box center [504, 38] width 10 height 8
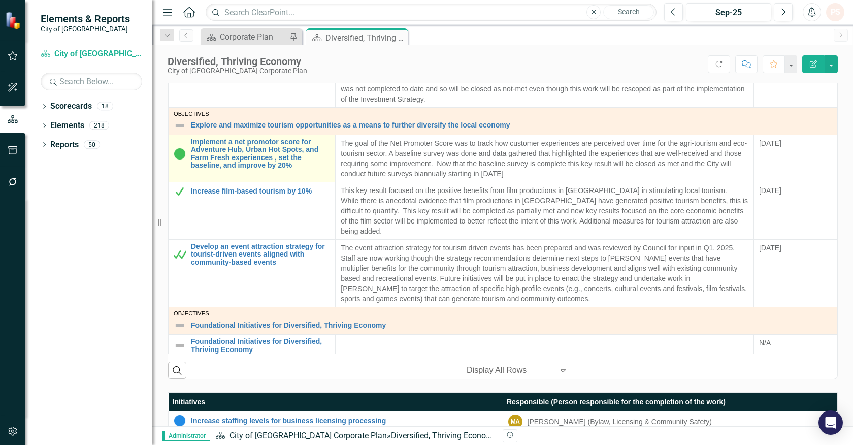
scroll to position [332, 0]
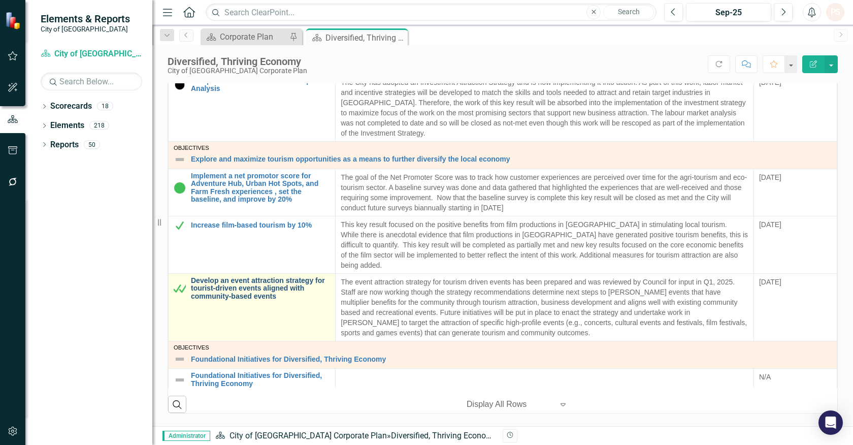
click at [249, 277] on link "Develop an event attraction strategy for tourist-driven events aligned with com…" at bounding box center [260, 288] width 139 height 23
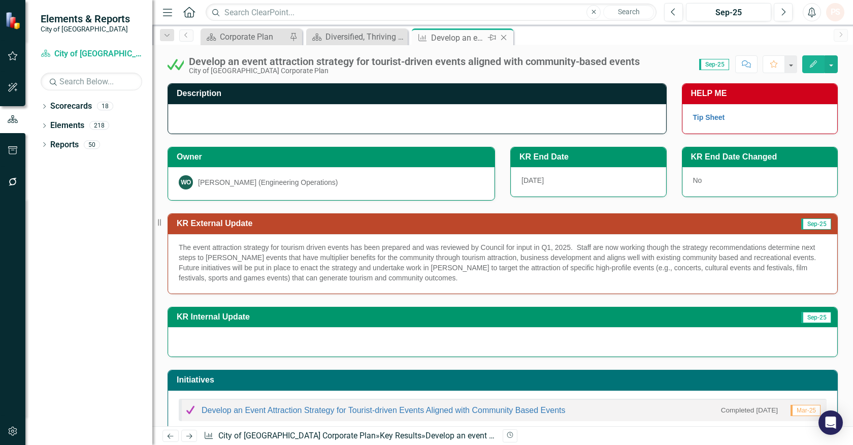
click at [505, 37] on icon "Close" at bounding box center [504, 38] width 10 height 8
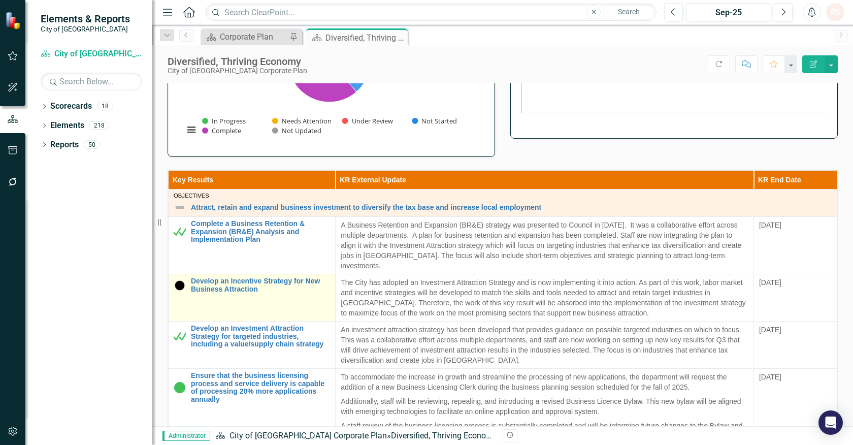
scroll to position [226, 0]
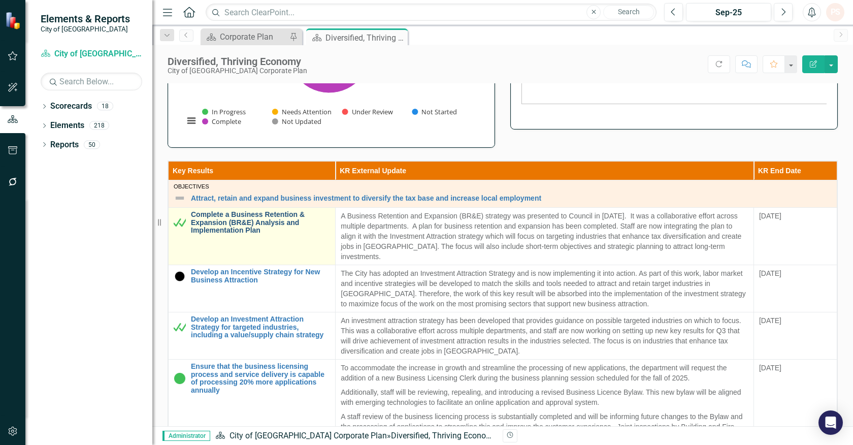
click at [248, 220] on link "Complete a Business Retention & Expansion (BR&E) Analysis and Implementation Pl…" at bounding box center [260, 222] width 139 height 23
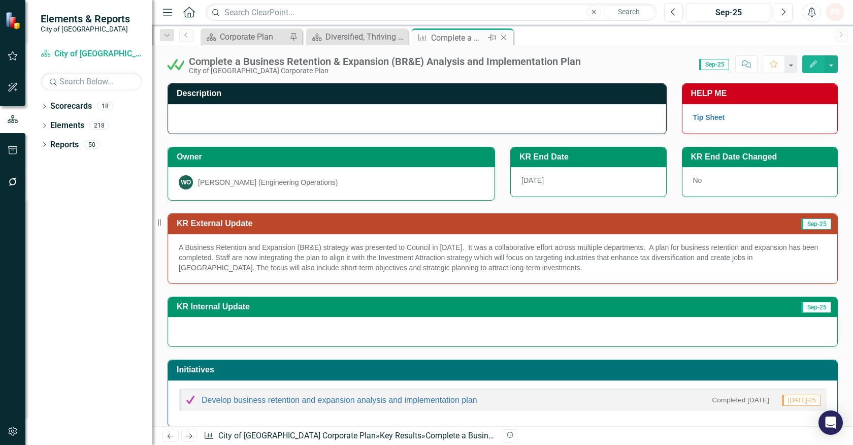
click at [502, 38] on icon "Close" at bounding box center [504, 38] width 10 height 8
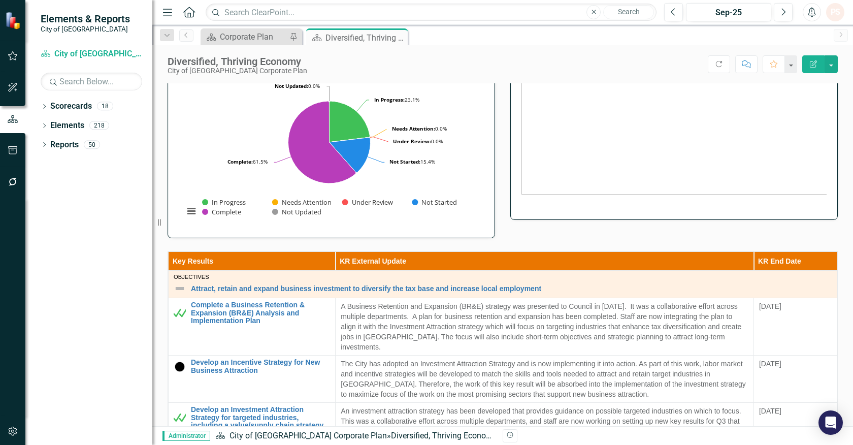
scroll to position [226, 0]
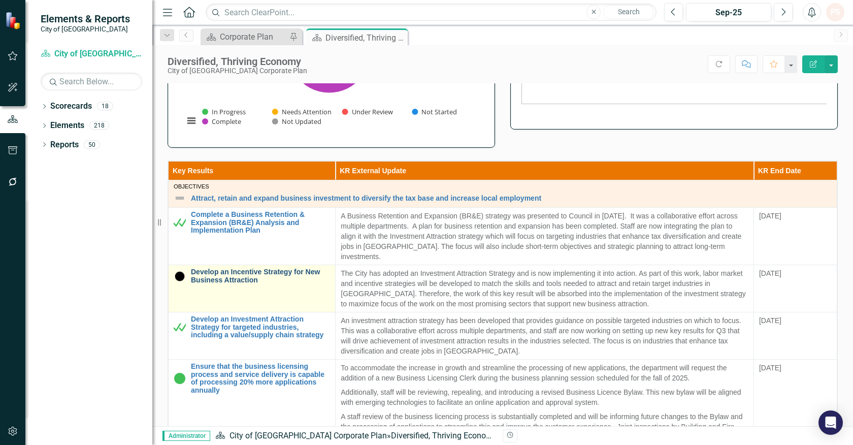
click at [265, 273] on link "Develop an Incentive Strategy for New Business Attraction" at bounding box center [260, 276] width 139 height 16
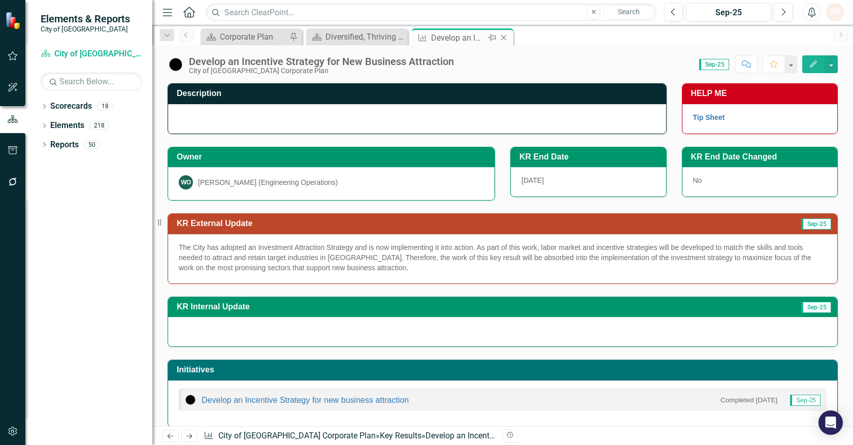
click at [504, 38] on icon at bounding box center [504, 38] width 6 height 6
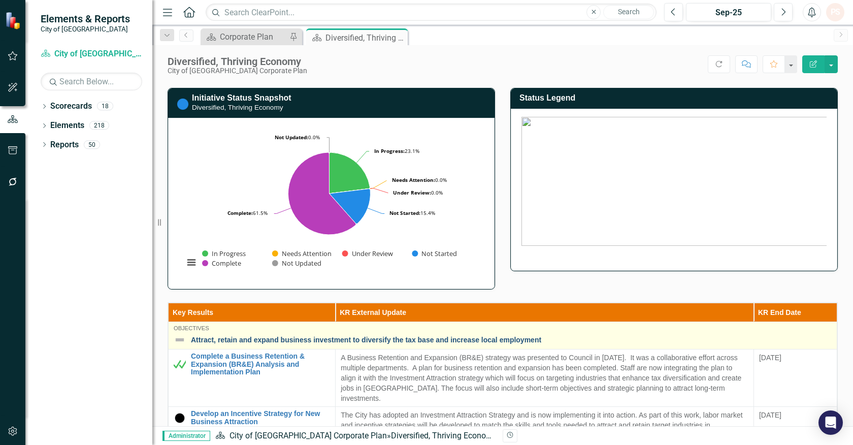
scroll to position [282, 0]
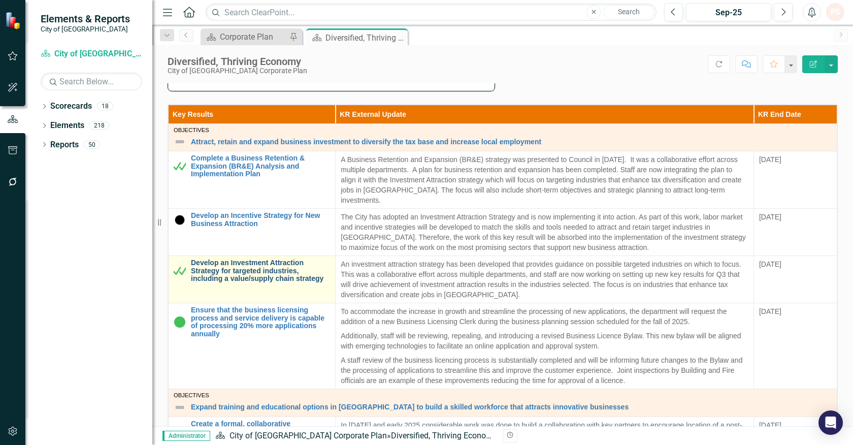
click at [250, 269] on link "Develop an Investment Attraction Strategy for targeted industries, including a …" at bounding box center [260, 270] width 139 height 23
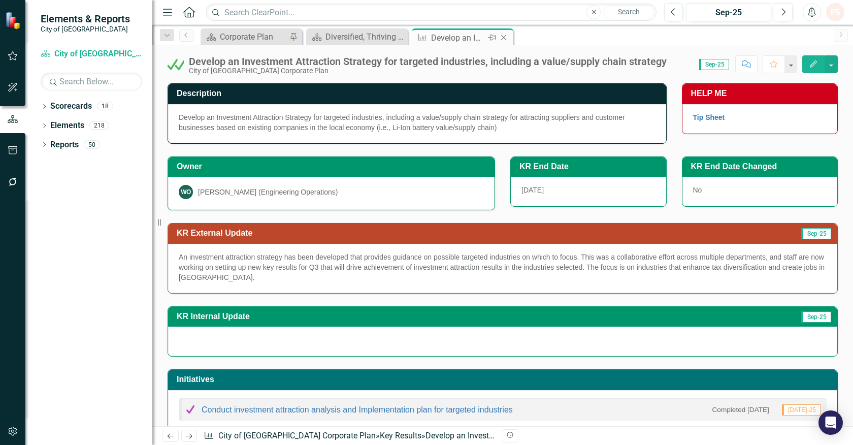
click at [503, 37] on icon at bounding box center [504, 38] width 6 height 6
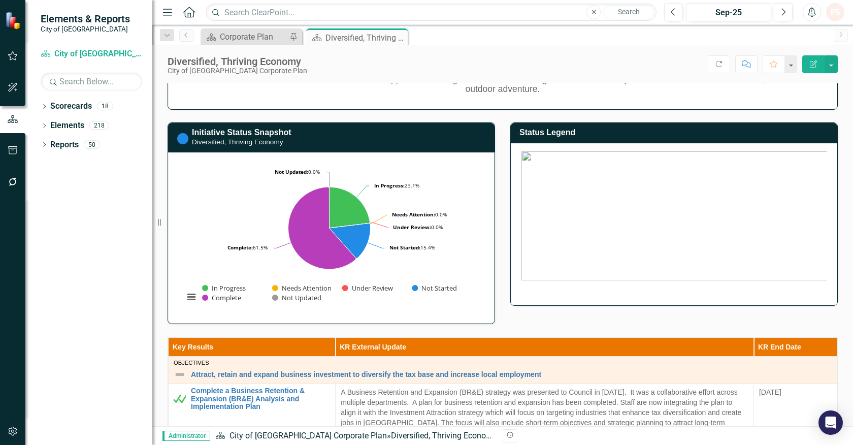
scroll to position [282, 0]
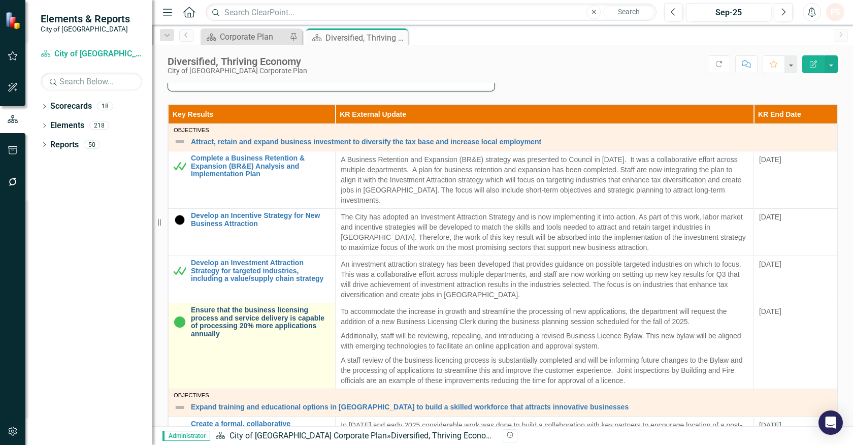
click at [264, 312] on link "Ensure that the business licensing process and service delivery is capable of p…" at bounding box center [260, 321] width 139 height 31
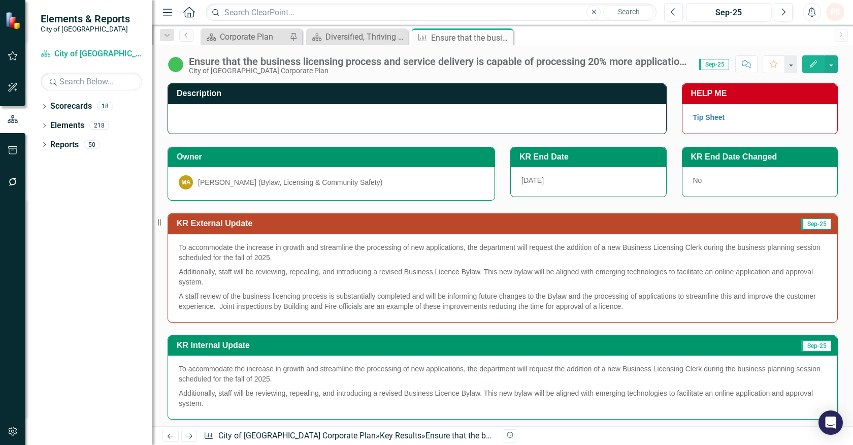
click at [271, 111] on div at bounding box center [417, 118] width 498 height 29
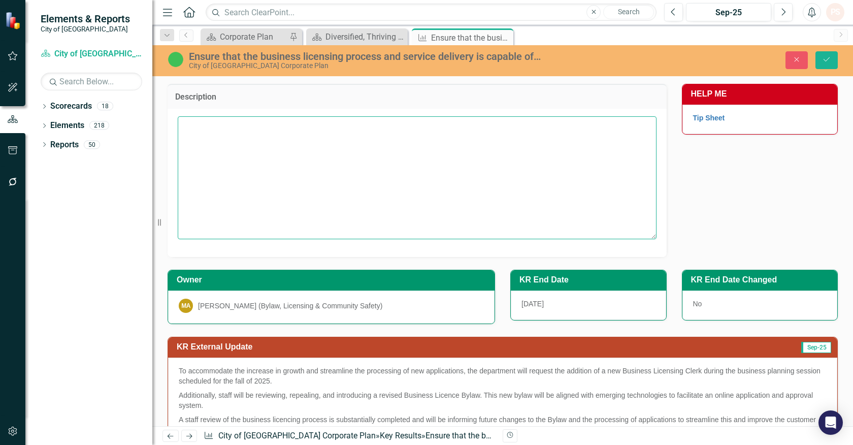
click at [265, 138] on textarea at bounding box center [417, 177] width 479 height 123
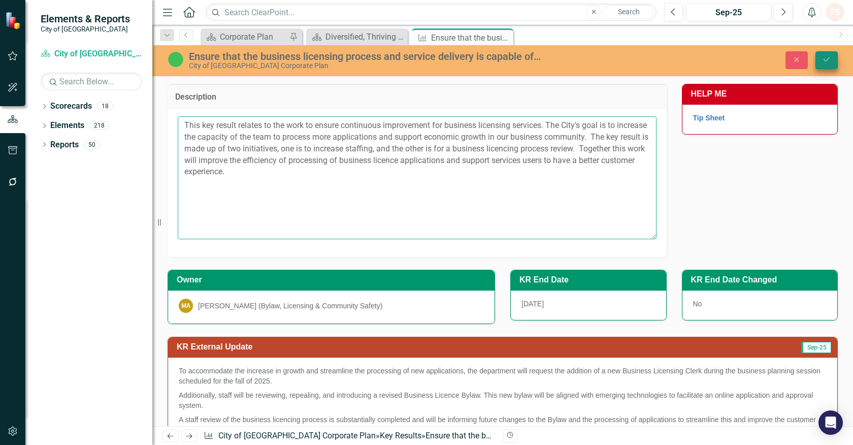
type textarea "This key result relates to the work to ensure continuous improvement for busine…"
click at [834, 59] on button "Save" at bounding box center [827, 60] width 22 height 18
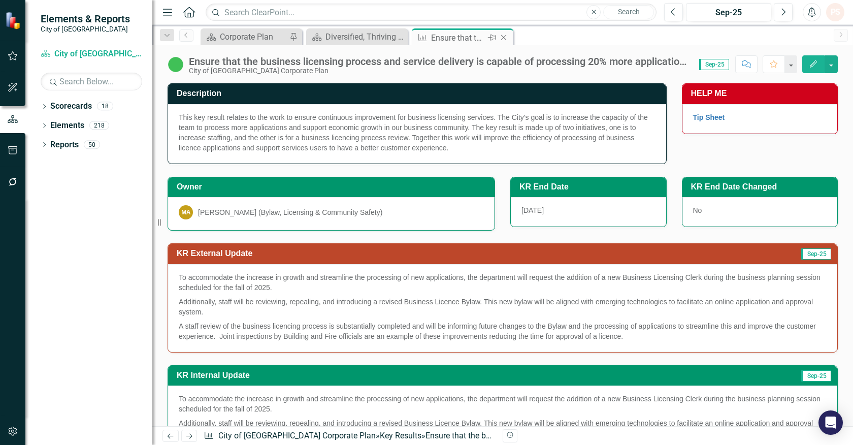
click at [504, 38] on icon at bounding box center [504, 38] width 6 height 6
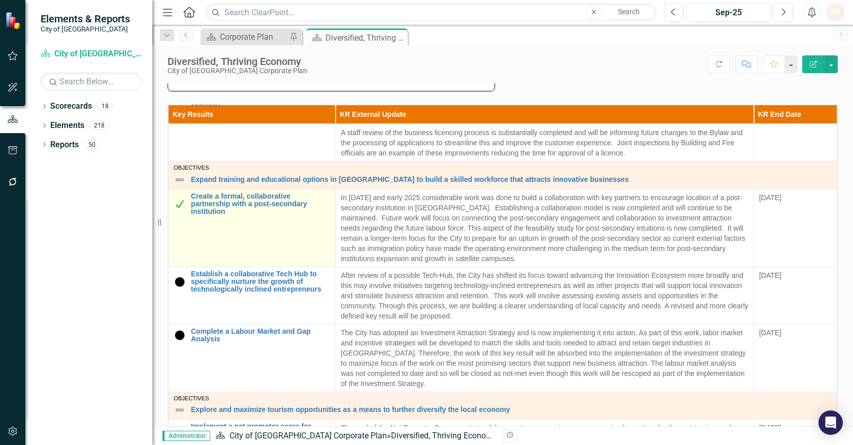
scroll to position [202, 0]
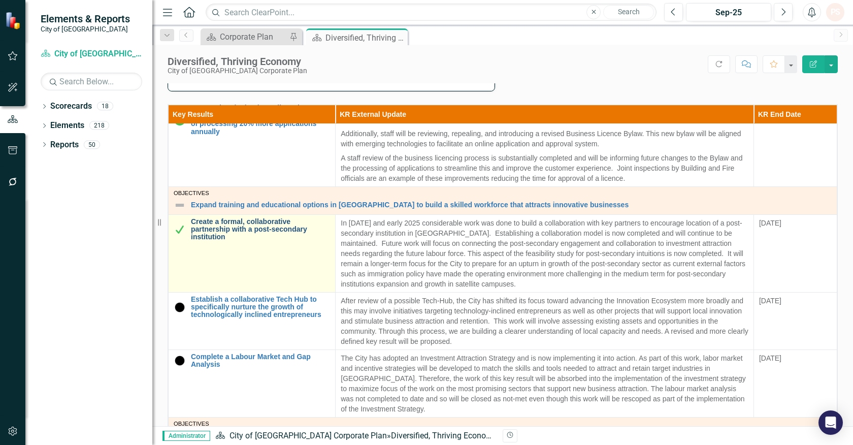
click at [236, 222] on link "Create a formal, collaborative partnership with a post-secondary institution" at bounding box center [260, 229] width 139 height 23
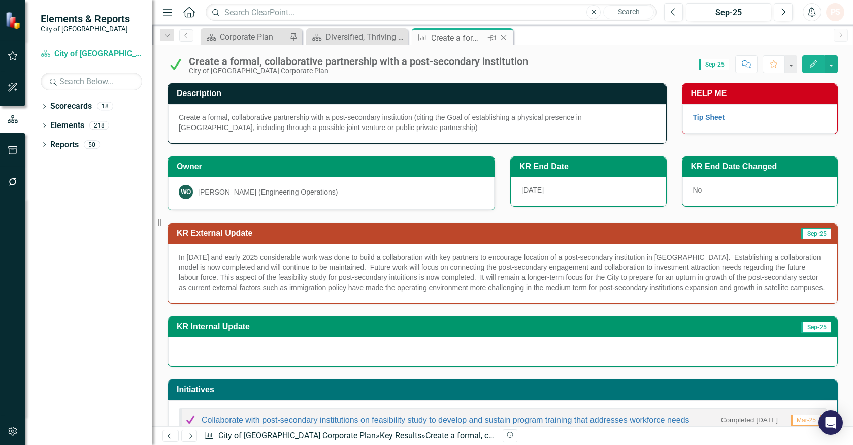
click at [505, 37] on icon "Close" at bounding box center [504, 38] width 10 height 8
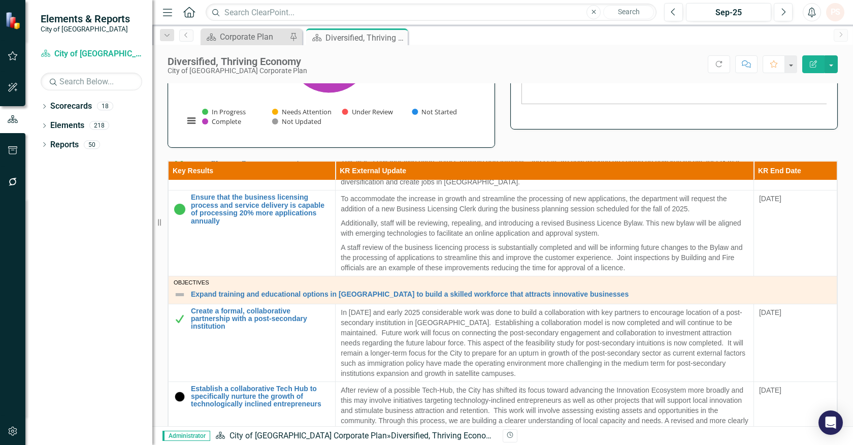
scroll to position [226, 0]
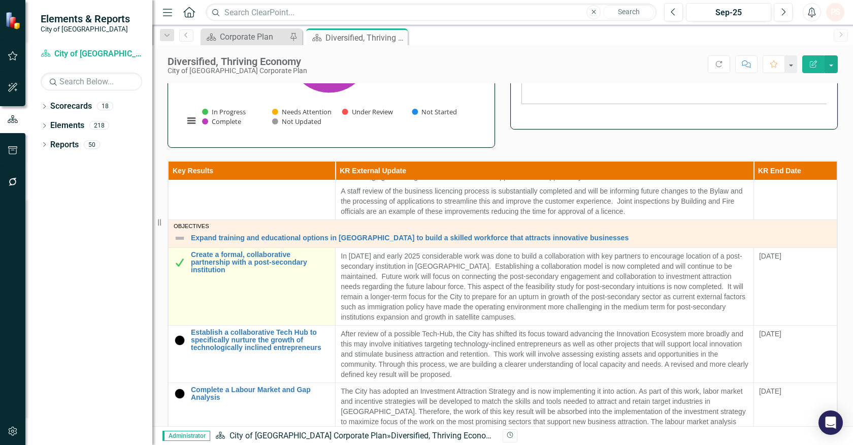
click at [180, 260] on img at bounding box center [180, 263] width 12 height 12
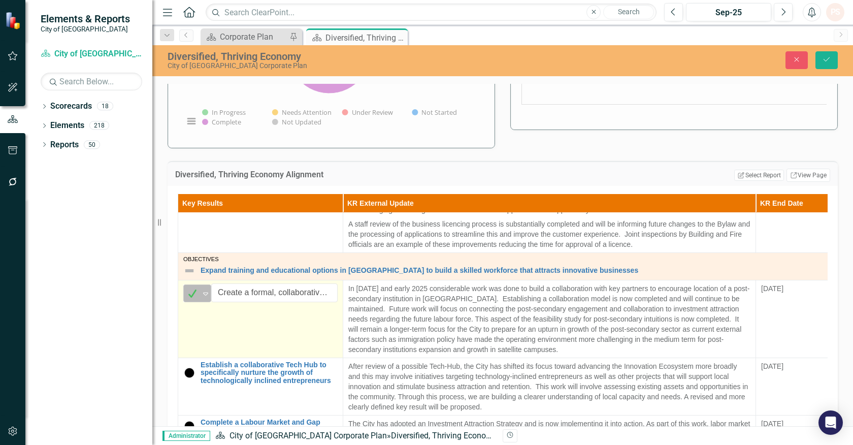
click at [202, 292] on icon "Expand" at bounding box center [206, 294] width 10 height 8
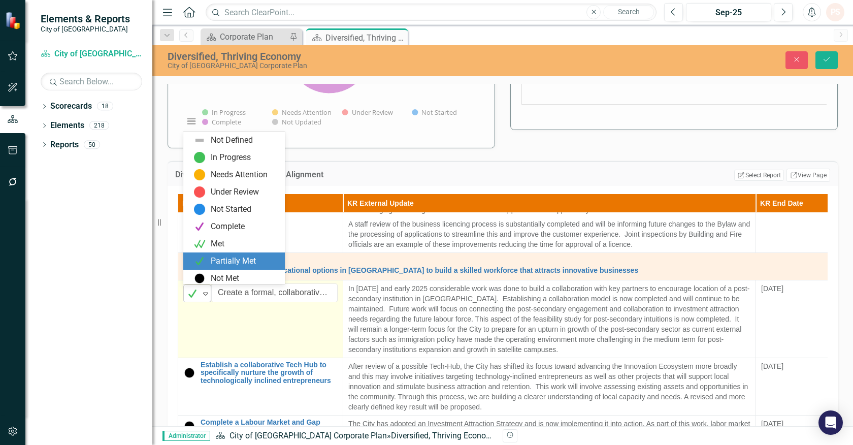
scroll to position [3, 0]
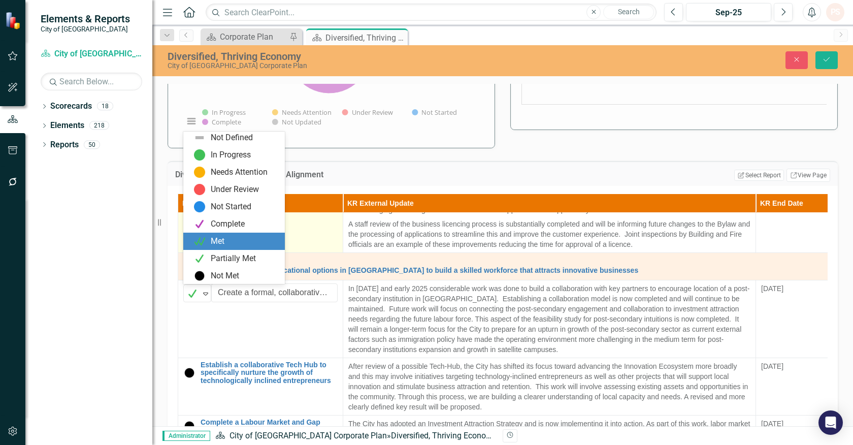
click at [202, 236] on img at bounding box center [200, 241] width 12 height 12
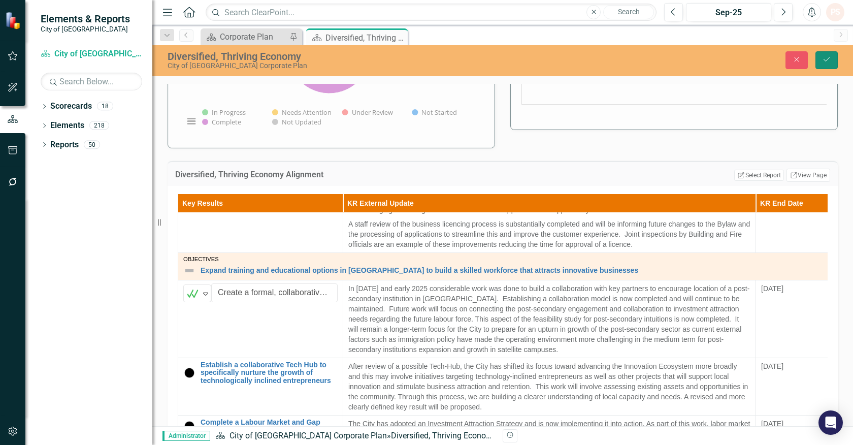
click at [832, 63] on button "Save" at bounding box center [827, 60] width 22 height 18
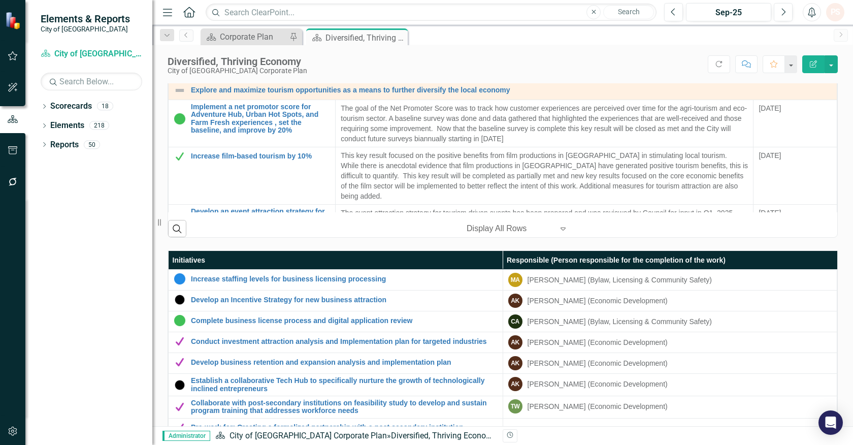
scroll to position [338, 0]
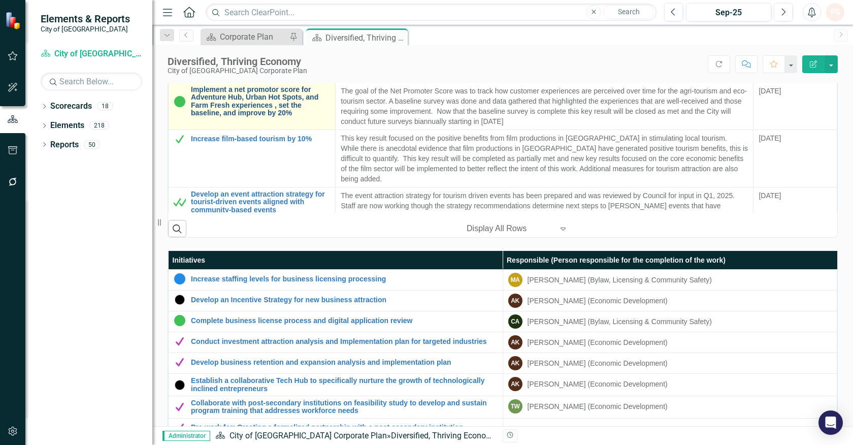
click at [262, 108] on link "Implement a net promotor score for Adventure Hub, Urban Hot Spots, and Farm Fre…" at bounding box center [260, 101] width 139 height 31
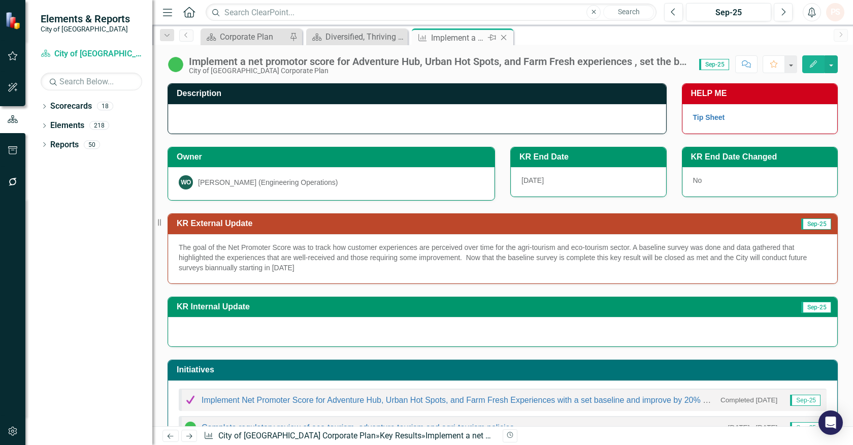
click at [501, 36] on icon "Close" at bounding box center [504, 38] width 10 height 8
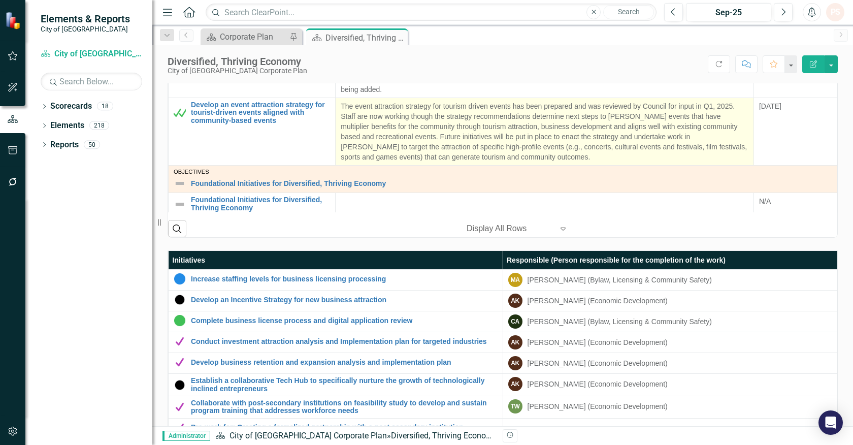
scroll to position [372, 0]
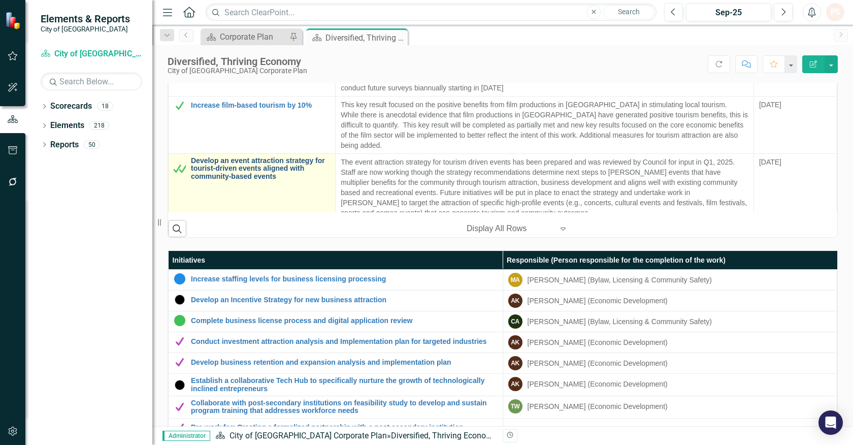
click at [298, 157] on link "Develop an event attraction strategy for tourist-driven events aligned with com…" at bounding box center [260, 168] width 139 height 23
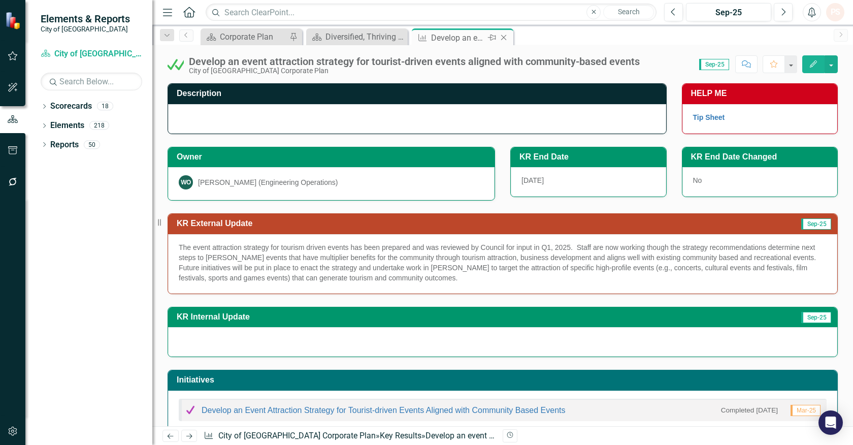
click at [508, 35] on icon "Close" at bounding box center [504, 38] width 10 height 8
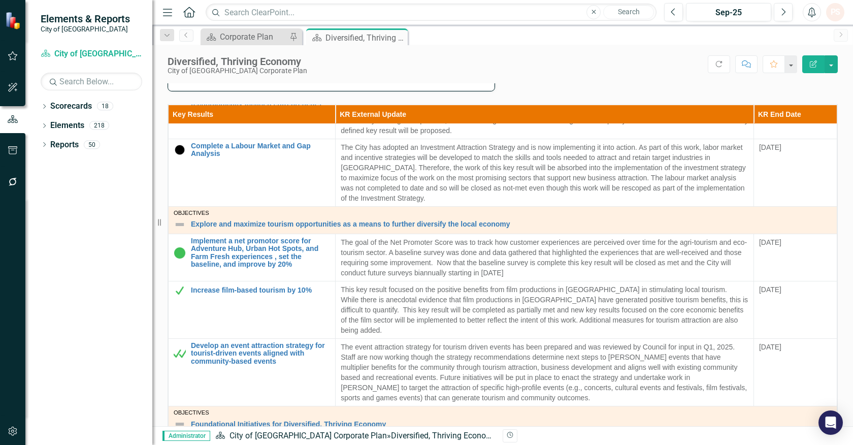
scroll to position [428, 0]
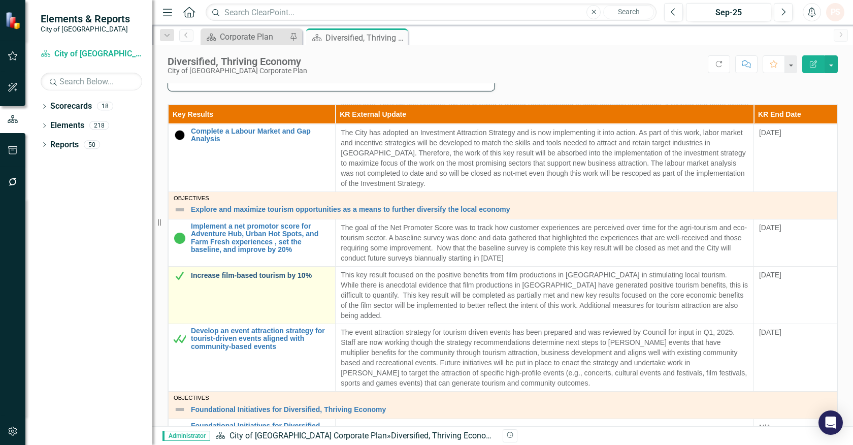
click at [260, 275] on link "Increase film-based tourism by 10%" at bounding box center [260, 276] width 139 height 8
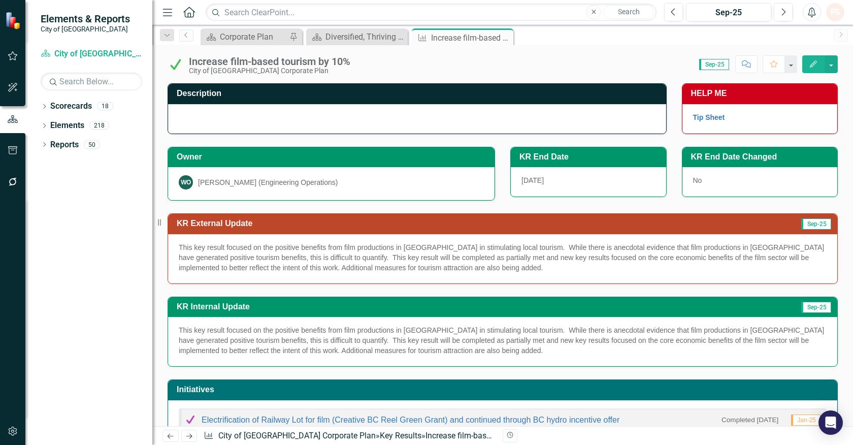
click at [530, 246] on p "This key result focused on the positive benefits from film productions in Maple…" at bounding box center [503, 257] width 648 height 30
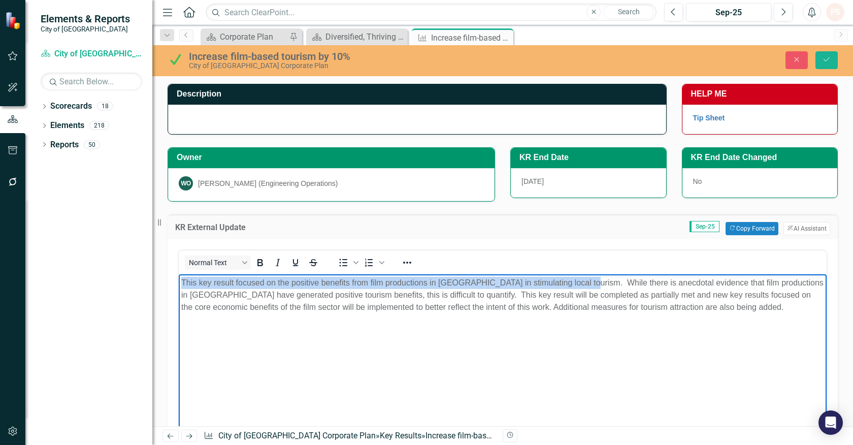
drag, startPoint x: 584, startPoint y: 282, endPoint x: 337, endPoint y: 543, distance: 359.0
click at [179, 275] on html "This key result focused on the positive benefits from film productions in Maple…" at bounding box center [503, 350] width 648 height 152
copy p "This key result focused on the positive benefits from film productions in Maple…"
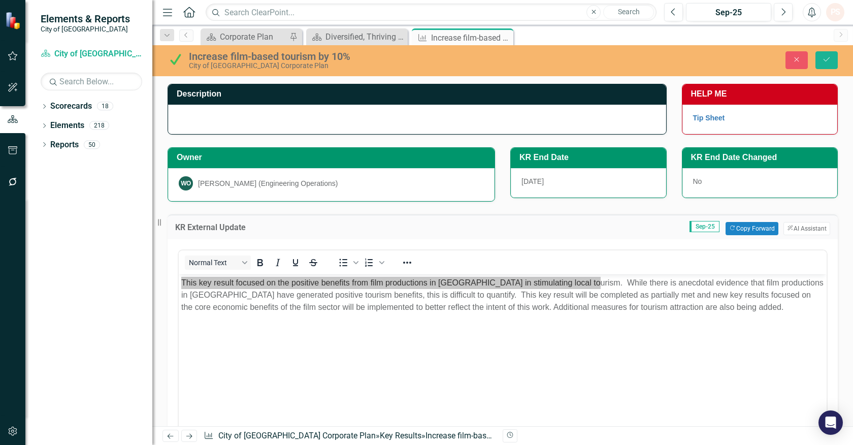
click at [227, 120] on div at bounding box center [417, 119] width 498 height 29
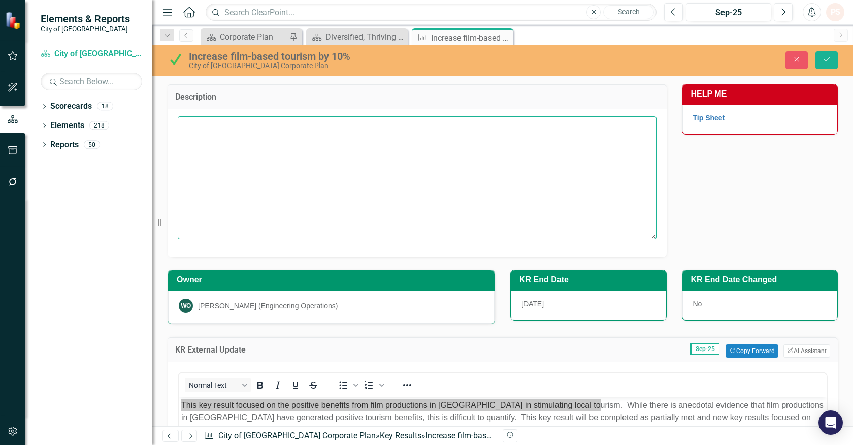
click at [221, 133] on textarea at bounding box center [417, 177] width 479 height 123
paste textarea "This key result focused on the positive benefits from film productions in Maple…"
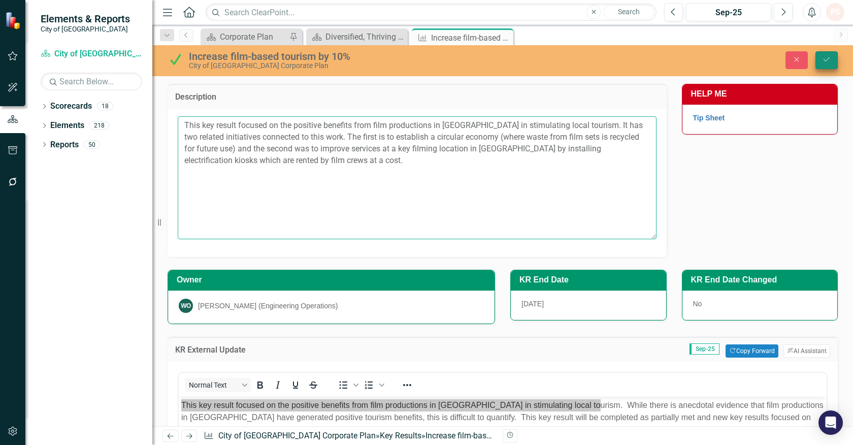
type textarea "This key result focused on the positive benefits from film productions in Maple…"
click at [824, 57] on icon "Save" at bounding box center [826, 59] width 9 height 7
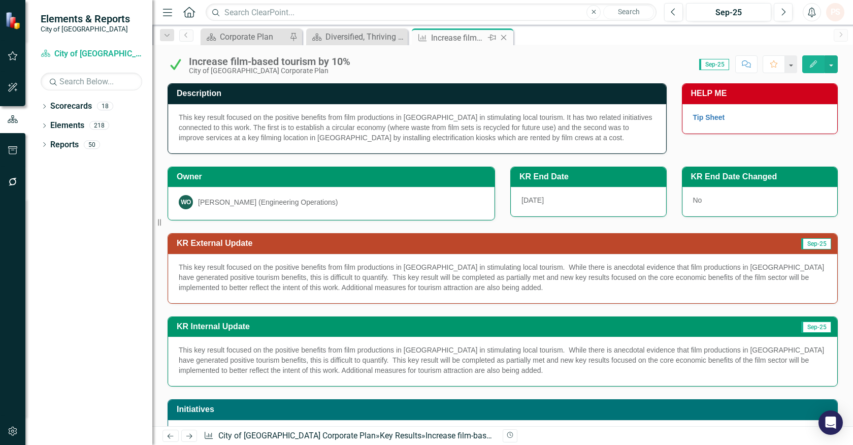
click at [505, 36] on icon "Close" at bounding box center [504, 38] width 10 height 8
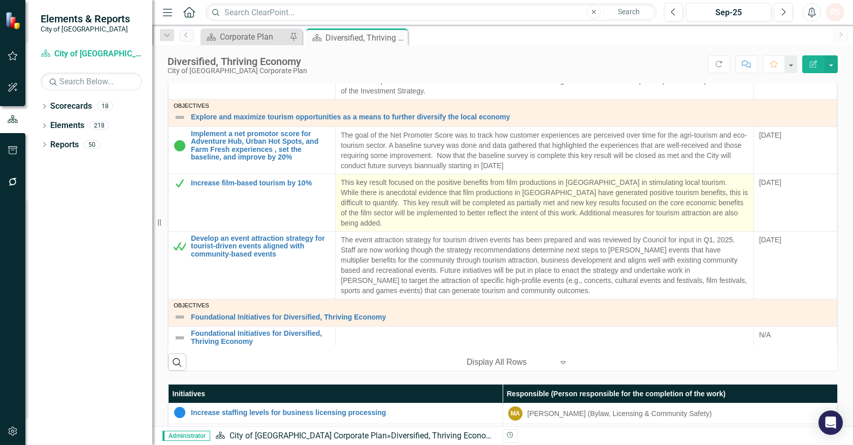
scroll to position [395, 0]
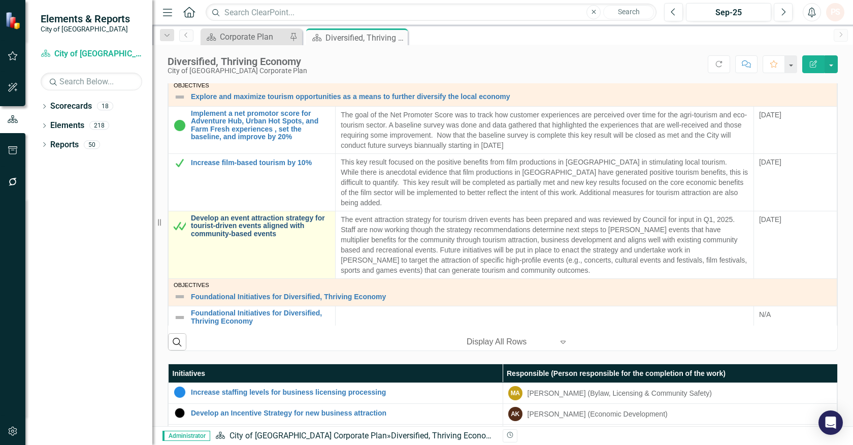
click at [273, 217] on link "Develop an event attraction strategy for tourist-driven events aligned with com…" at bounding box center [260, 225] width 139 height 23
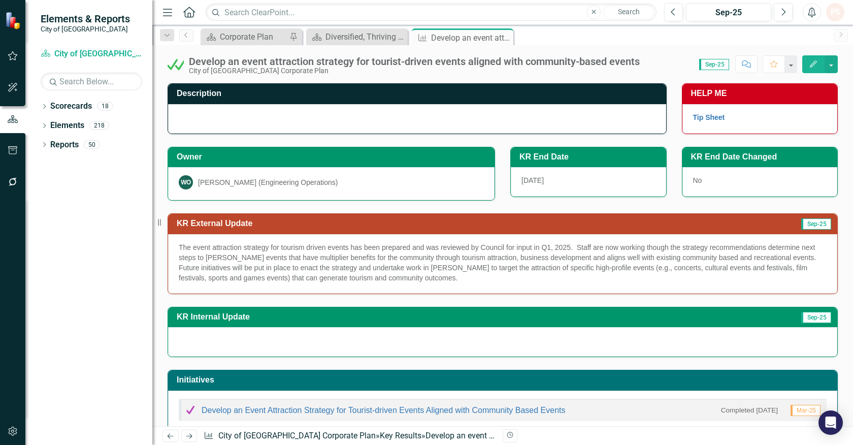
click at [244, 123] on div at bounding box center [417, 118] width 498 height 29
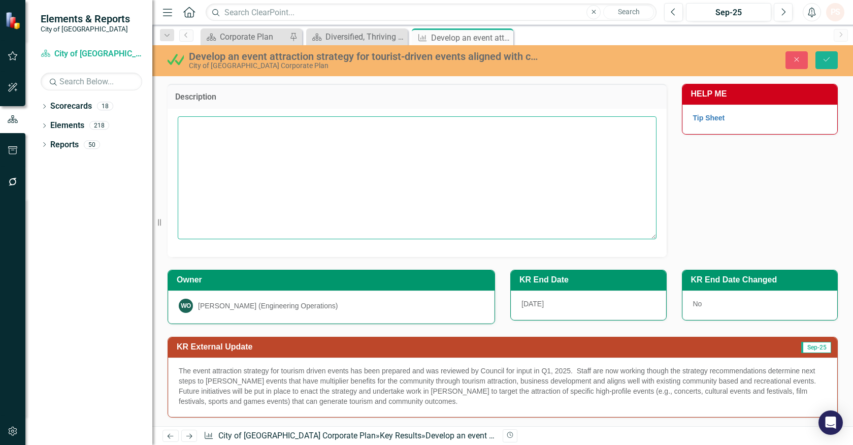
click at [230, 142] on textarea at bounding box center [417, 177] width 479 height 123
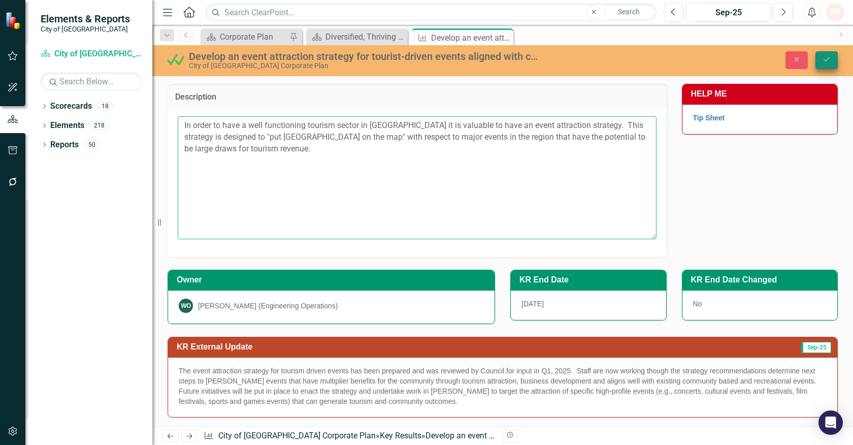
type textarea "In order to have a well functioning tourism sector in Maple Ridge it is valuabl…"
click at [829, 54] on button "Save" at bounding box center [827, 60] width 22 height 18
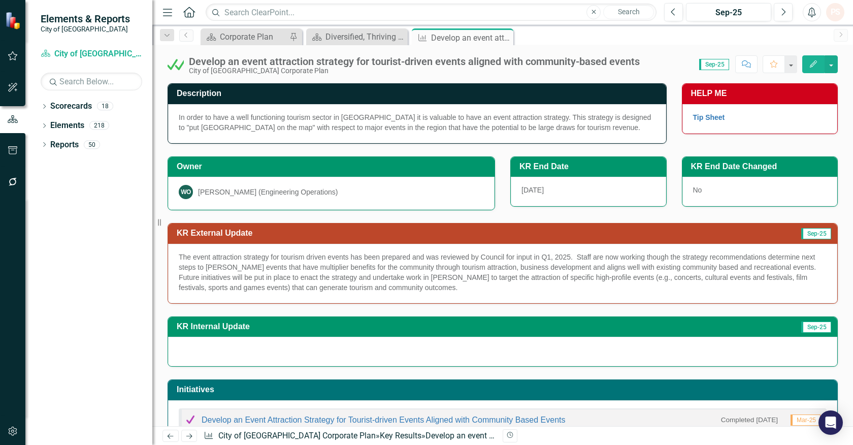
click at [368, 281] on span "The event attraction strategy for tourism driven events has been prepared and w…" at bounding box center [498, 272] width 638 height 39
click at [508, 37] on icon "Close" at bounding box center [504, 38] width 10 height 8
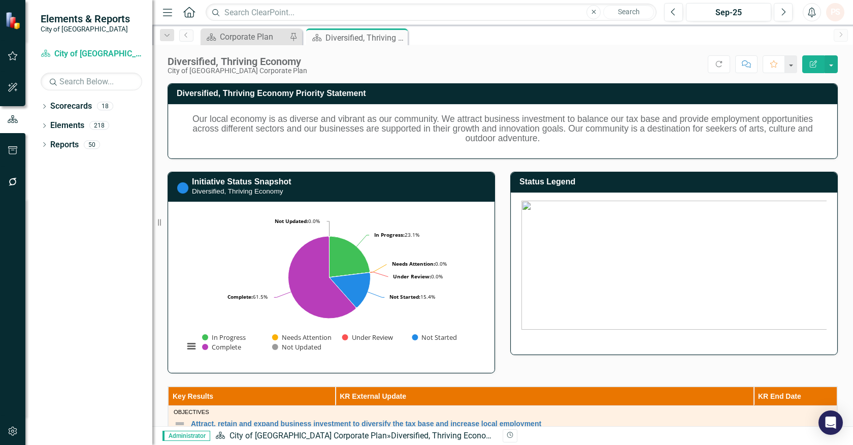
drag, startPoint x: 399, startPoint y: 35, endPoint x: 393, endPoint y: 40, distance: 7.6
click at [0, 0] on icon "Close" at bounding box center [0, 0] width 0 height 0
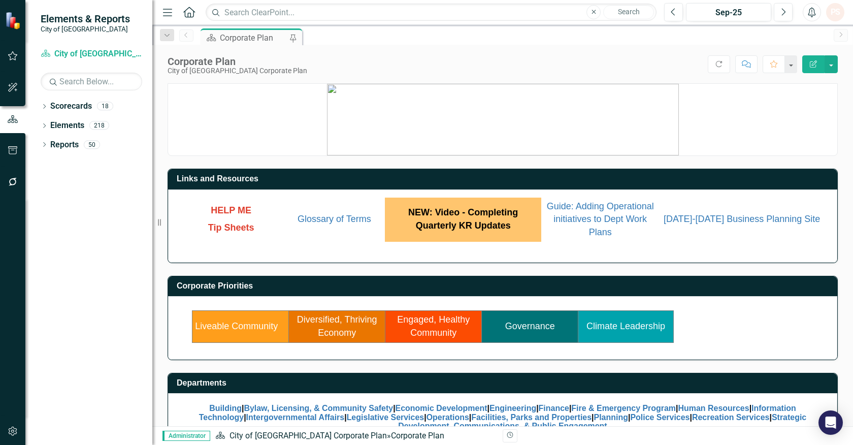
click at [252, 325] on link "Liveable Community" at bounding box center [236, 326] width 83 height 10
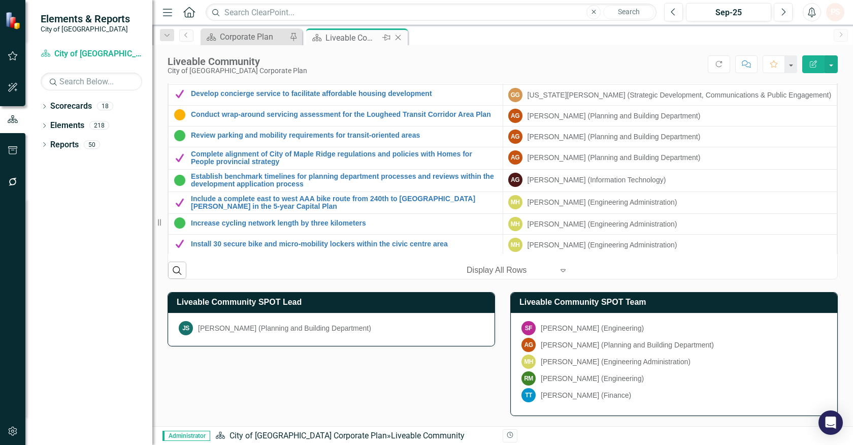
click at [396, 36] on icon at bounding box center [399, 38] width 6 height 6
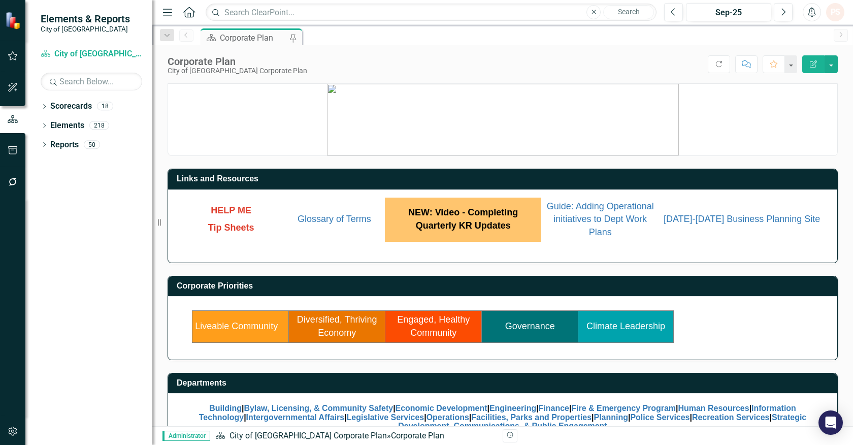
click at [616, 326] on link "Climate Leadership" at bounding box center [626, 326] width 79 height 10
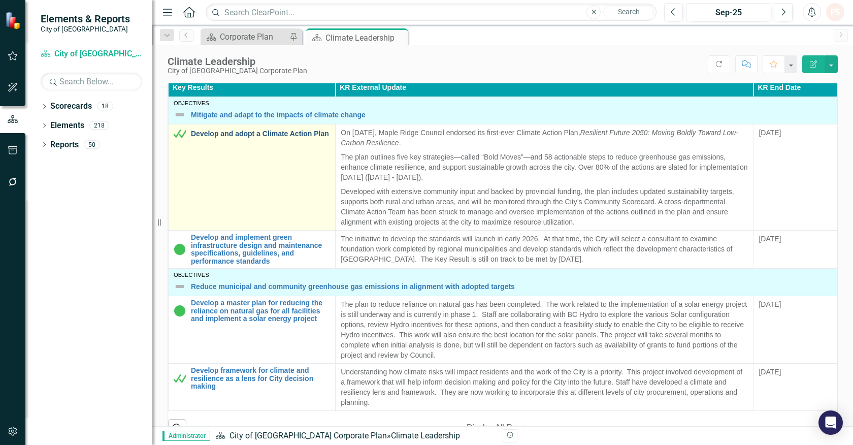
click at [266, 131] on link "Develop and adopt a Climate Action Plan" at bounding box center [260, 134] width 139 height 8
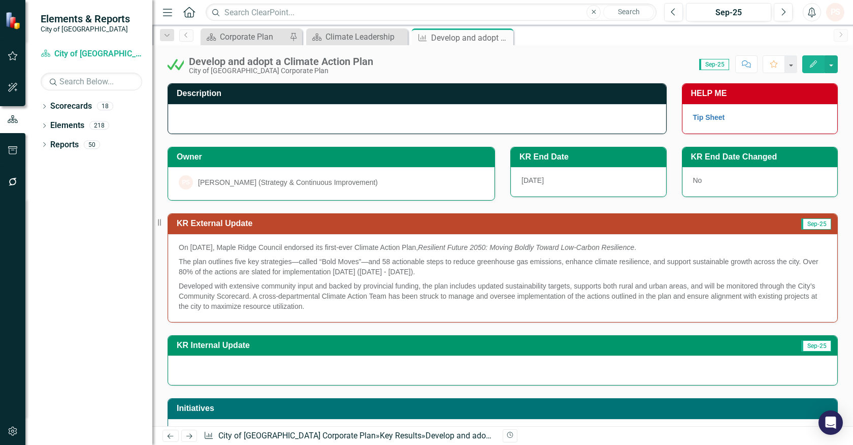
click at [205, 111] on div at bounding box center [417, 118] width 498 height 29
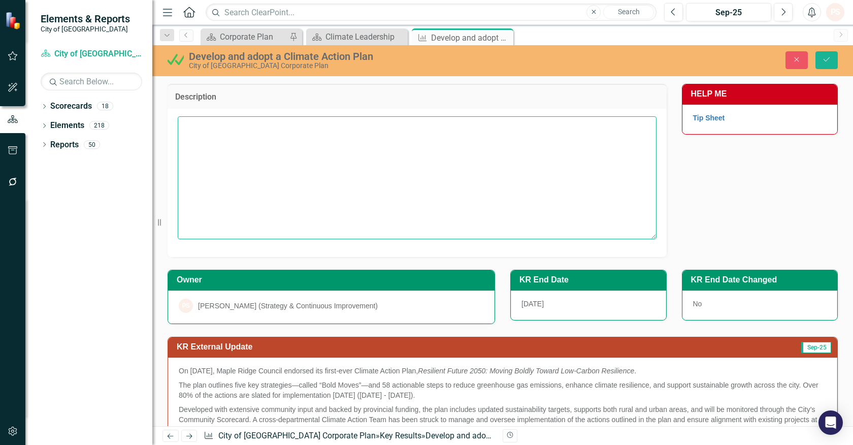
click at [219, 141] on textarea at bounding box center [417, 177] width 479 height 123
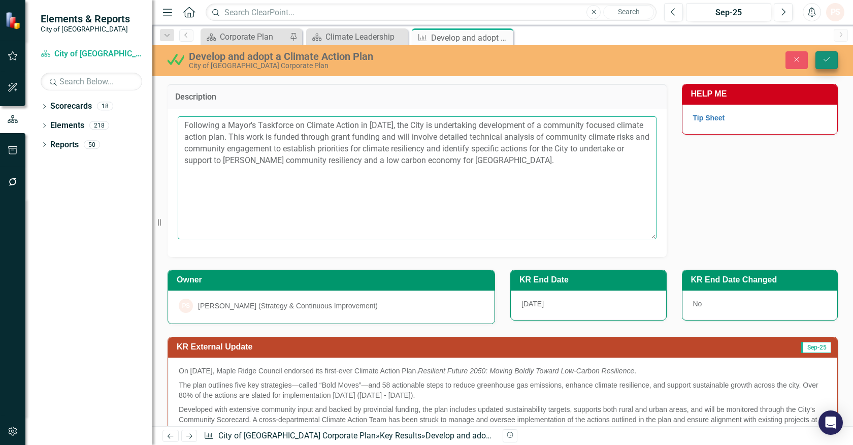
type textarea "Following a Mayor's Taskforce on Climate Action in April 2024, the City is unde…"
click at [819, 57] on button "Save" at bounding box center [827, 60] width 22 height 18
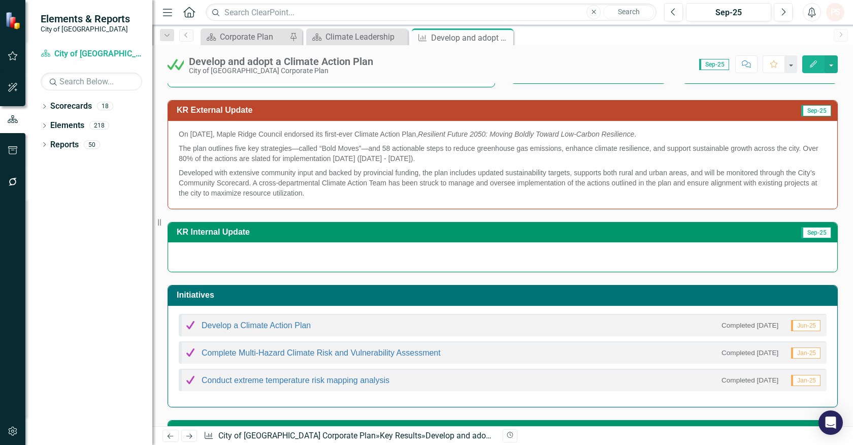
scroll to position [103, 0]
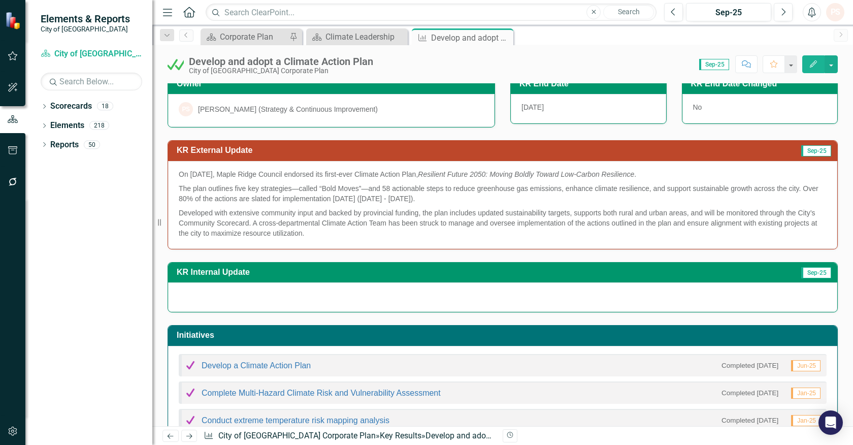
click at [357, 237] on p "Developed with extensive community input and backed by provincial funding, the …" at bounding box center [503, 222] width 648 height 33
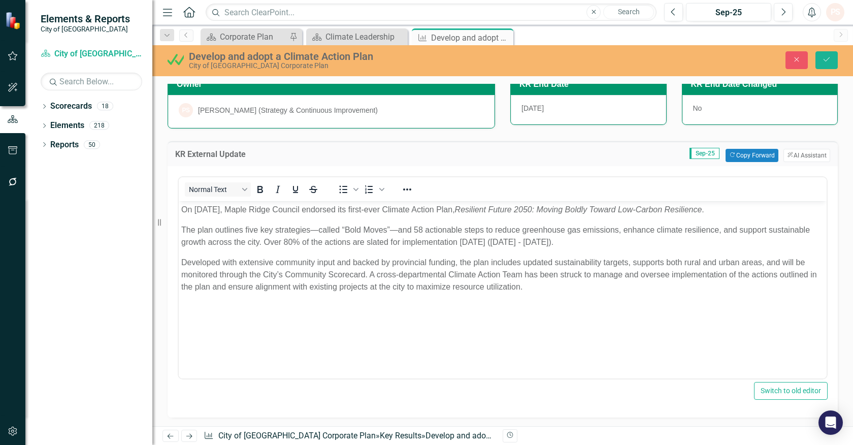
scroll to position [0, 0]
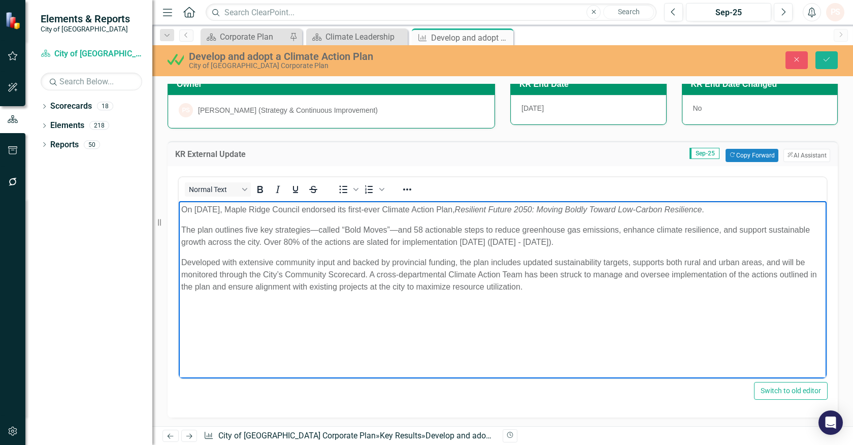
click at [558, 283] on p "Developed with extensive community input and backed by provincial funding, the …" at bounding box center [502, 274] width 643 height 37
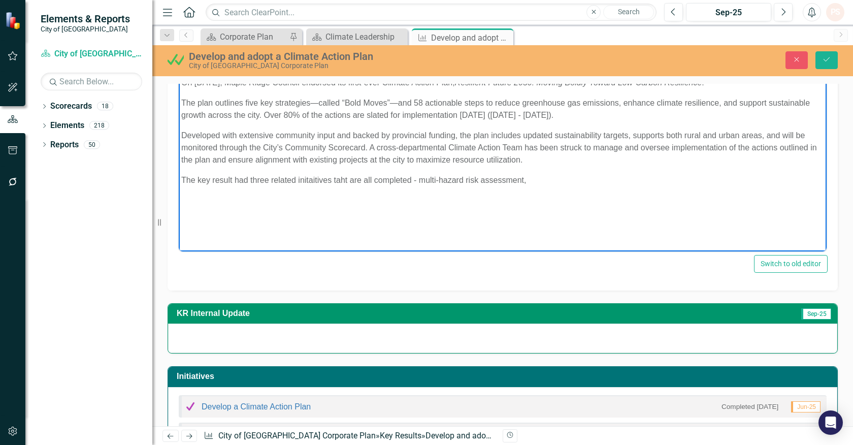
scroll to position [160, 0]
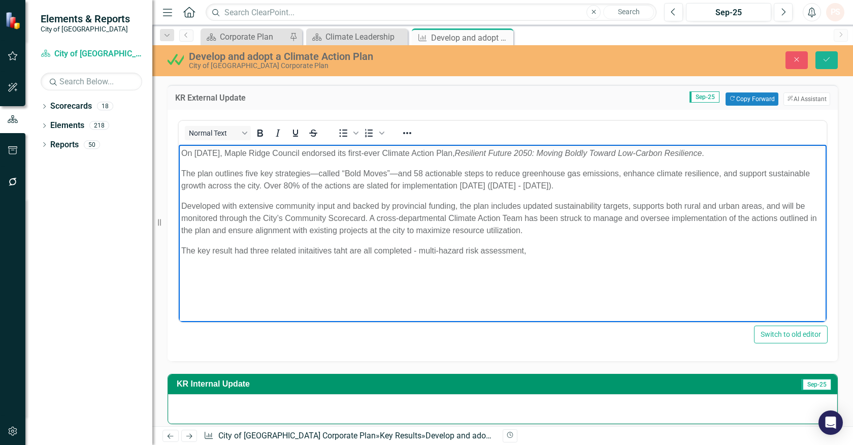
click at [482, 250] on p "The key result had three related initaitives taht are all completed - multi-haz…" at bounding box center [502, 250] width 643 height 12
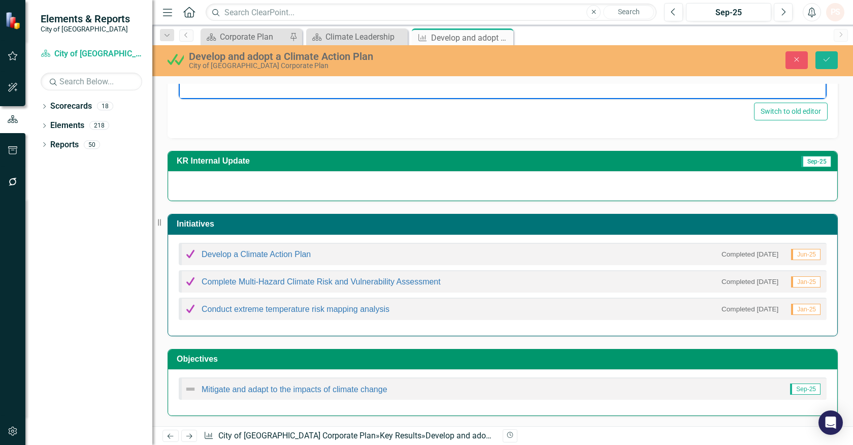
scroll to position [157, 0]
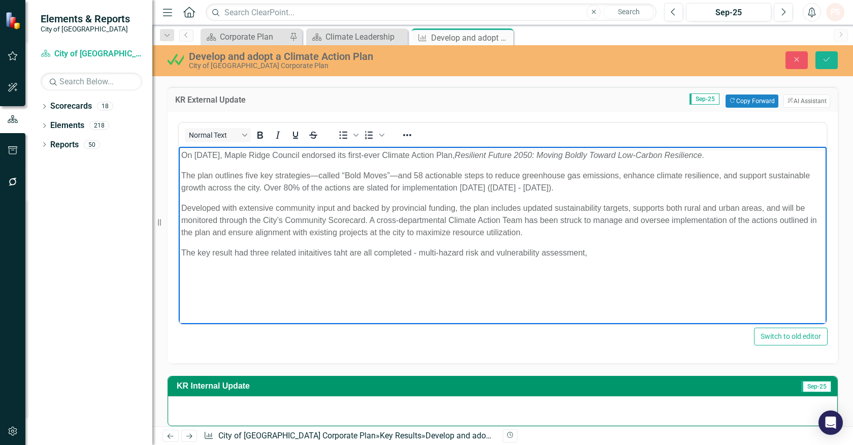
click at [603, 251] on p "The key result had three related initaitives taht are all completed - multi-haz…" at bounding box center [502, 252] width 643 height 12
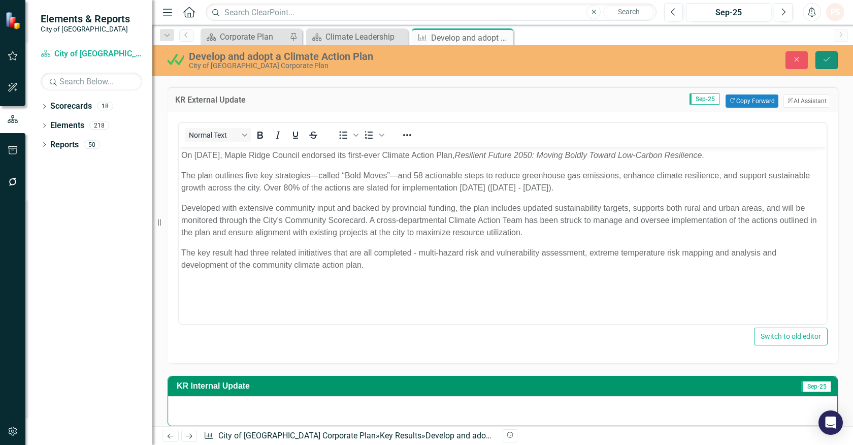
click at [823, 54] on button "Save" at bounding box center [827, 60] width 22 height 18
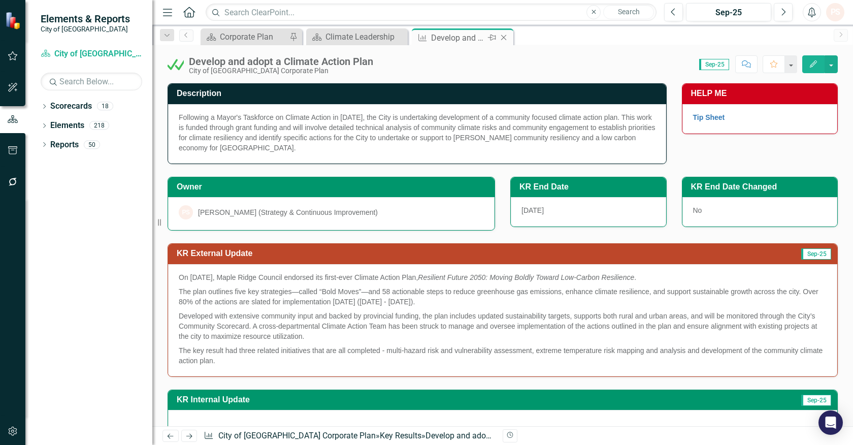
click at [503, 37] on icon at bounding box center [504, 38] width 6 height 6
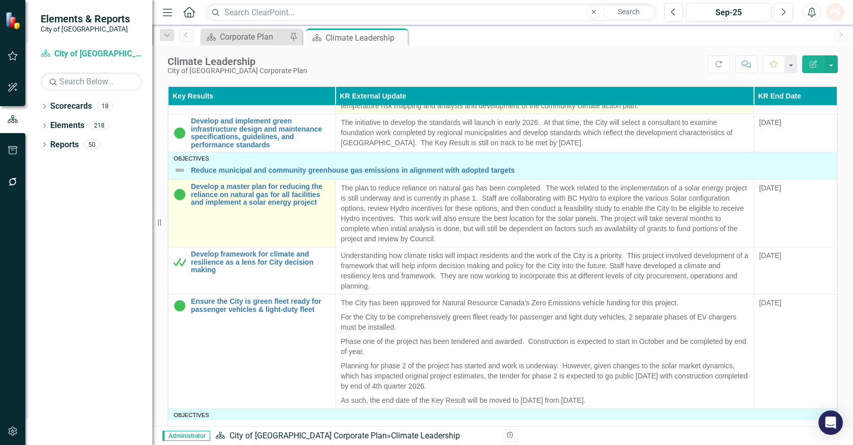
scroll to position [169, 0]
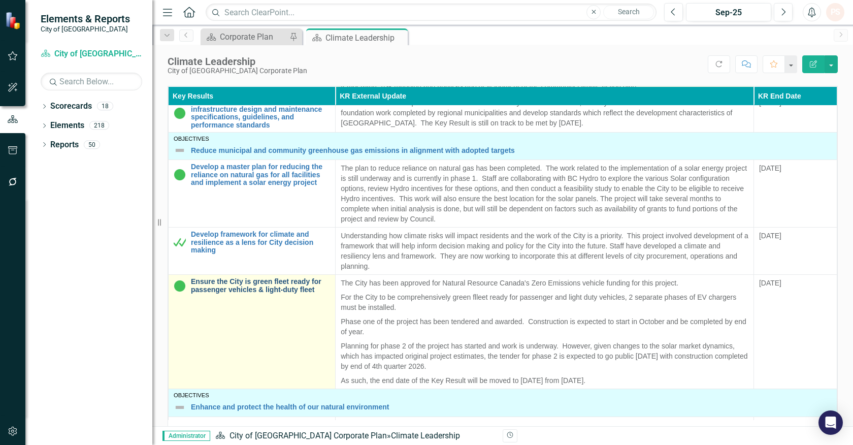
click at [266, 283] on link "Ensure the City is green fleet ready for passenger vehicles & light-duty fleet" at bounding box center [260, 286] width 139 height 16
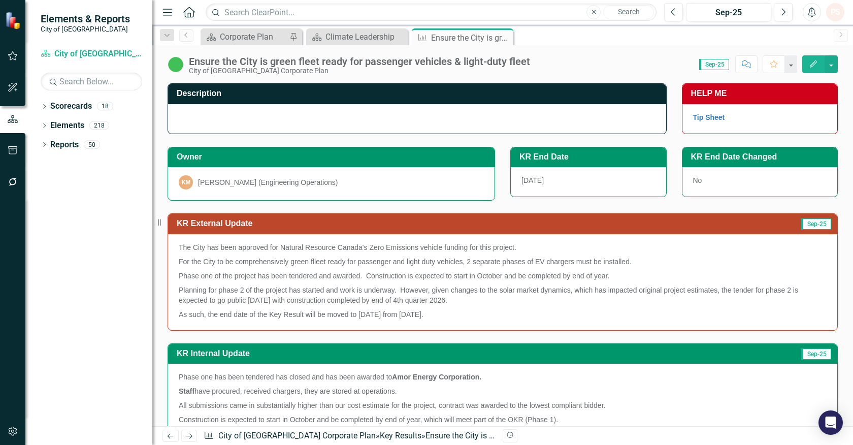
click at [181, 116] on div at bounding box center [417, 118] width 498 height 29
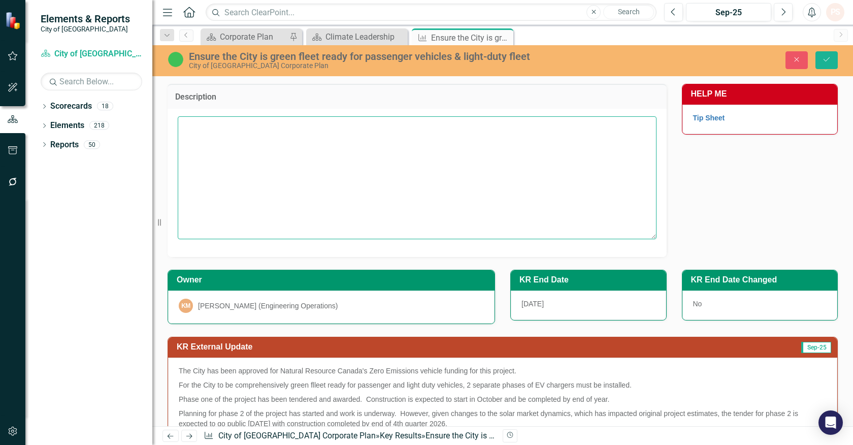
click at [197, 137] on textarea at bounding box center [417, 177] width 479 height 123
click at [218, 135] on textarea at bounding box center [417, 177] width 479 height 123
